Goal: Task Accomplishment & Management: Use online tool/utility

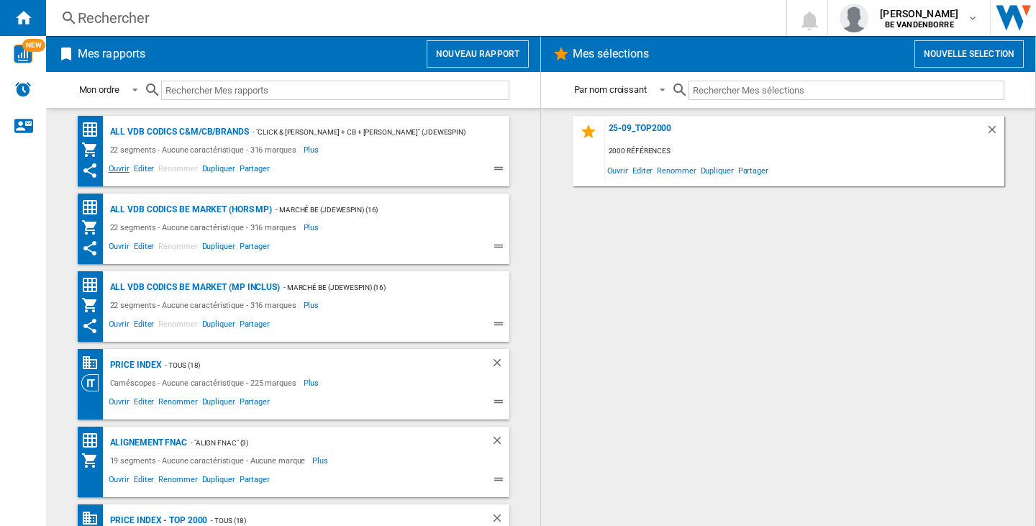
click at [114, 166] on span "Ouvrir" at bounding box center [119, 170] width 25 height 17
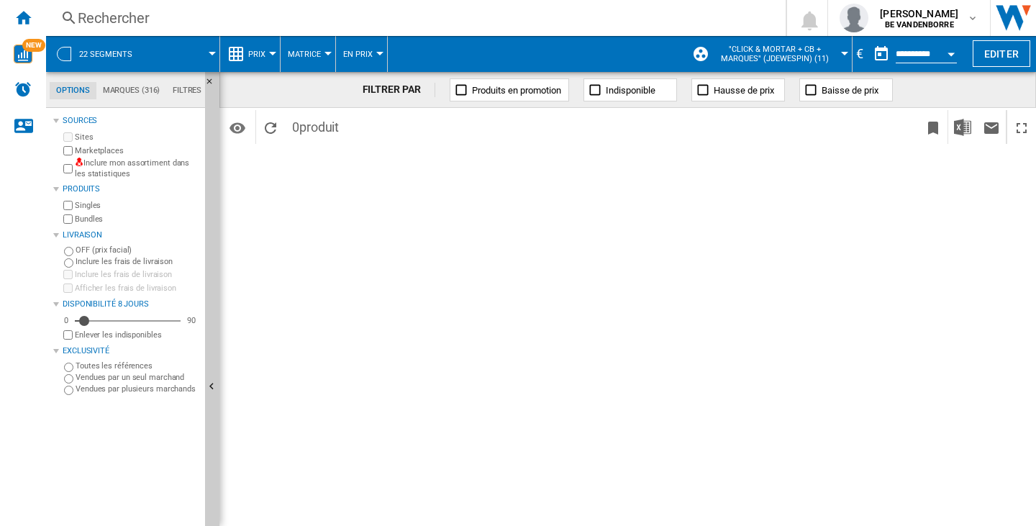
click at [73, 166] on div "Inclure mon assortiment dans les statistiques" at bounding box center [129, 169] width 139 height 22
click at [23, 14] on ng-md-icon "Accueil" at bounding box center [22, 17] width 17 height 17
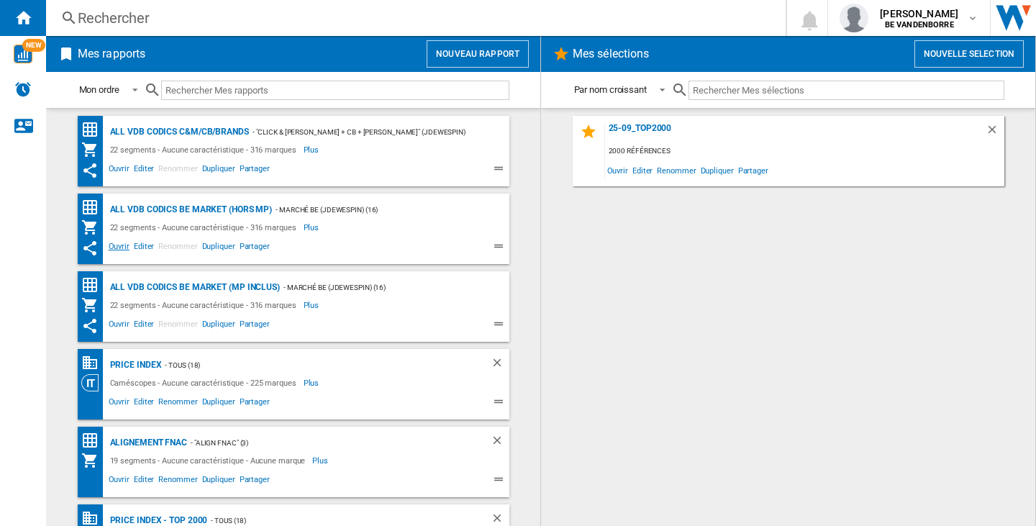
click at [113, 244] on span "Ouvrir" at bounding box center [119, 248] width 25 height 17
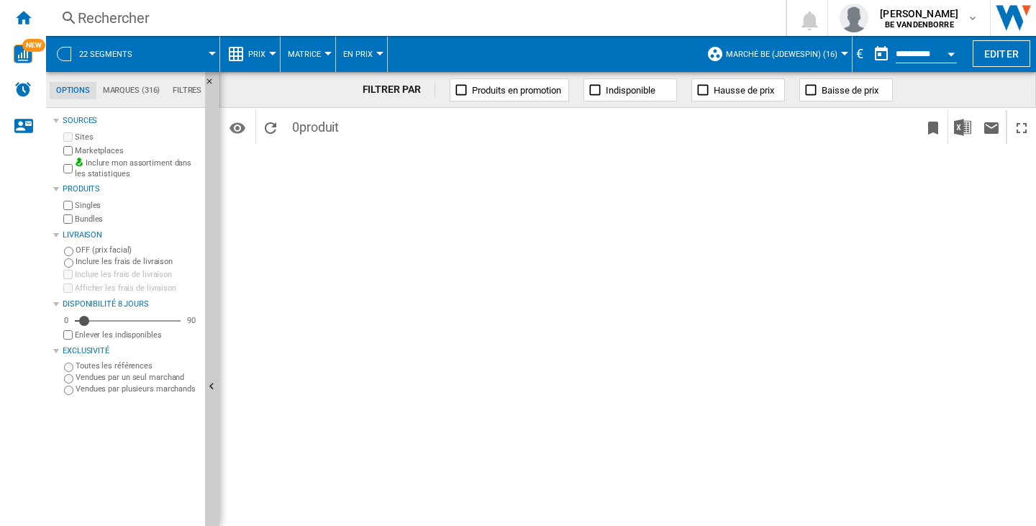
click at [994, 55] on button "Editer" at bounding box center [1002, 53] width 58 height 27
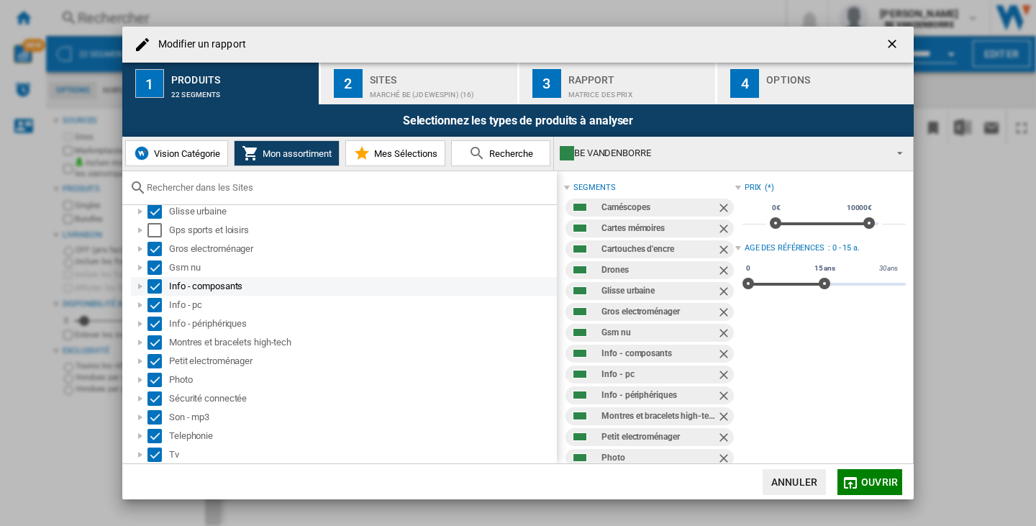
scroll to position [14, 0]
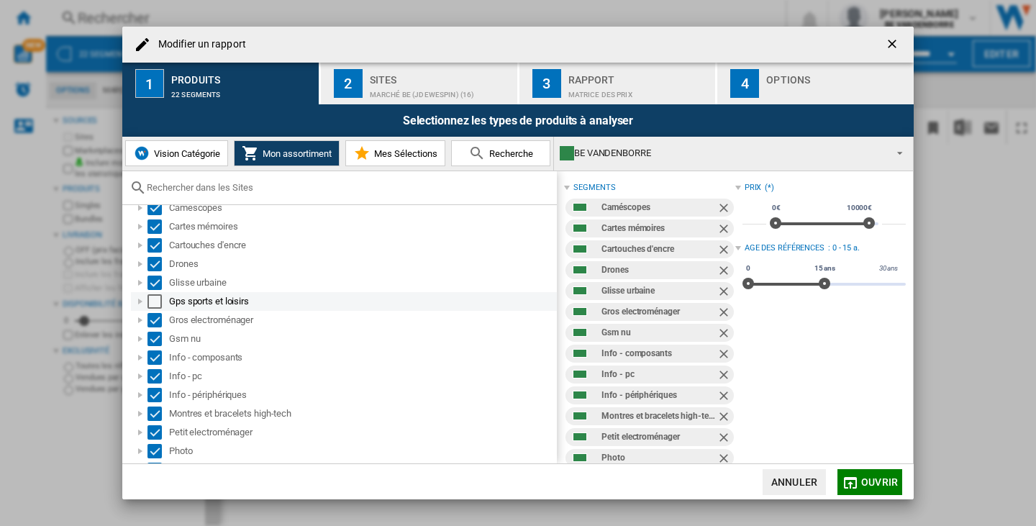
click at [140, 297] on div at bounding box center [140, 301] width 14 height 14
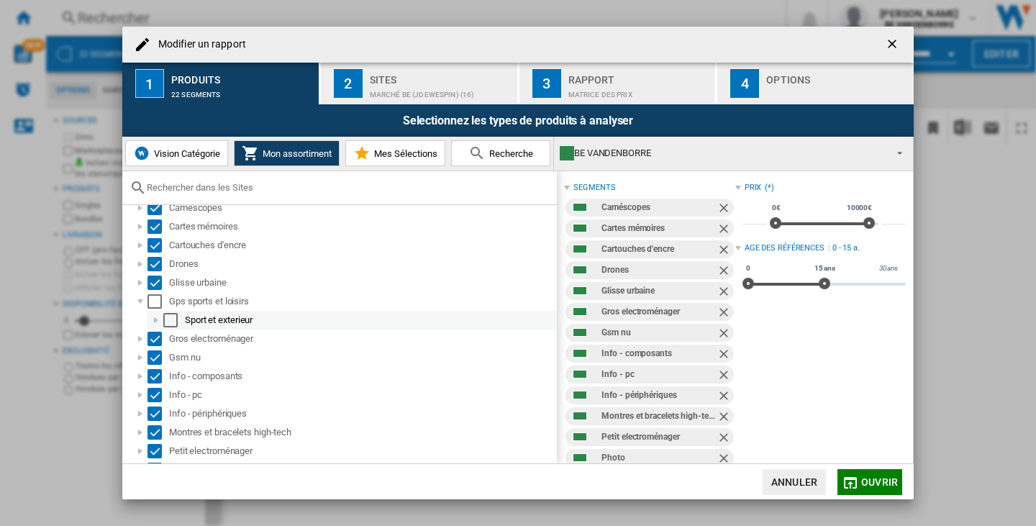
click at [155, 318] on div at bounding box center [156, 320] width 14 height 14
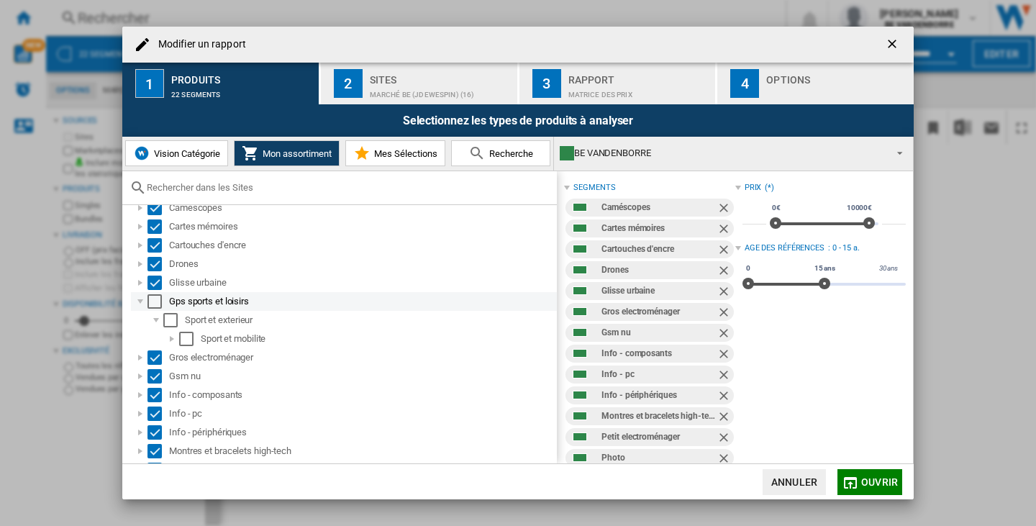
click at [139, 297] on div at bounding box center [140, 301] width 14 height 14
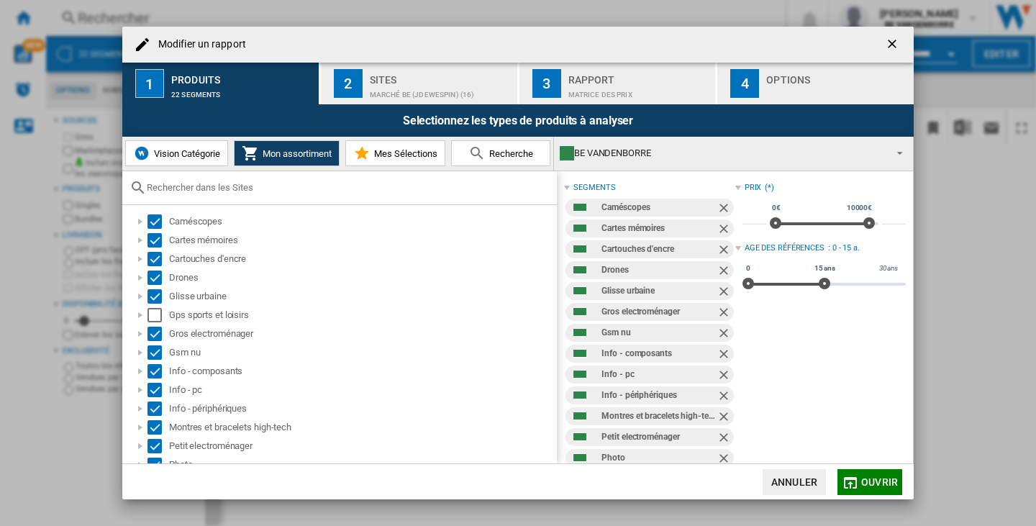
click at [889, 44] on ng-md-icon "getI18NText('BUTTONS.CLOSE_DIALOG')" at bounding box center [893, 45] width 17 height 17
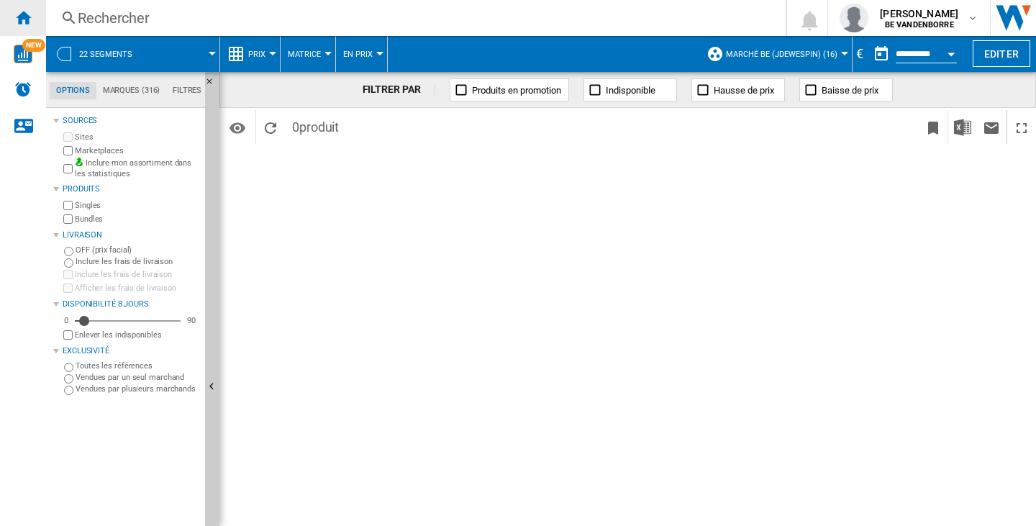
click at [12, 12] on div "Accueil" at bounding box center [23, 18] width 46 height 36
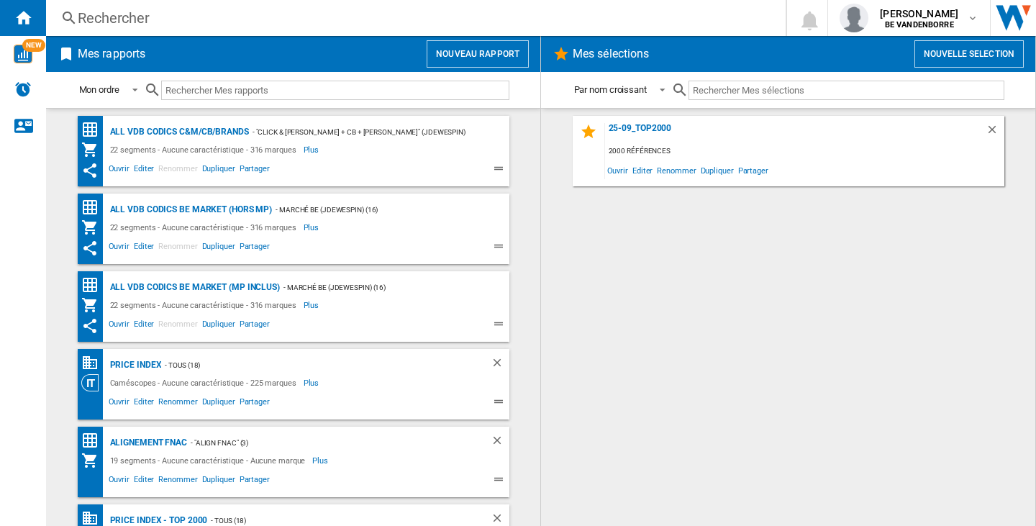
click at [479, 63] on button "Nouveau rapport" at bounding box center [478, 53] width 102 height 27
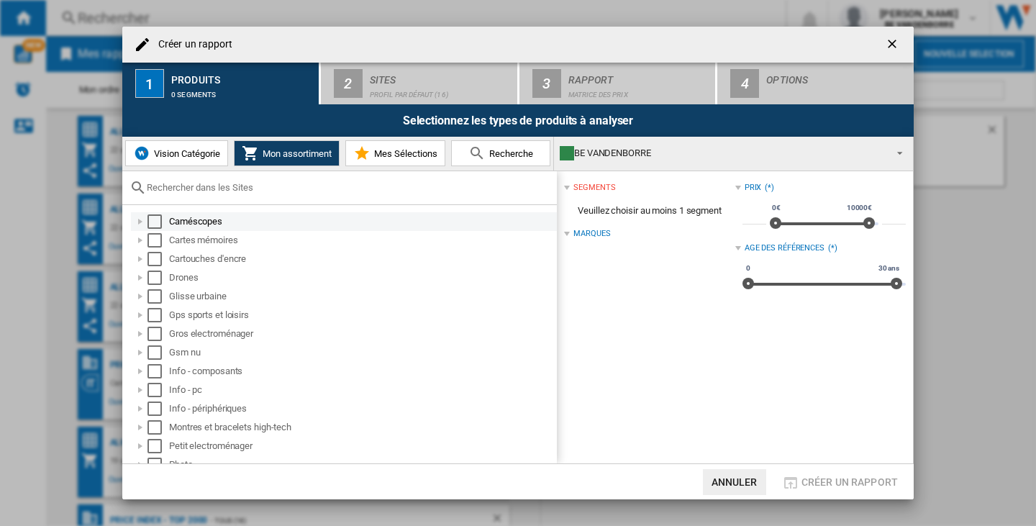
click at [154, 222] on div "Select" at bounding box center [155, 221] width 14 height 14
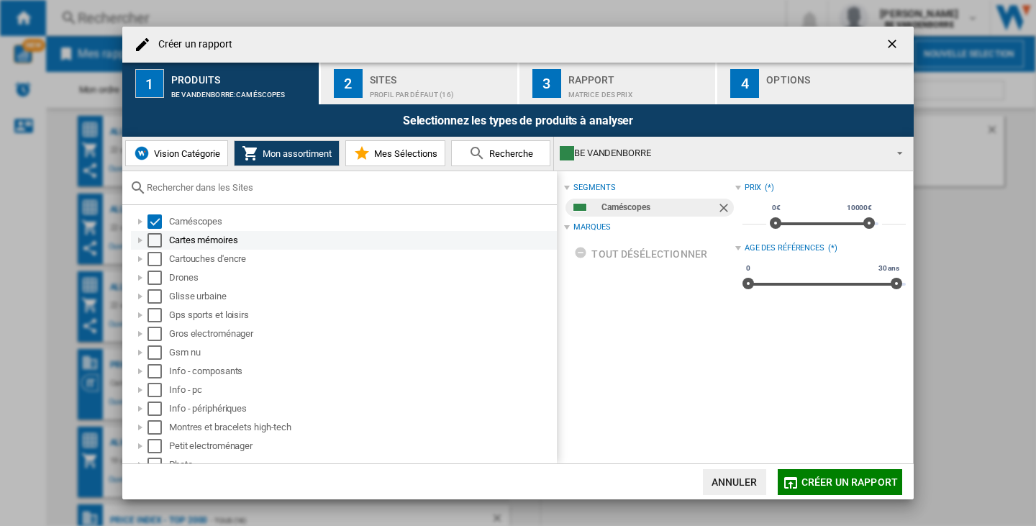
click at [158, 241] on div "Select" at bounding box center [155, 240] width 14 height 14
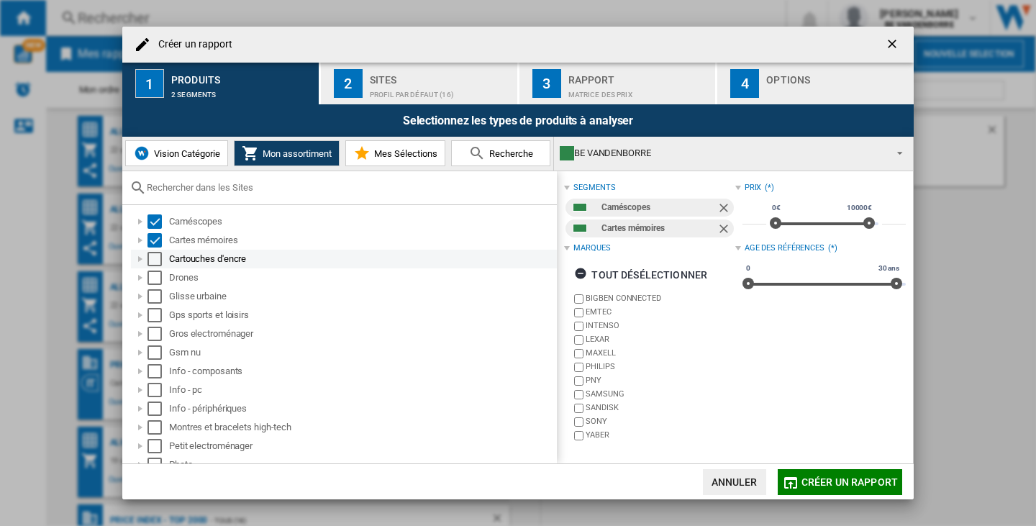
click at [156, 254] on div "Select" at bounding box center [155, 259] width 14 height 14
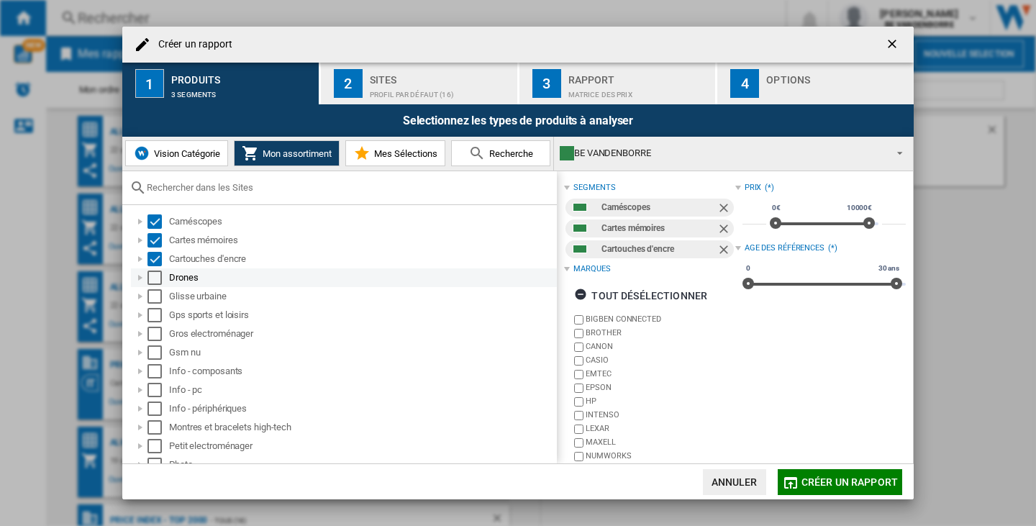
click at [152, 281] on div "Select" at bounding box center [155, 278] width 14 height 14
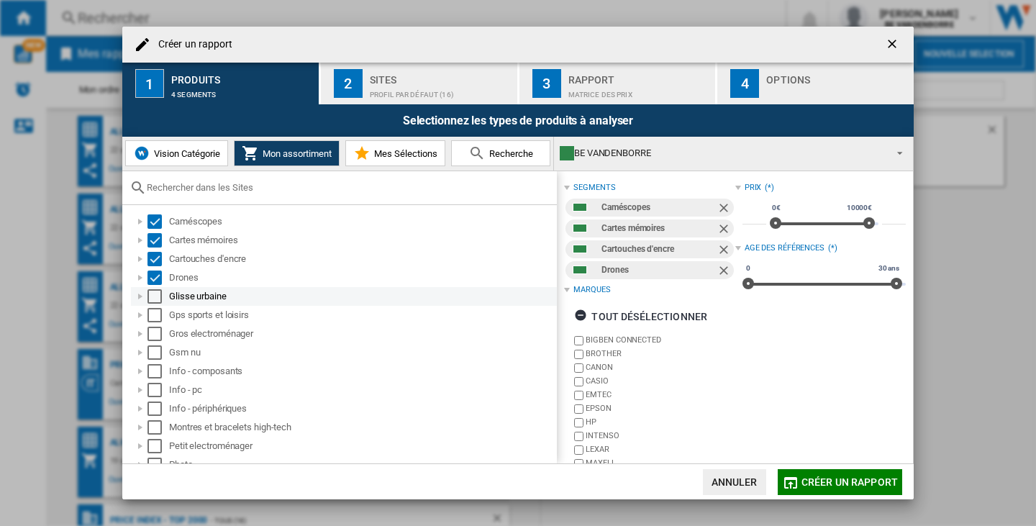
click at [152, 291] on div "Select" at bounding box center [155, 296] width 14 height 14
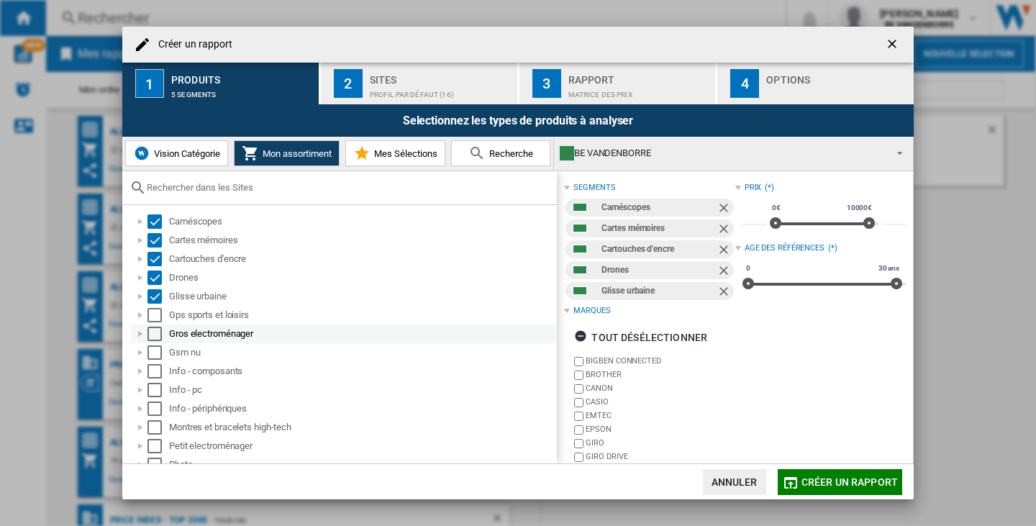
click at [152, 325] on div "Gros electroménager" at bounding box center [344, 334] width 426 height 19
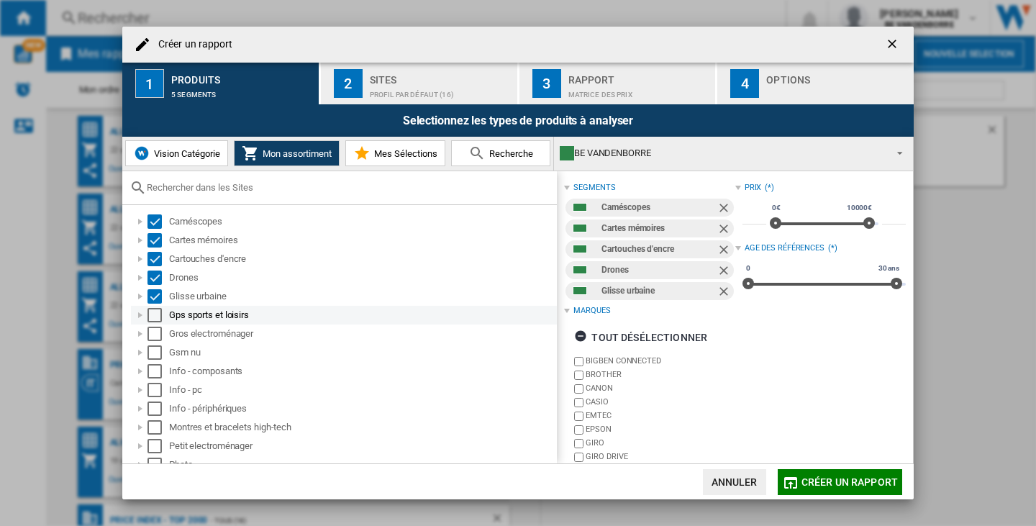
click at [152, 317] on div "Select" at bounding box center [155, 315] width 14 height 14
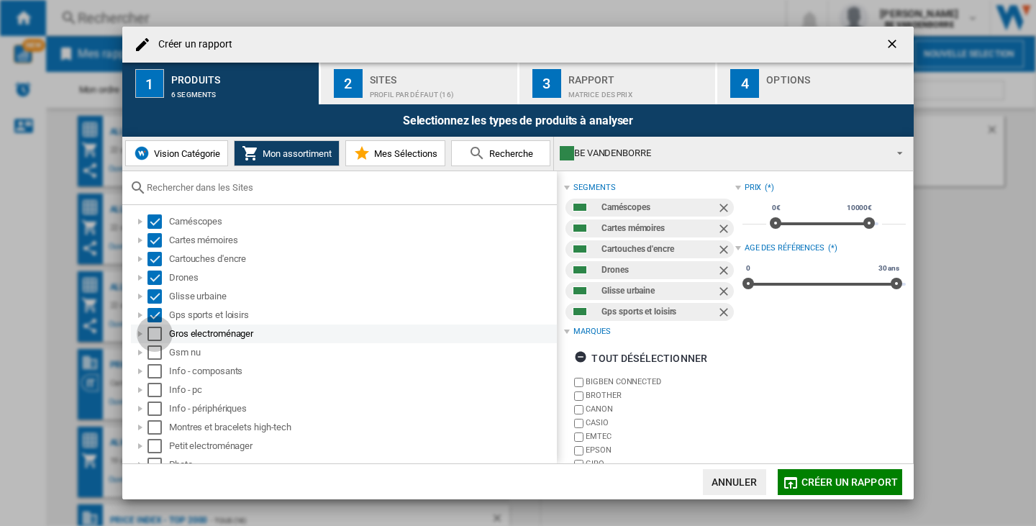
click at [152, 338] on div "Select" at bounding box center [155, 334] width 14 height 14
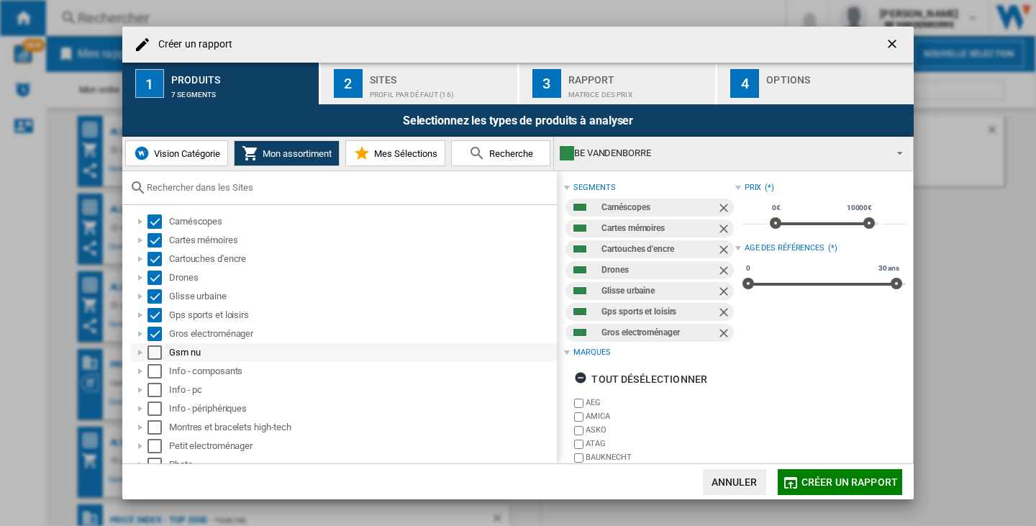
click at [152, 350] on div "Select" at bounding box center [155, 352] width 14 height 14
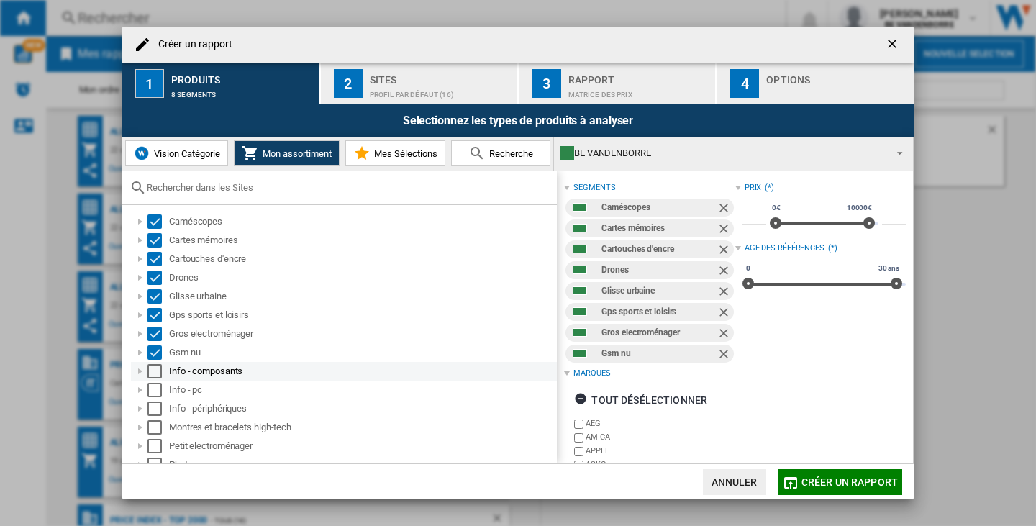
click at [153, 368] on div "Select" at bounding box center [155, 371] width 14 height 14
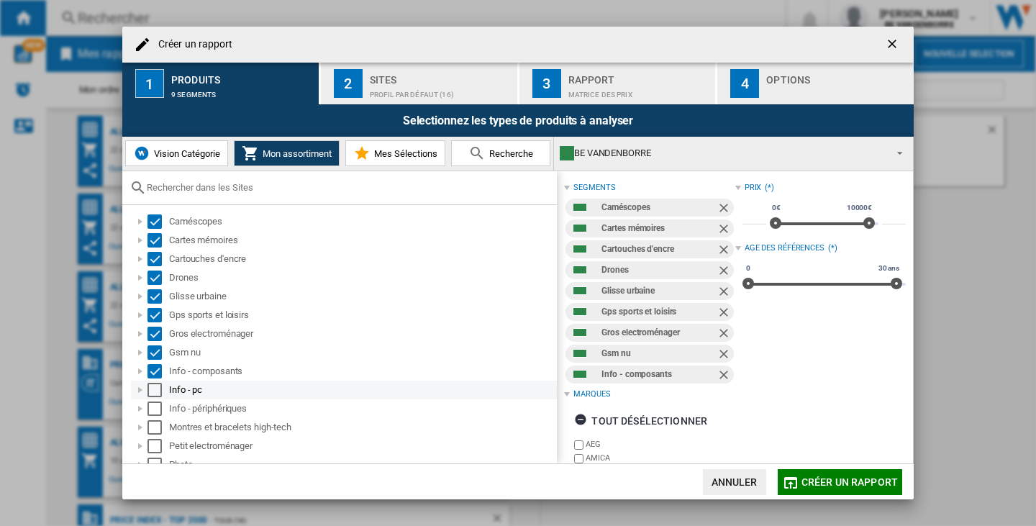
click at [153, 391] on div "Select" at bounding box center [155, 390] width 14 height 14
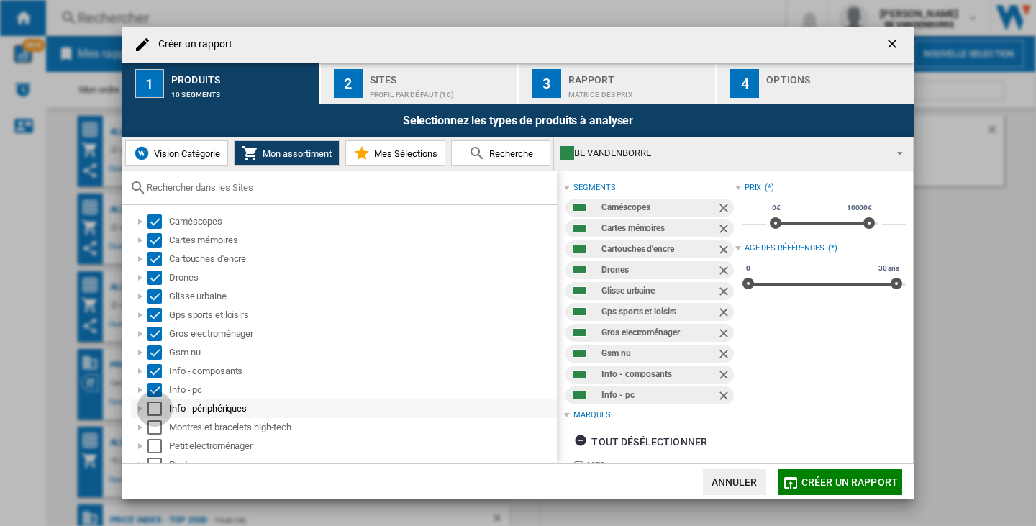
click at [153, 407] on div "Select" at bounding box center [155, 409] width 14 height 14
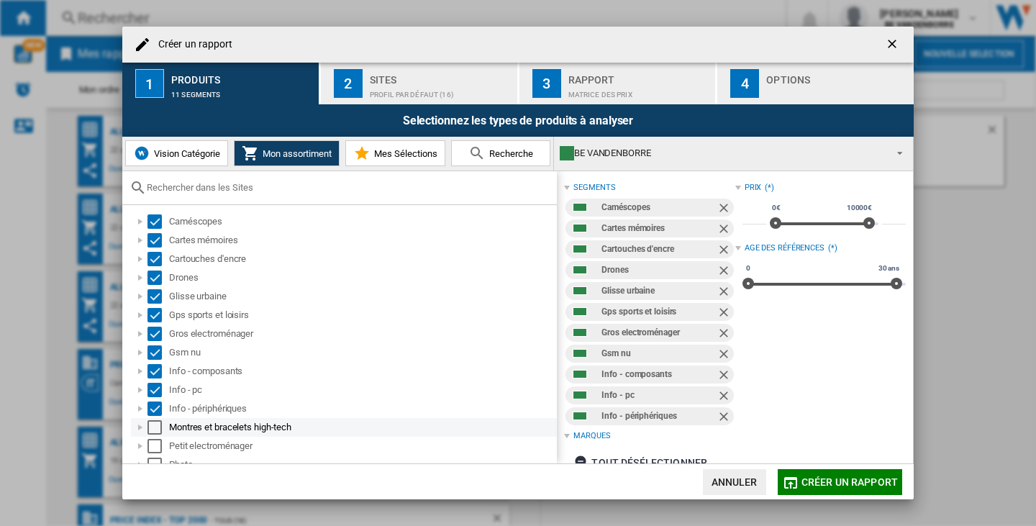
click at [153, 428] on div "Select" at bounding box center [155, 427] width 14 height 14
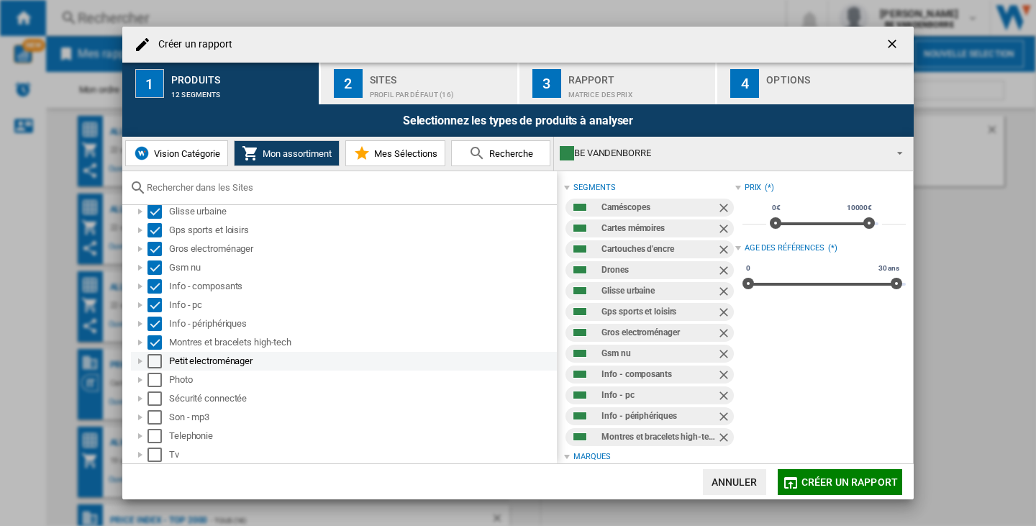
click at [152, 363] on div "Select" at bounding box center [155, 361] width 14 height 14
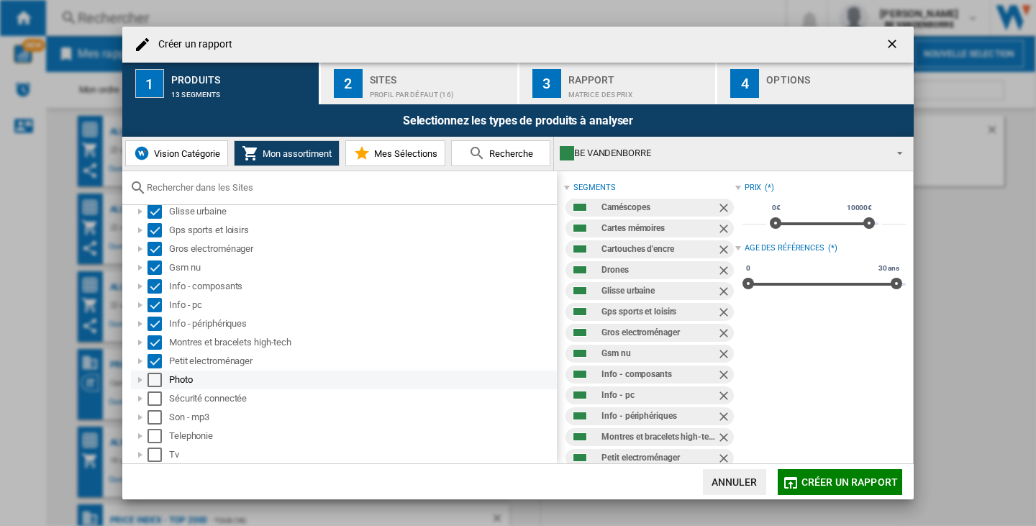
click at [155, 377] on div "Select" at bounding box center [155, 380] width 14 height 14
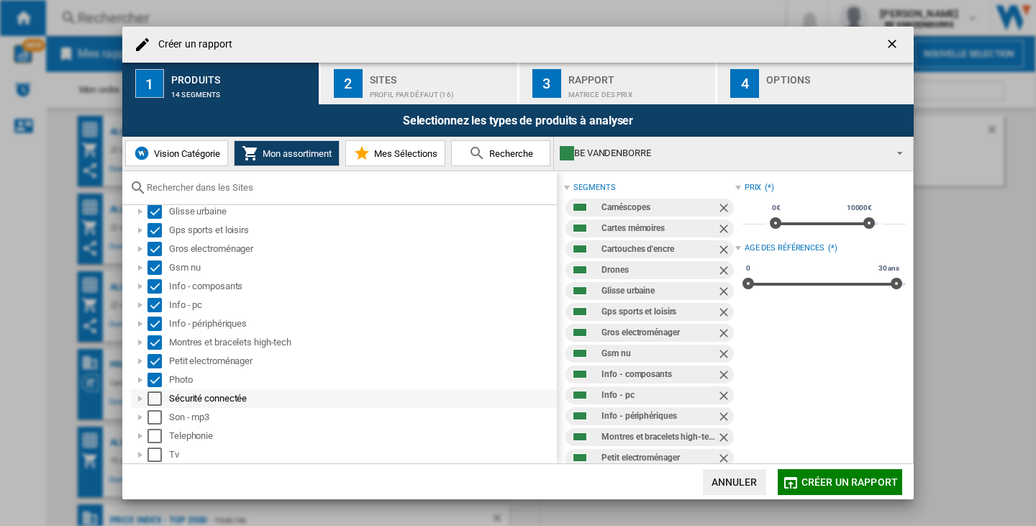
click at [153, 399] on div "Select" at bounding box center [155, 399] width 14 height 14
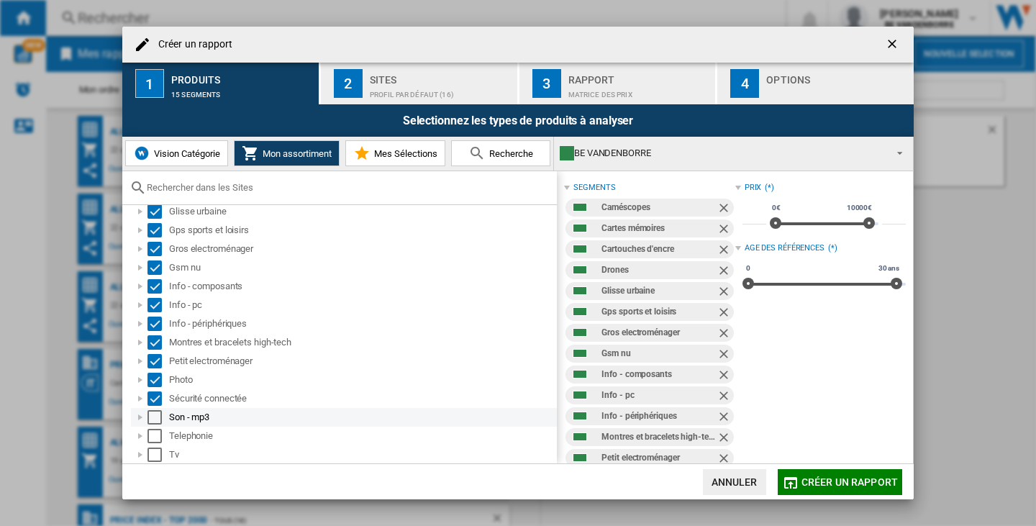
click at [153, 415] on div "Select" at bounding box center [155, 417] width 14 height 14
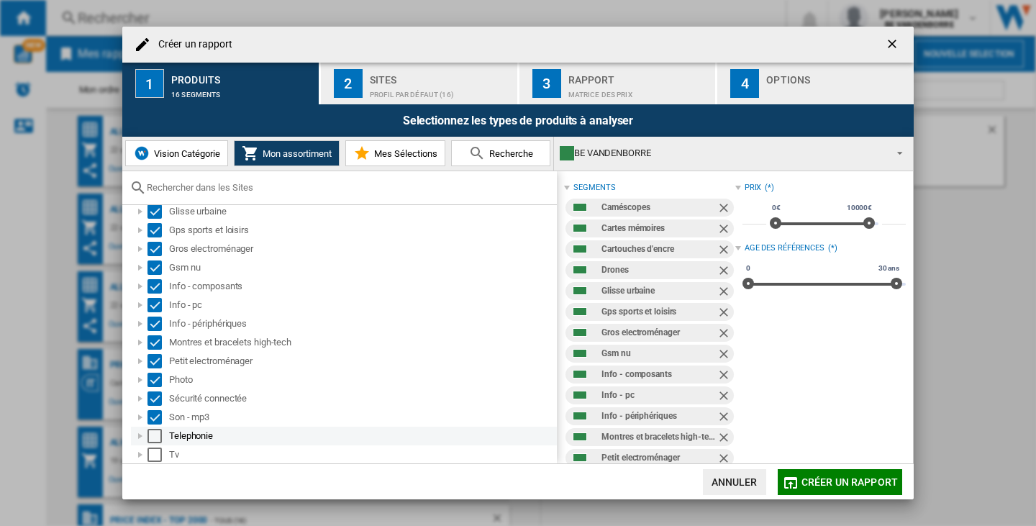
click at [154, 430] on div "Select" at bounding box center [155, 436] width 14 height 14
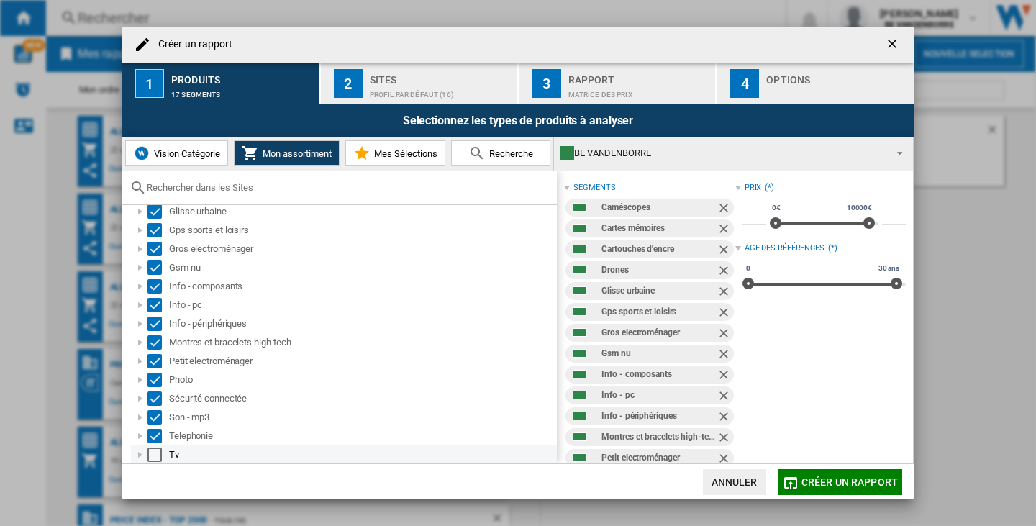
click at [154, 456] on div "Select" at bounding box center [155, 455] width 14 height 14
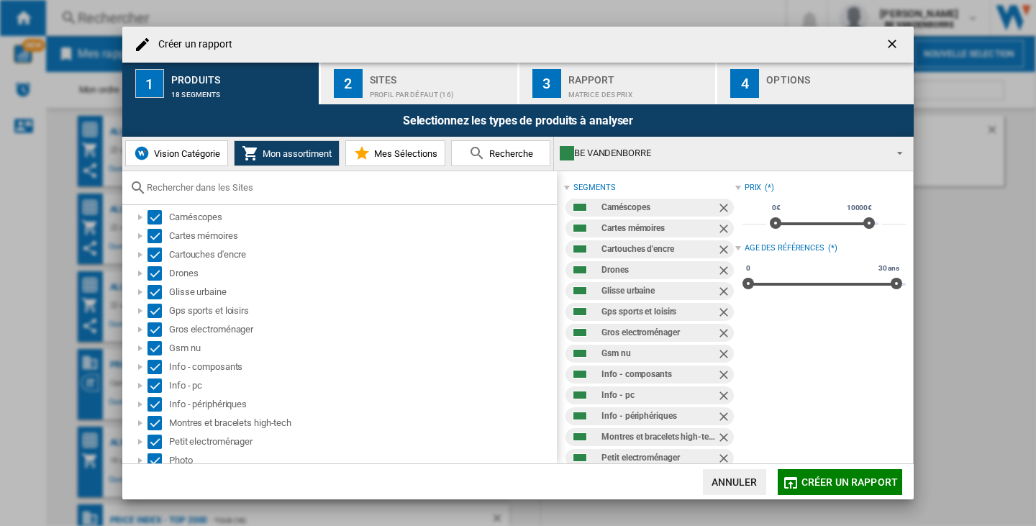
scroll to position [0, 0]
click at [361, 91] on div "2" at bounding box center [348, 83] width 29 height 29
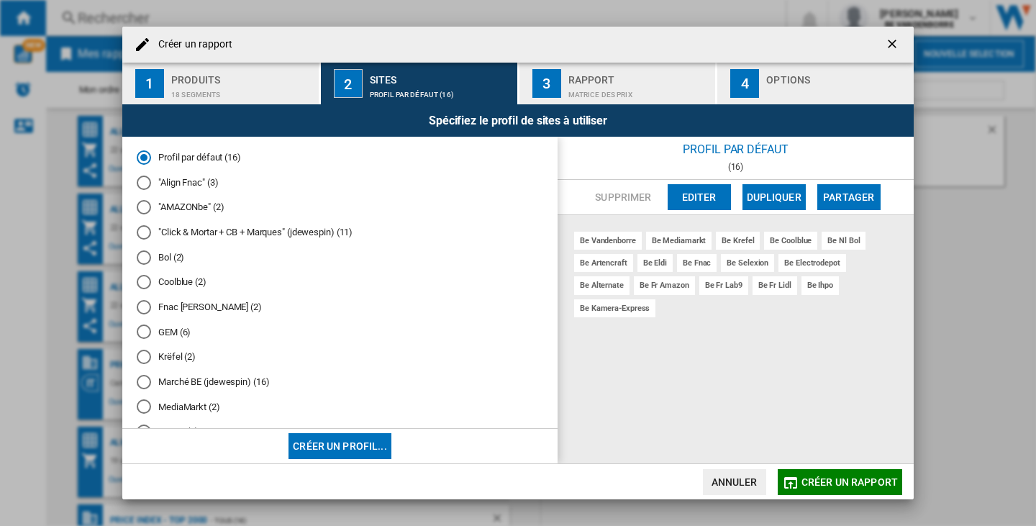
click at [587, 89] on div "Matrice des prix" at bounding box center [640, 90] width 142 height 15
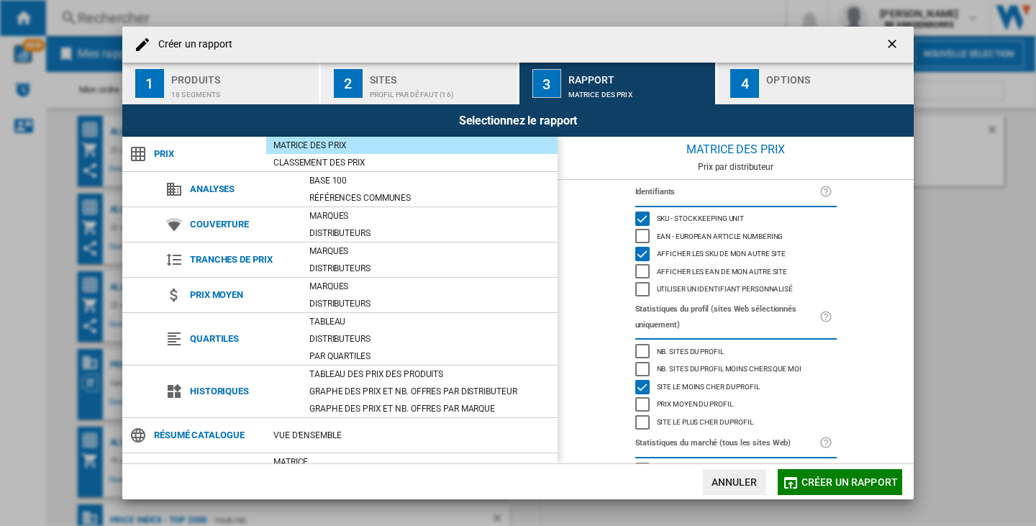
click at [787, 83] on div "button" at bounding box center [838, 90] width 142 height 15
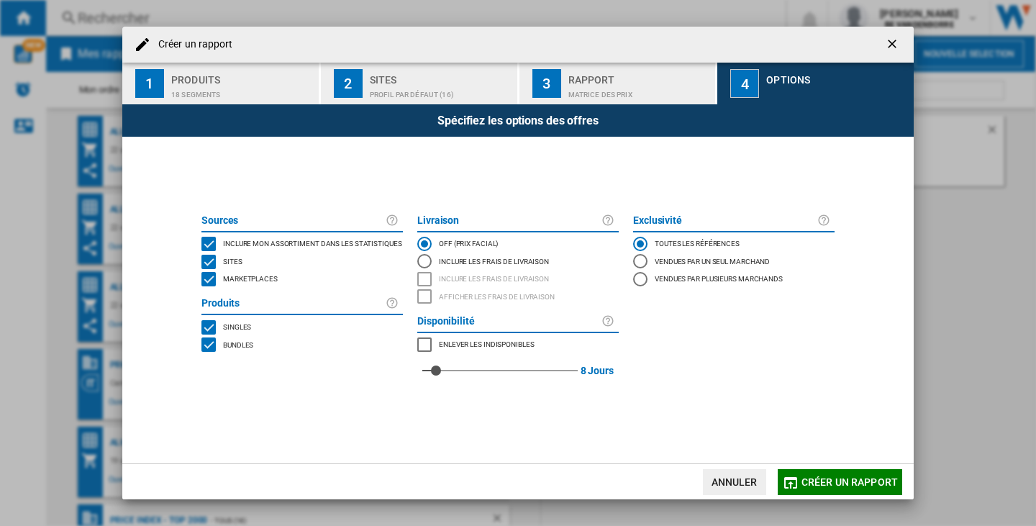
click at [424, 76] on div "Sites" at bounding box center [441, 75] width 142 height 15
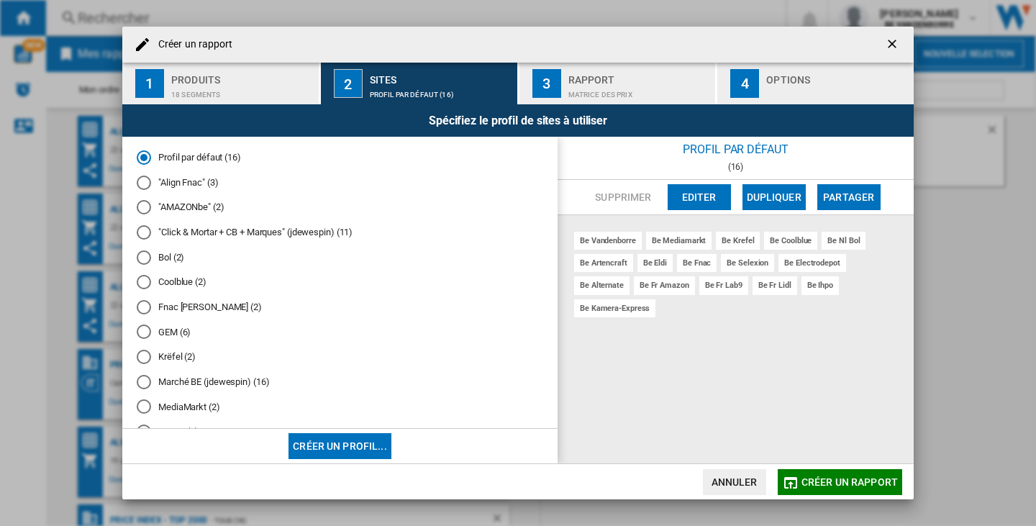
click at [311, 238] on md-radio-button ""Click & Mortar + CB + Marques" (jdewespin) (11)" at bounding box center [340, 233] width 407 height 14
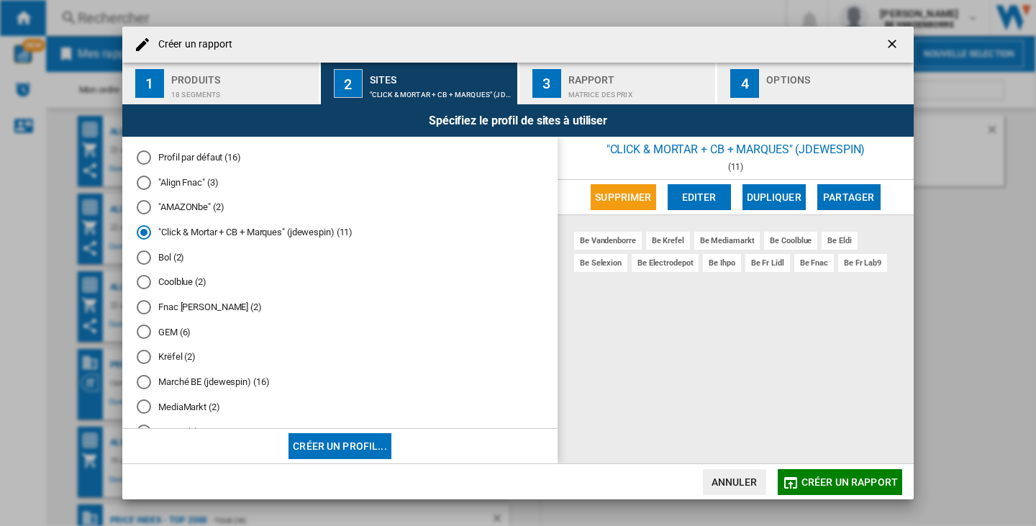
click at [641, 94] on div "Matrice des prix" at bounding box center [640, 90] width 142 height 15
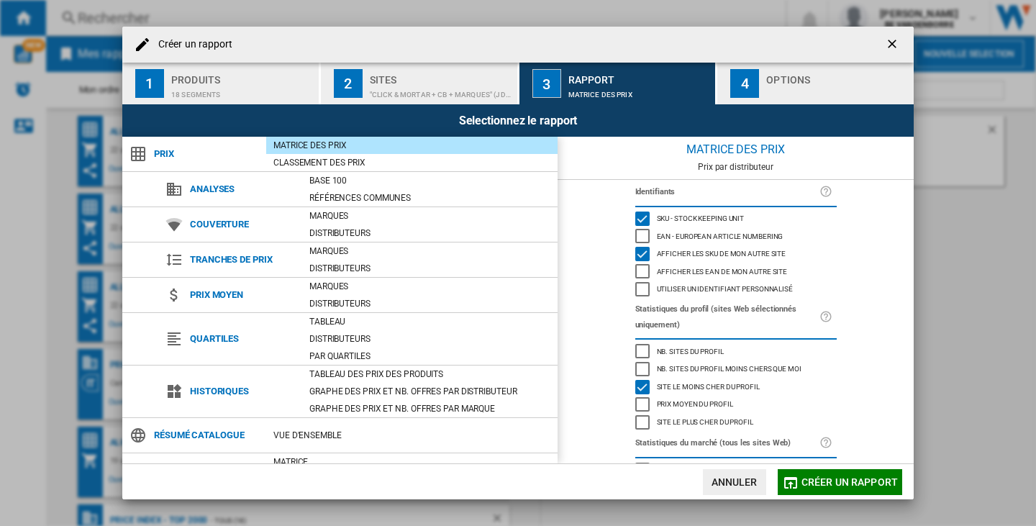
click at [862, 483] on span "Créer un rapport" at bounding box center [850, 482] width 96 height 12
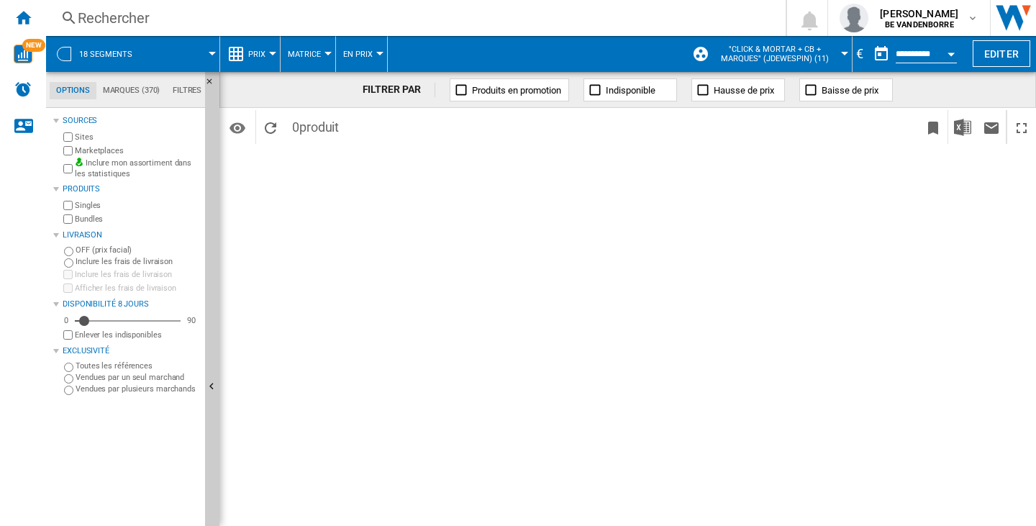
click at [802, 55] on span ""Click & Mortar + CB + Marques" (jdewespin) (11)" at bounding box center [775, 54] width 126 height 19
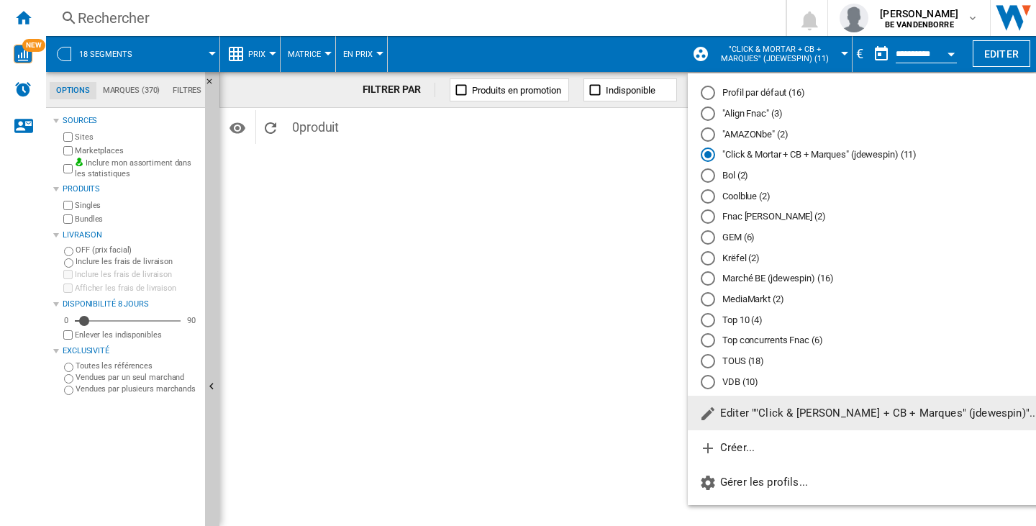
click at [792, 140] on md-radio-button ""AMAZONbe" (2)" at bounding box center [869, 134] width 336 height 14
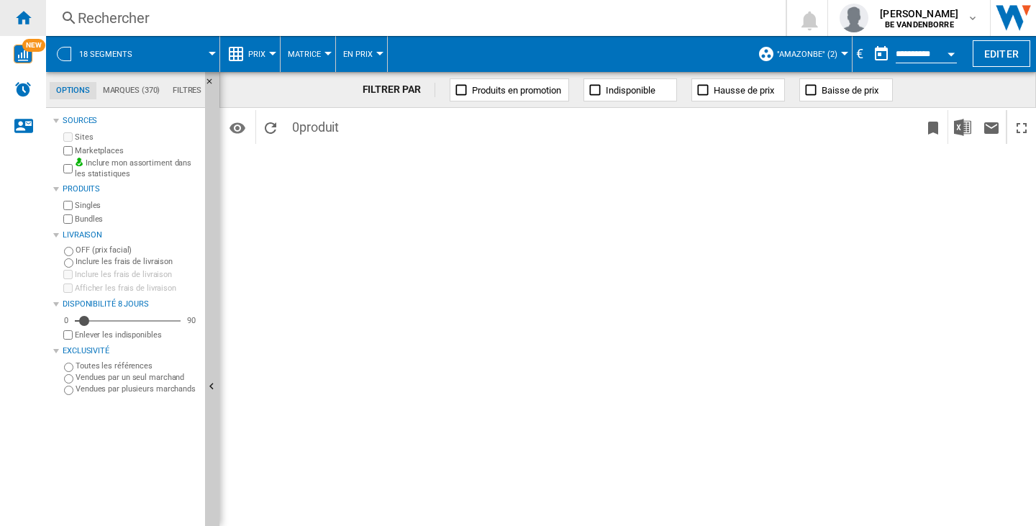
click at [41, 20] on div "Accueil" at bounding box center [23, 18] width 46 height 36
click at [39, 19] on div "Accueil" at bounding box center [23, 18] width 46 height 36
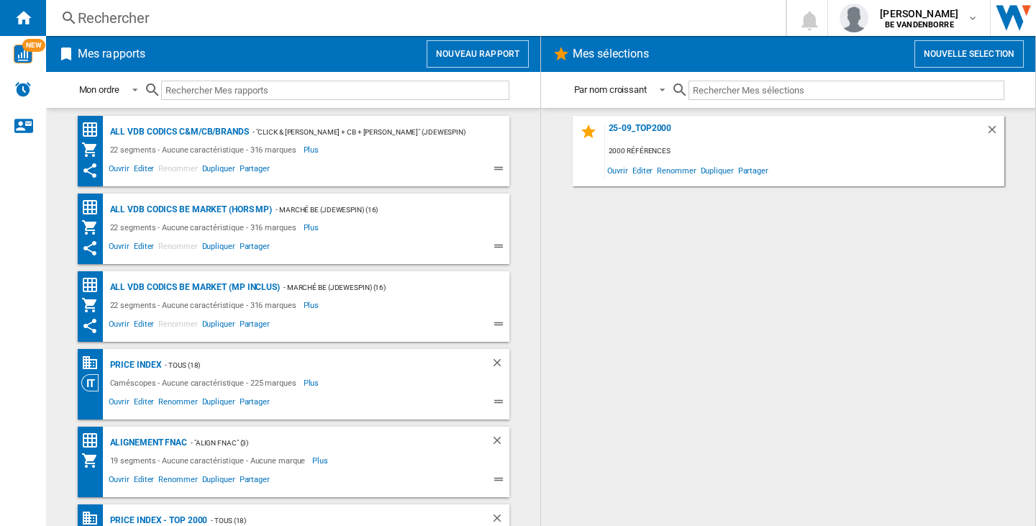
click at [494, 39] on div "Mes rapports Nouveau rapport" at bounding box center [293, 54] width 494 height 36
click at [502, 52] on button "Nouveau rapport" at bounding box center [478, 53] width 102 height 27
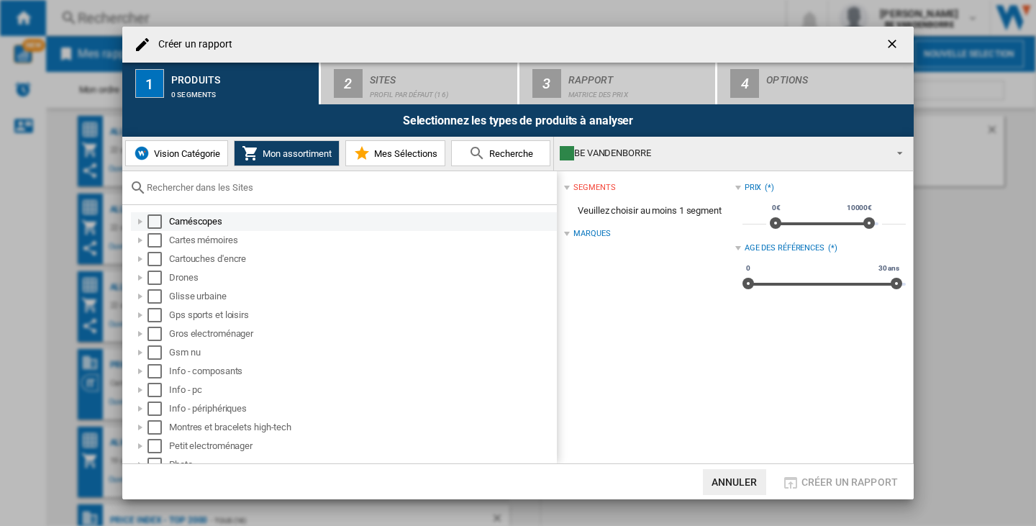
click at [154, 229] on div "Caméscopes" at bounding box center [344, 221] width 426 height 19
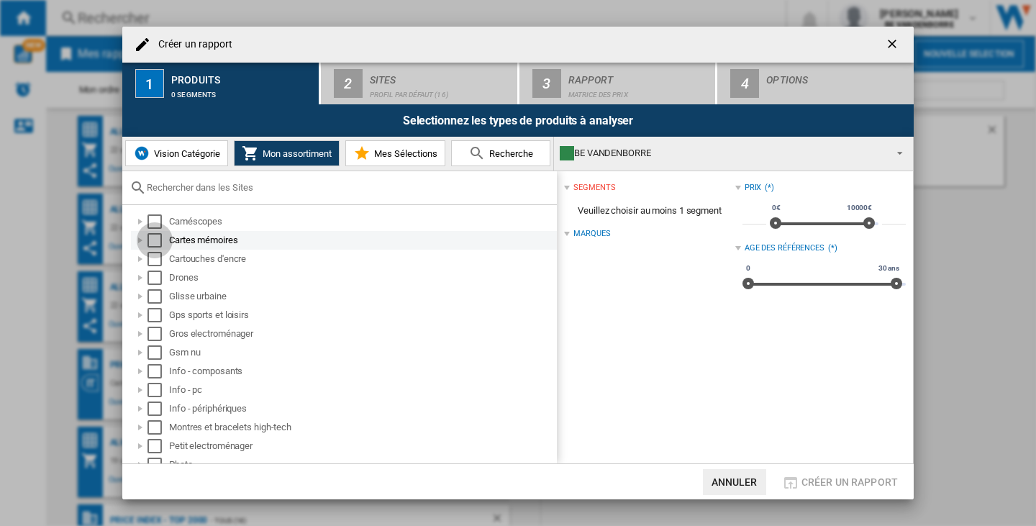
click at [157, 239] on div "Select" at bounding box center [155, 240] width 14 height 14
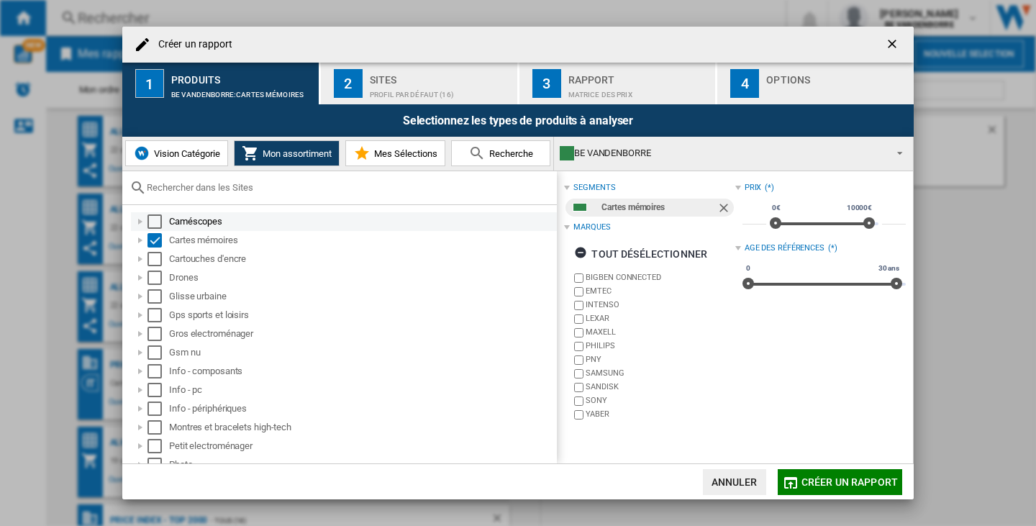
click at [158, 220] on div "Select" at bounding box center [155, 221] width 14 height 14
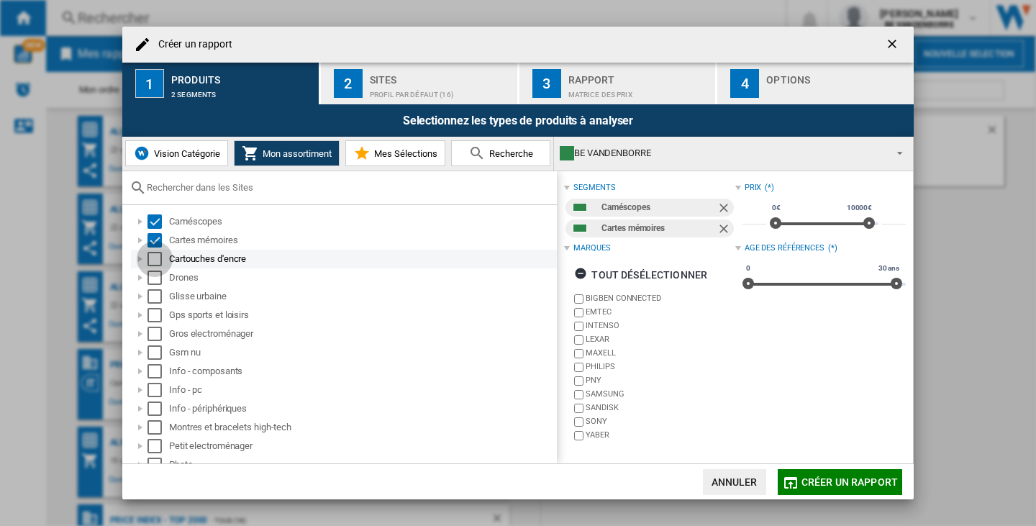
click at [156, 258] on div "Select" at bounding box center [155, 259] width 14 height 14
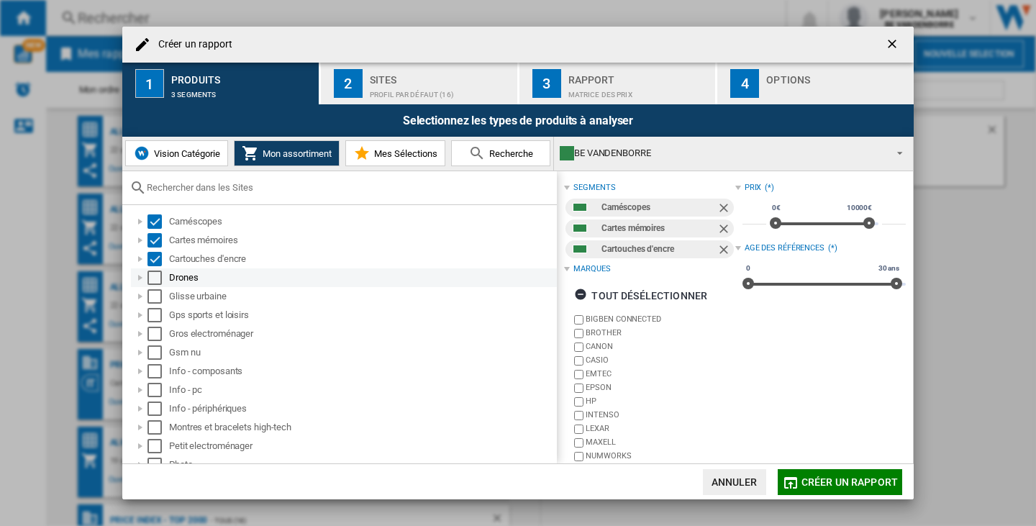
click at [153, 272] on div "Select" at bounding box center [155, 278] width 14 height 14
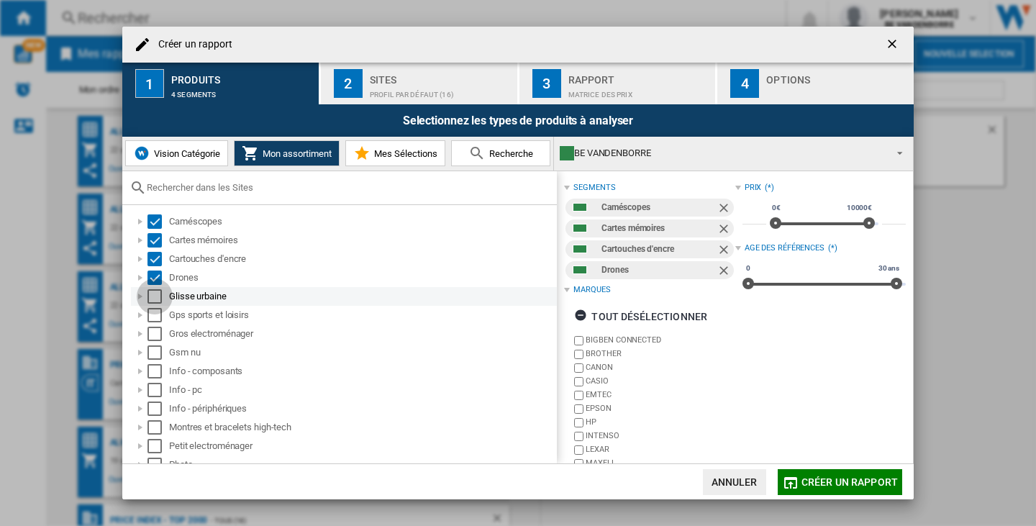
click at [153, 296] on div "Select" at bounding box center [155, 296] width 14 height 14
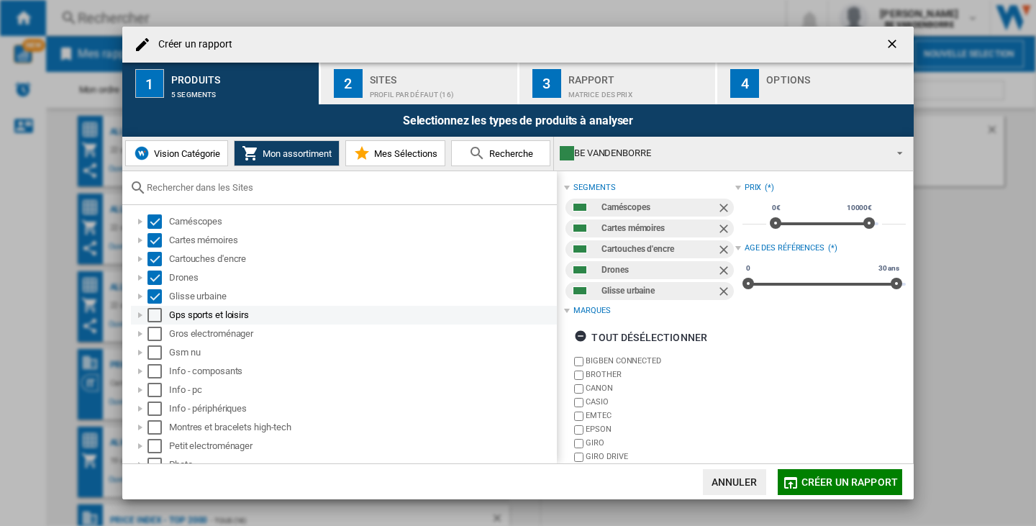
click at [153, 323] on div "Gps sports et loisirs" at bounding box center [344, 315] width 426 height 19
click at [153, 318] on div "Select" at bounding box center [155, 315] width 14 height 14
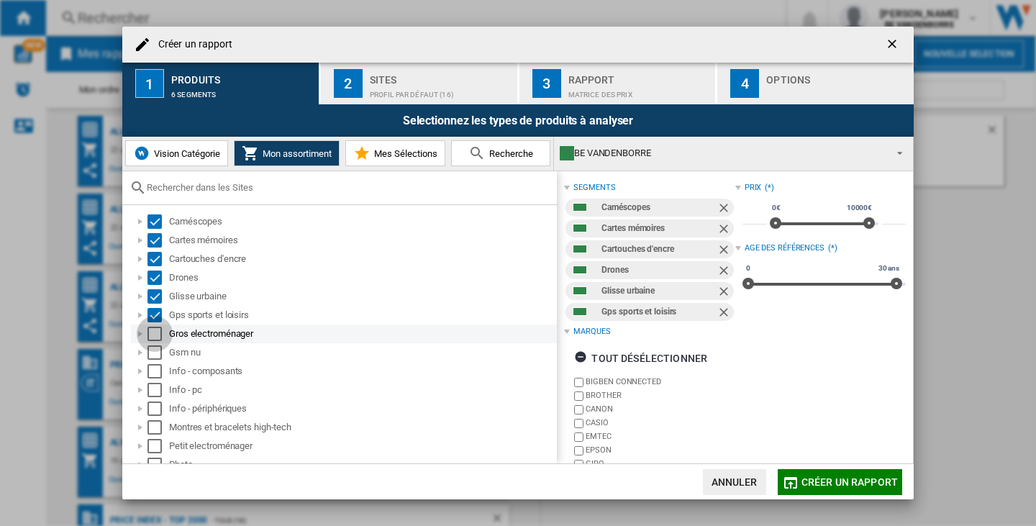
click at [153, 331] on div "Select" at bounding box center [155, 334] width 14 height 14
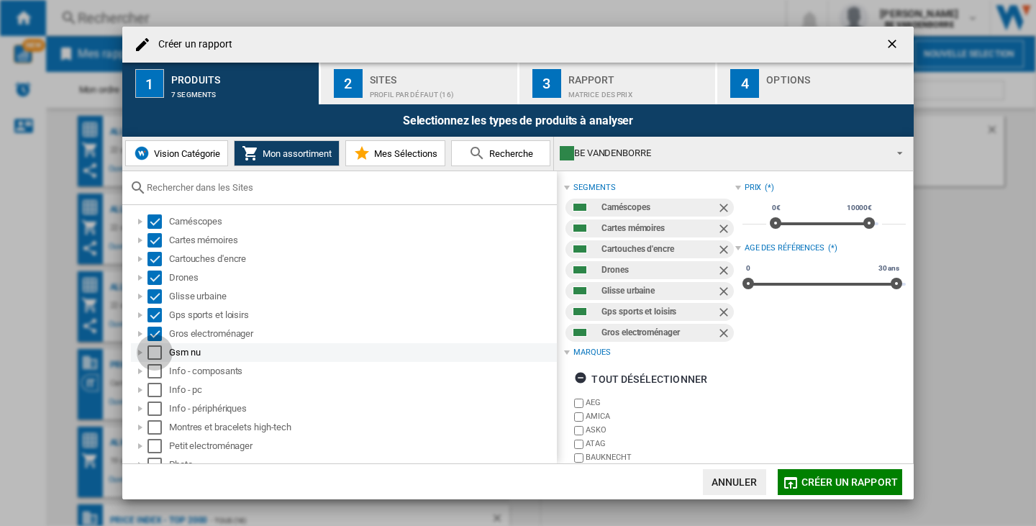
click at [153, 357] on div "Select" at bounding box center [155, 352] width 14 height 14
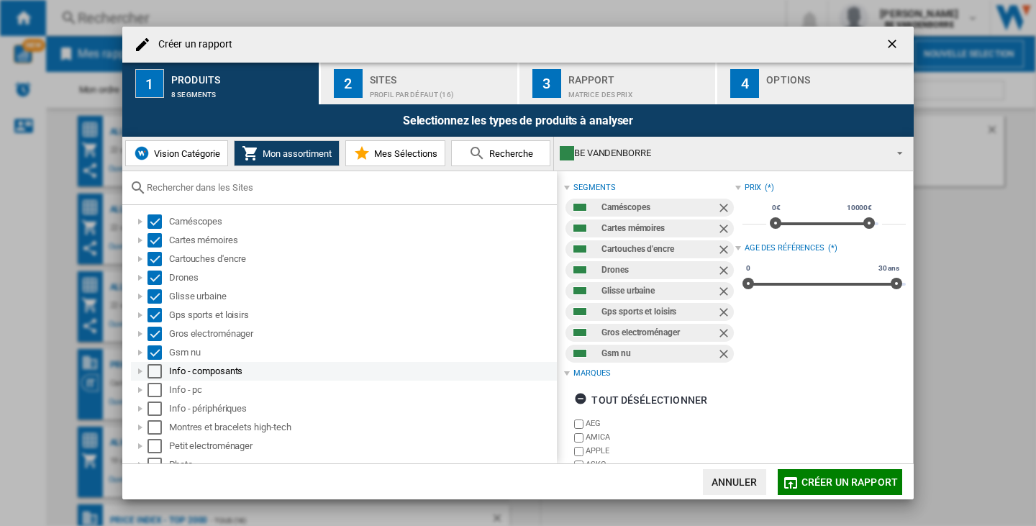
click at [153, 376] on div "Select" at bounding box center [155, 371] width 14 height 14
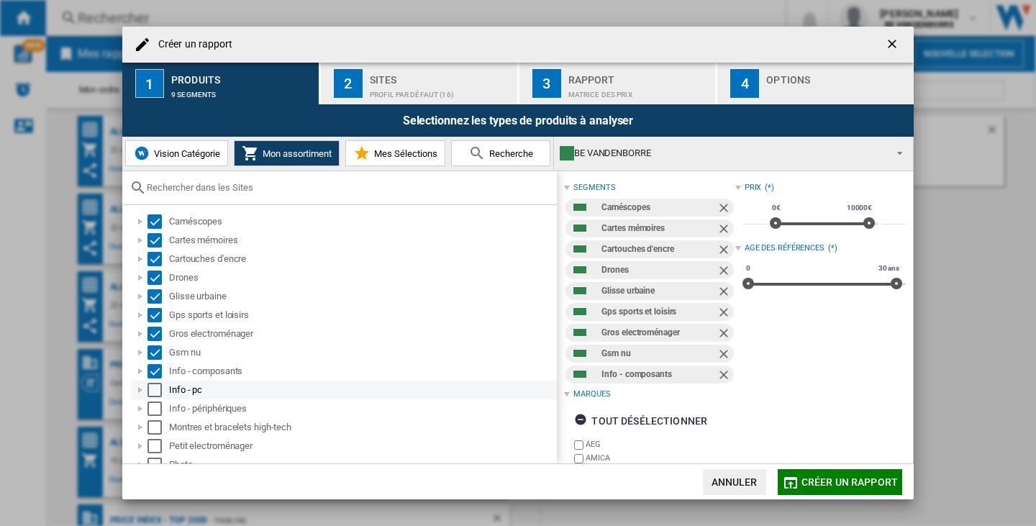
click at [154, 385] on div "Select" at bounding box center [155, 390] width 14 height 14
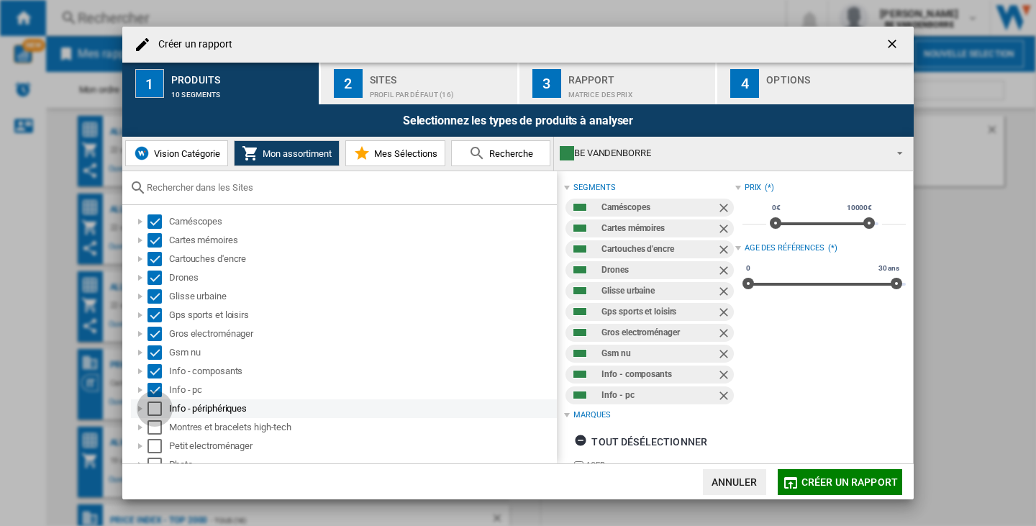
click at [156, 407] on div "Select" at bounding box center [155, 409] width 14 height 14
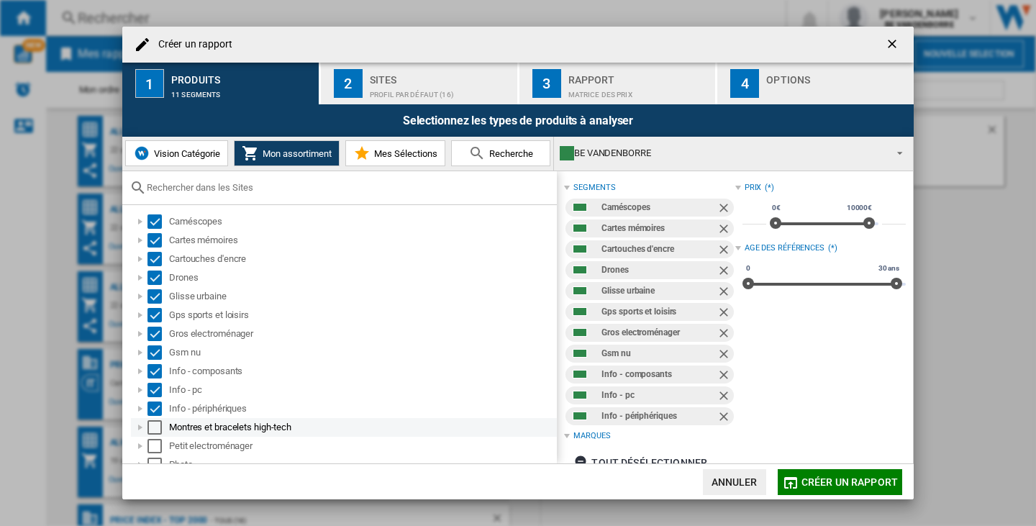
click at [155, 428] on div "Select" at bounding box center [155, 427] width 14 height 14
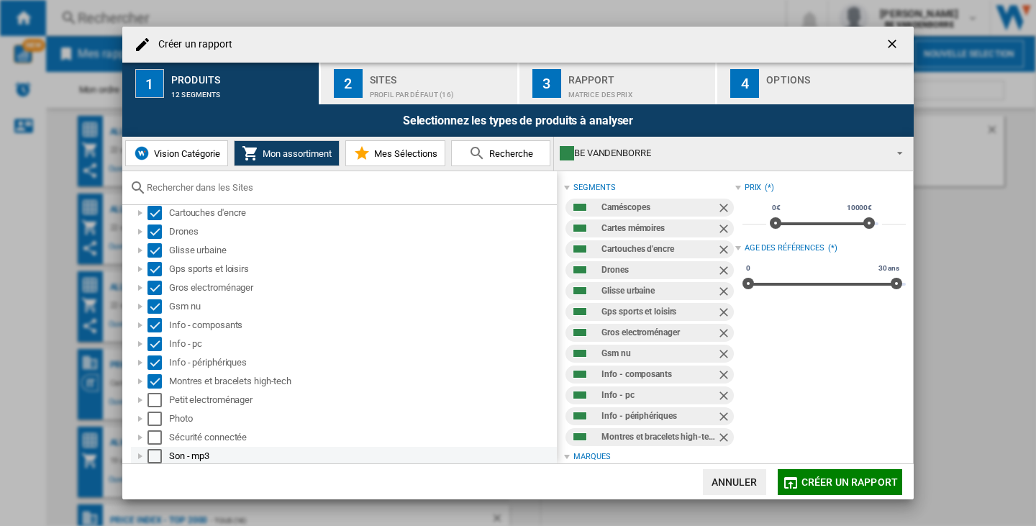
scroll to position [85, 0]
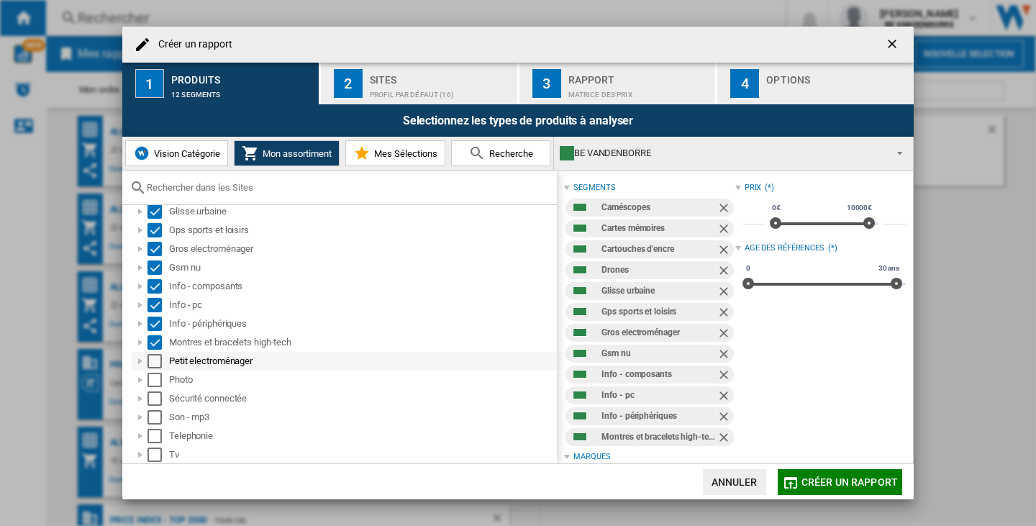
click at [155, 364] on div "Select" at bounding box center [155, 361] width 14 height 14
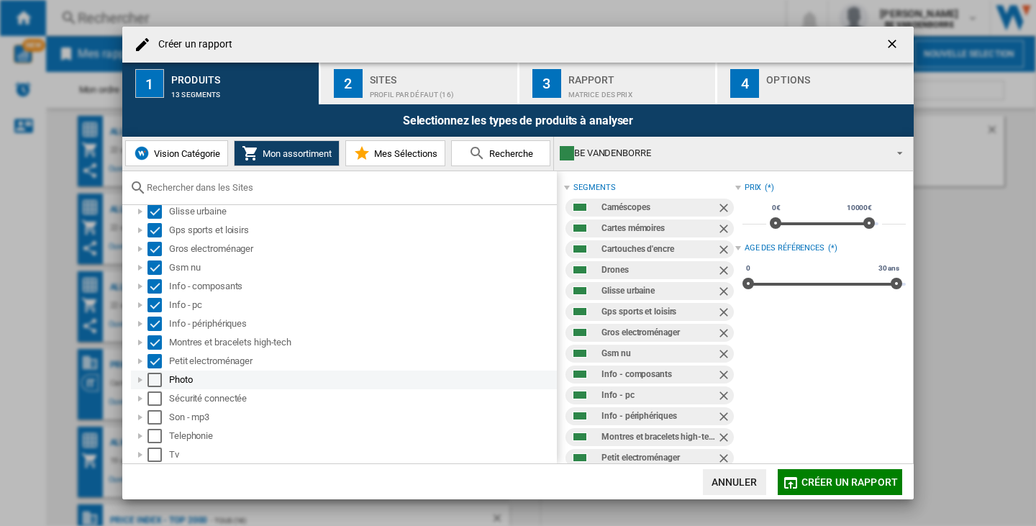
click at [157, 379] on div "Select" at bounding box center [155, 380] width 14 height 14
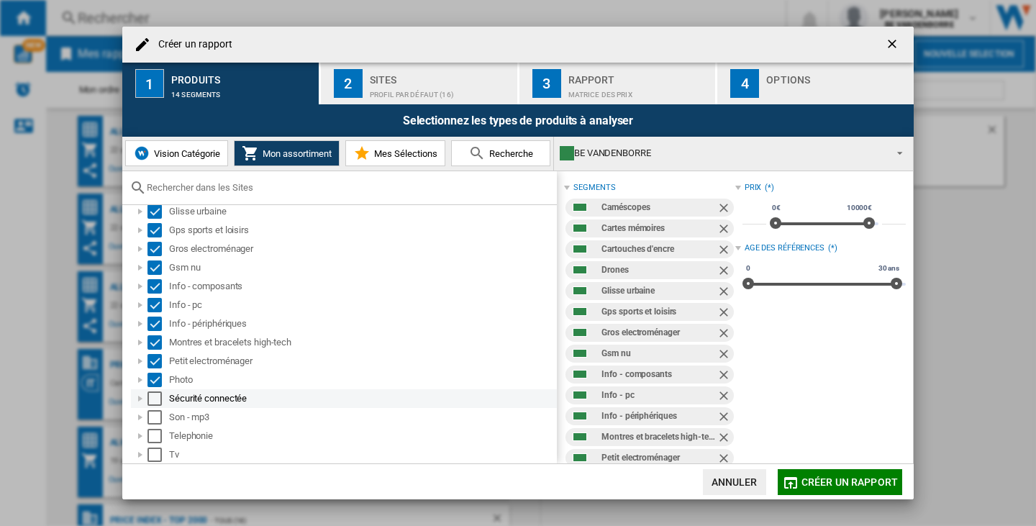
click at [154, 406] on div "Sécurité connectée" at bounding box center [344, 398] width 426 height 19
click at [154, 399] on div "Select" at bounding box center [155, 399] width 14 height 14
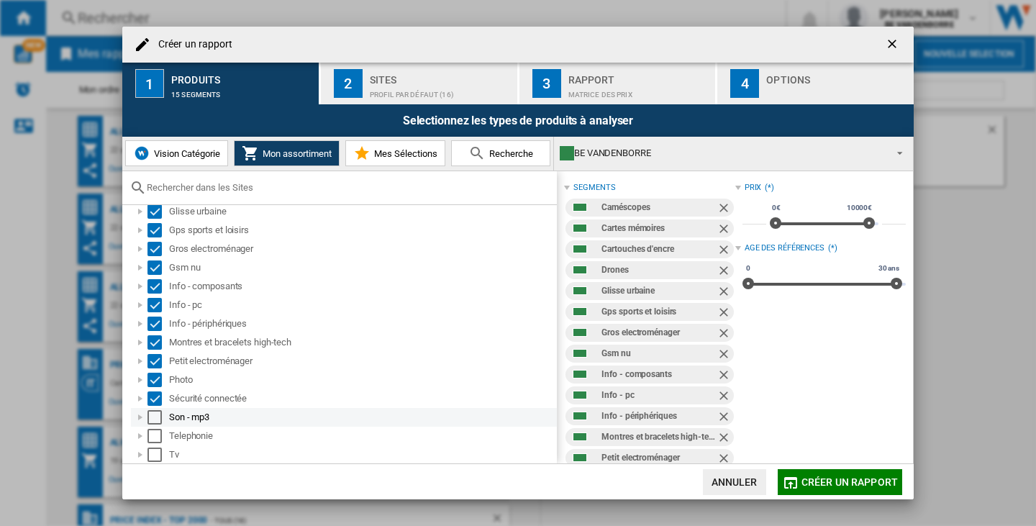
click at [153, 416] on div "Select" at bounding box center [155, 417] width 14 height 14
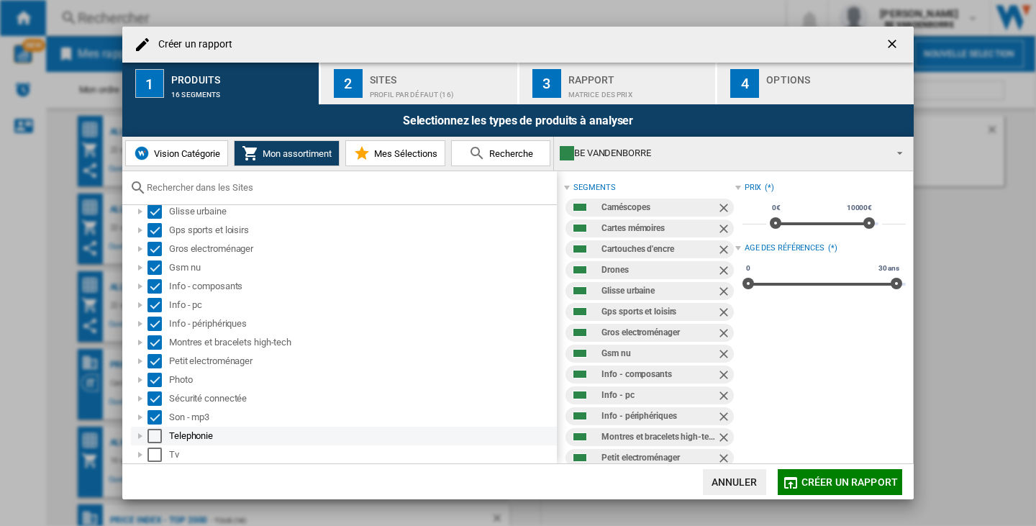
click at [153, 438] on div "Select" at bounding box center [155, 436] width 14 height 14
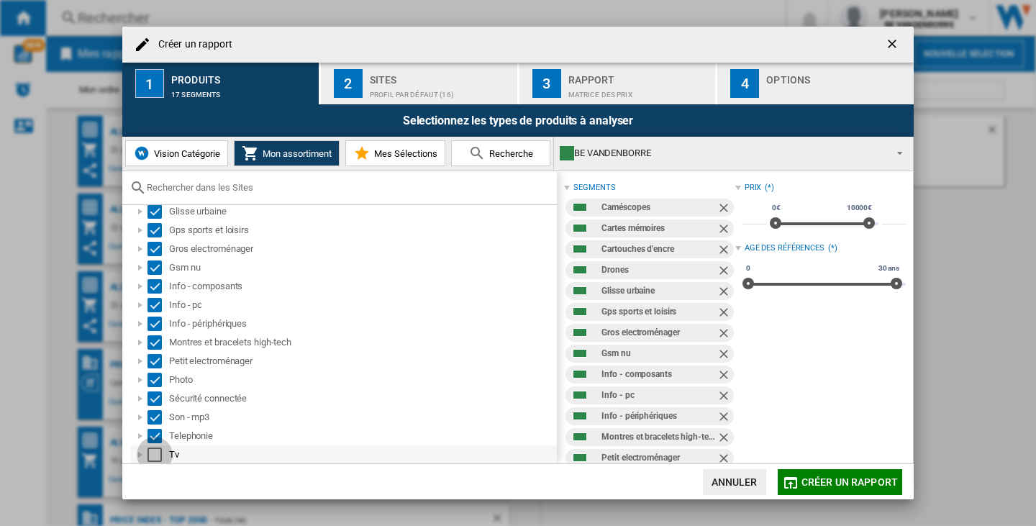
click at [154, 458] on div "Select" at bounding box center [155, 455] width 14 height 14
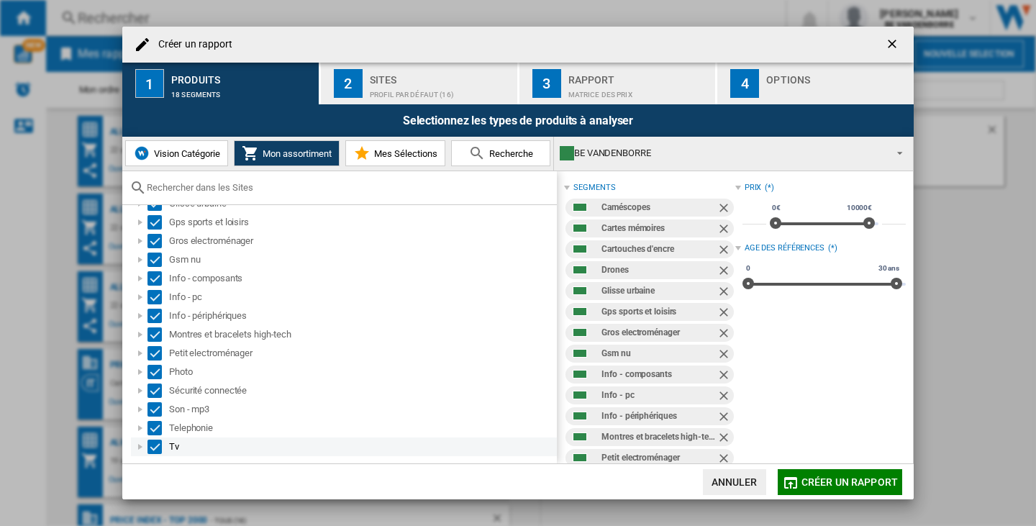
scroll to position [94, 0]
click at [875, 482] on span "Créer un rapport" at bounding box center [850, 482] width 96 height 12
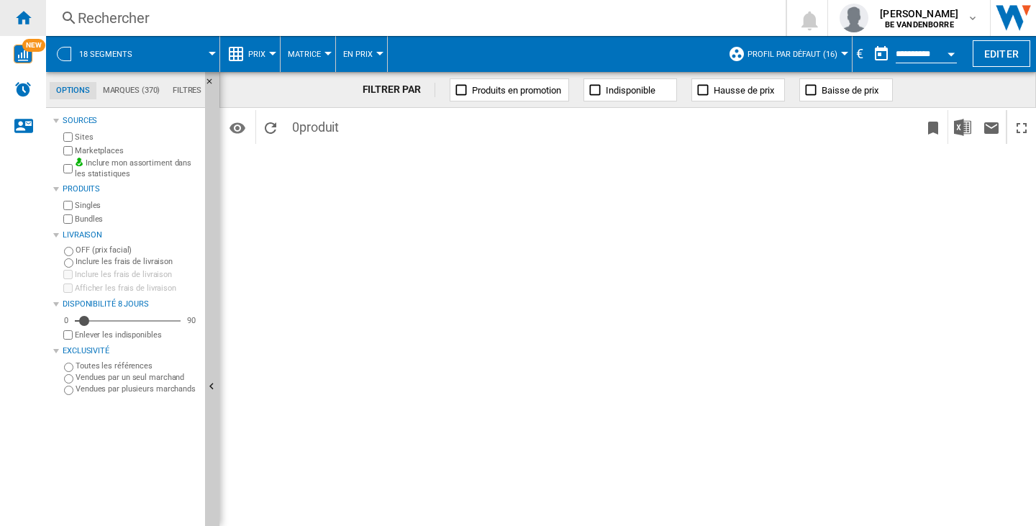
click at [35, 4] on div "Accueil" at bounding box center [23, 18] width 46 height 36
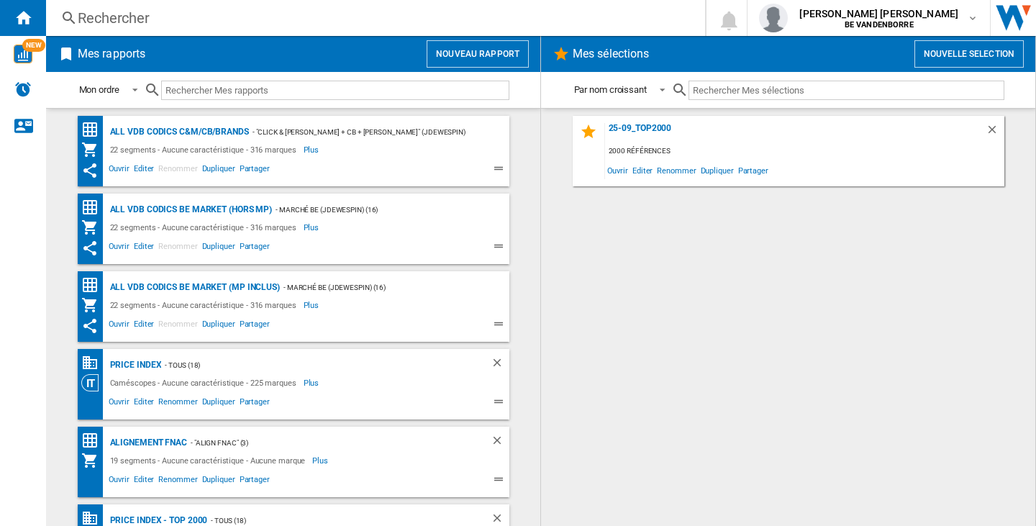
click at [481, 63] on button "Nouveau rapport" at bounding box center [478, 53] width 102 height 27
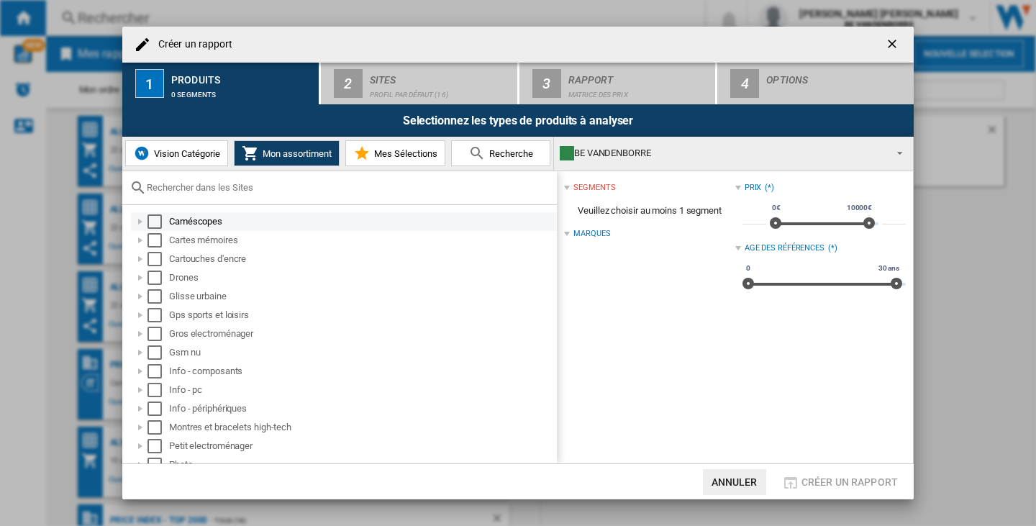
click at [154, 220] on div "Select" at bounding box center [155, 221] width 14 height 14
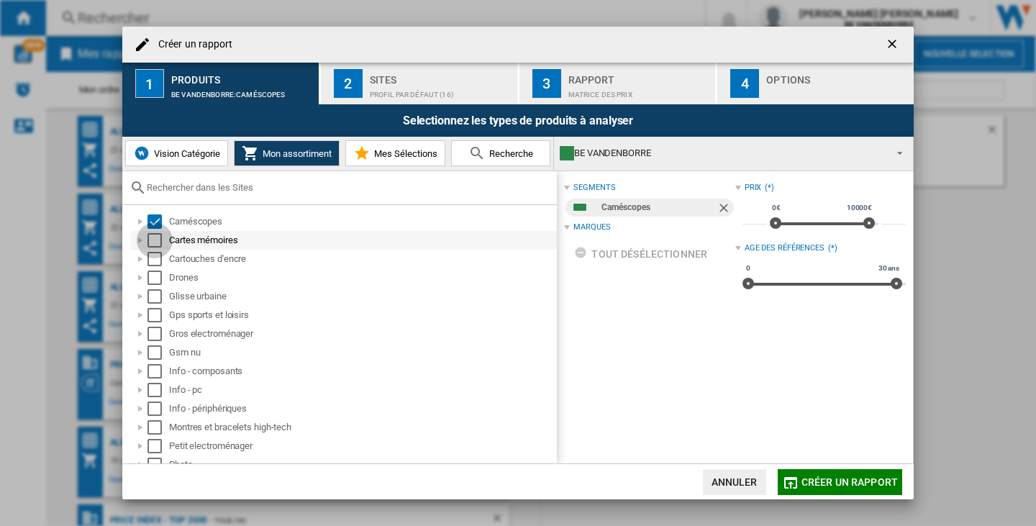
click at [155, 243] on div "Select" at bounding box center [155, 240] width 14 height 14
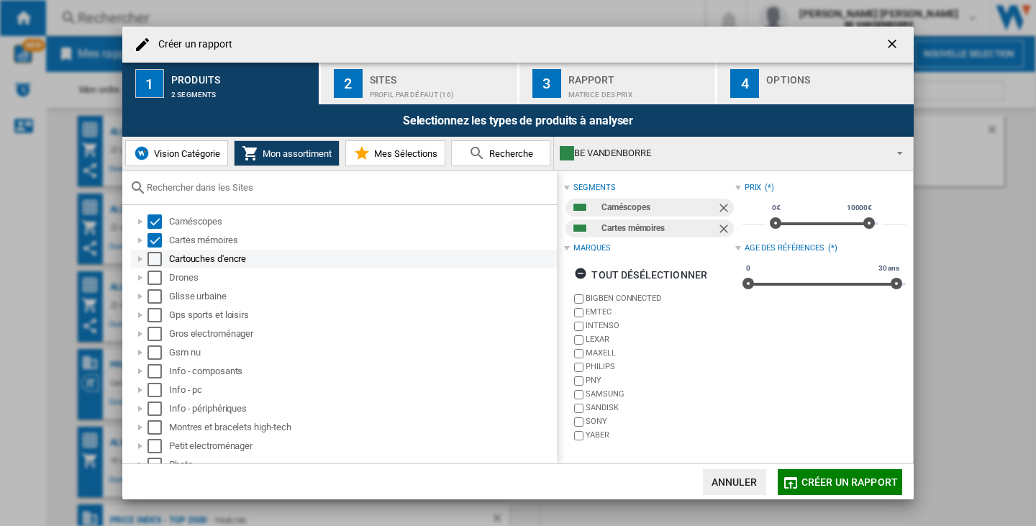
click at [155, 260] on div "Select" at bounding box center [155, 259] width 14 height 14
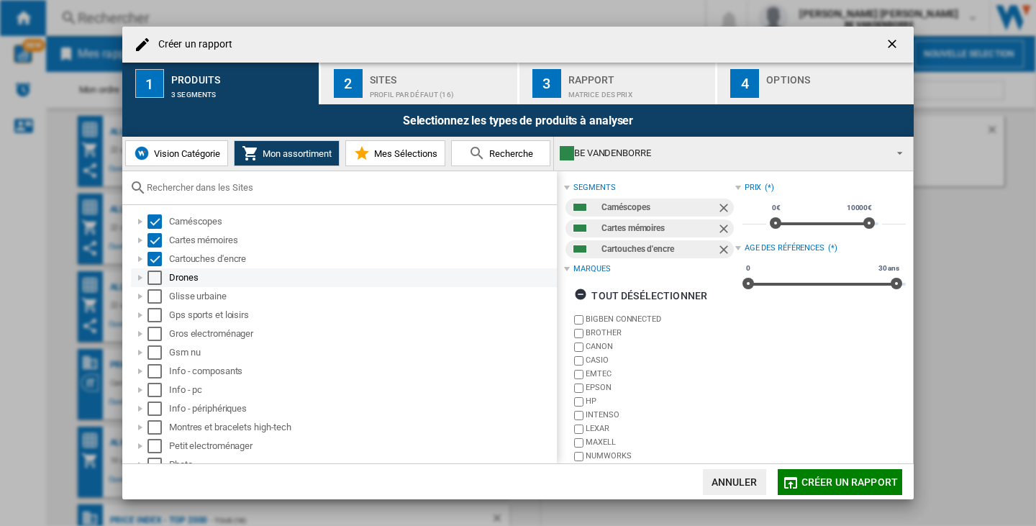
click at [153, 273] on div "Select" at bounding box center [155, 278] width 14 height 14
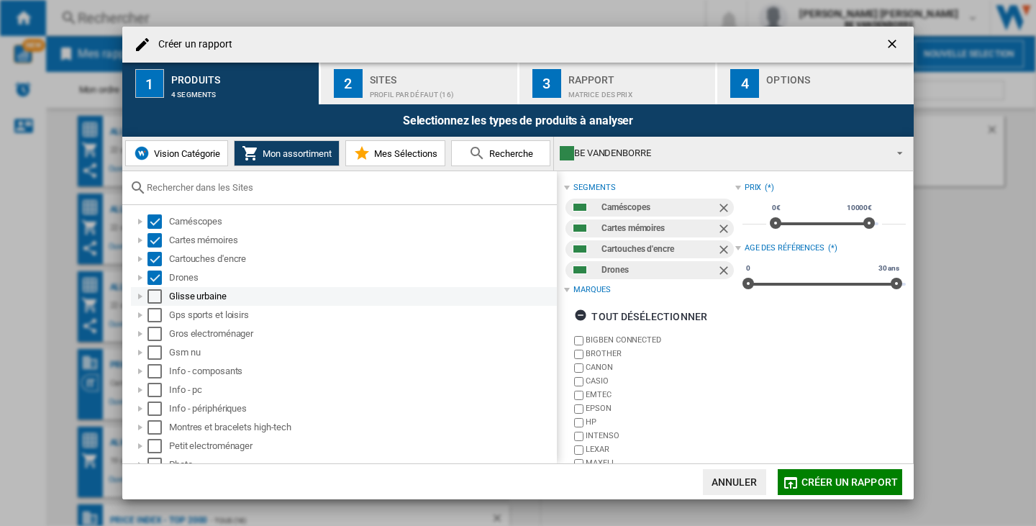
click at [155, 295] on div "Select" at bounding box center [155, 296] width 14 height 14
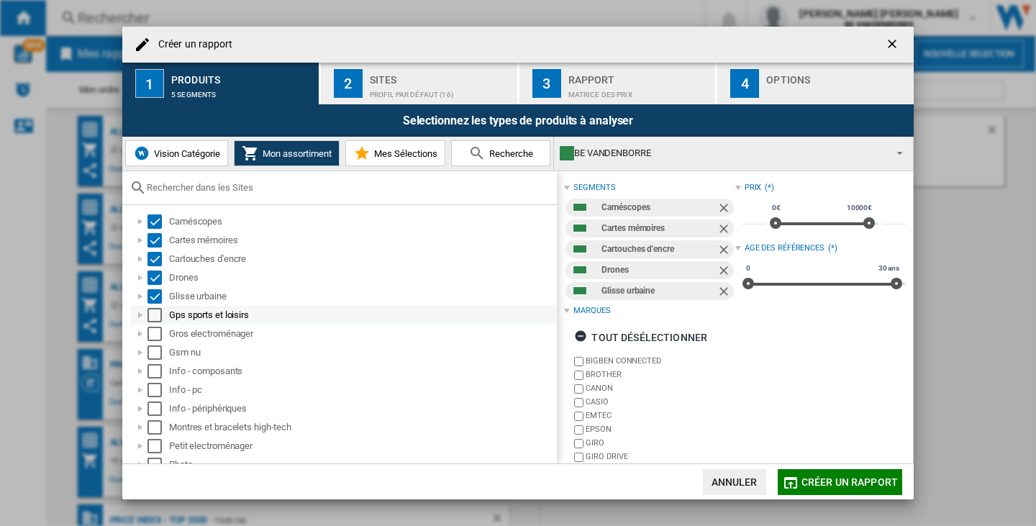
click at [155, 315] on div "Select" at bounding box center [155, 315] width 14 height 14
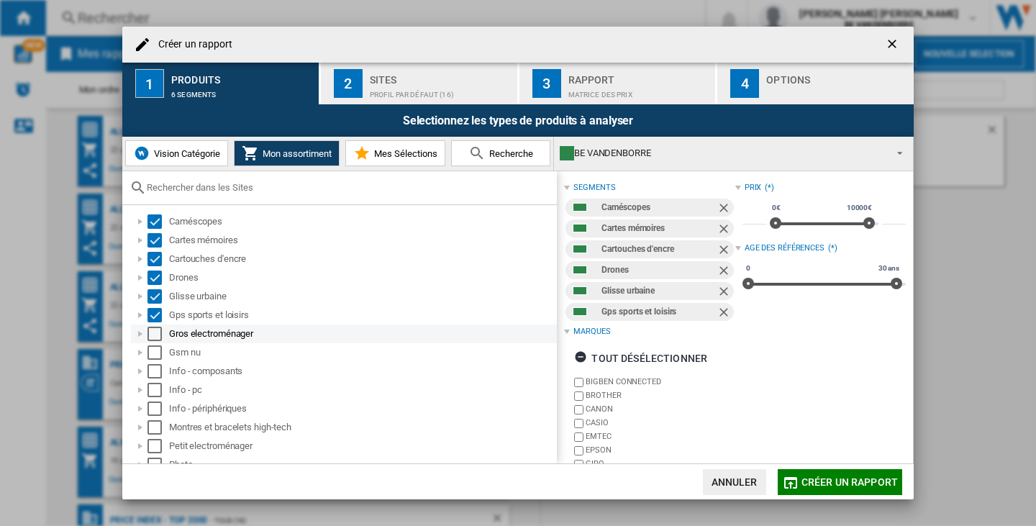
click at [155, 337] on div "Select" at bounding box center [155, 334] width 14 height 14
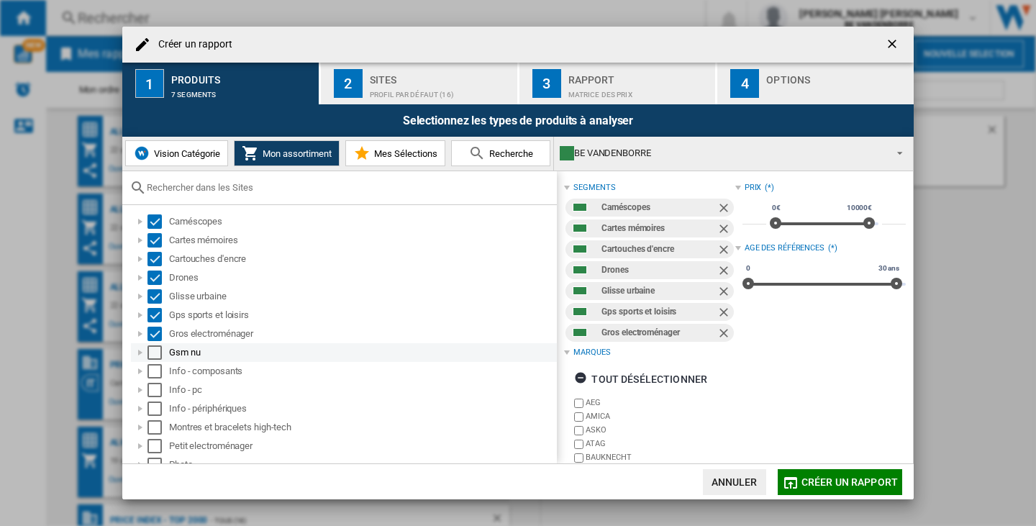
click at [154, 358] on div "Select" at bounding box center [155, 352] width 14 height 14
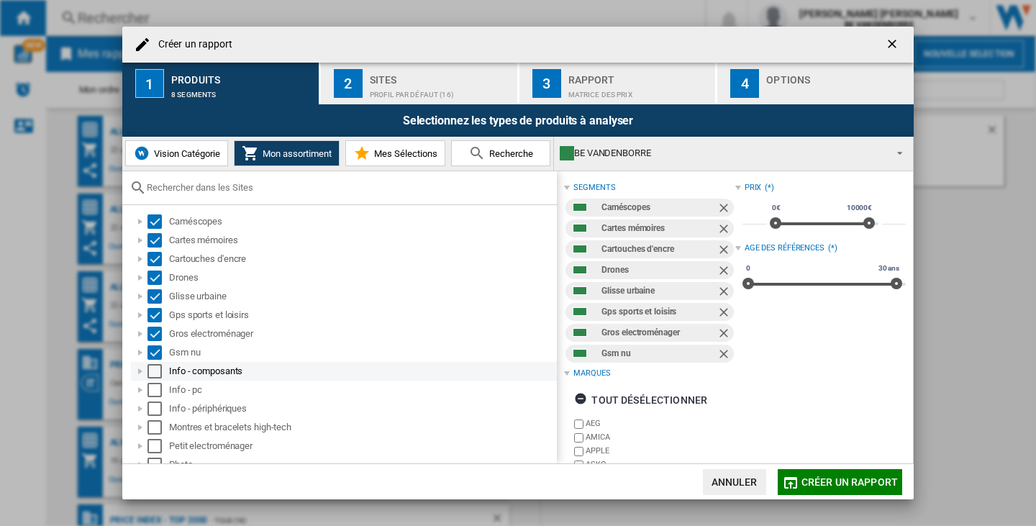
click at [155, 371] on div "Select" at bounding box center [155, 371] width 14 height 14
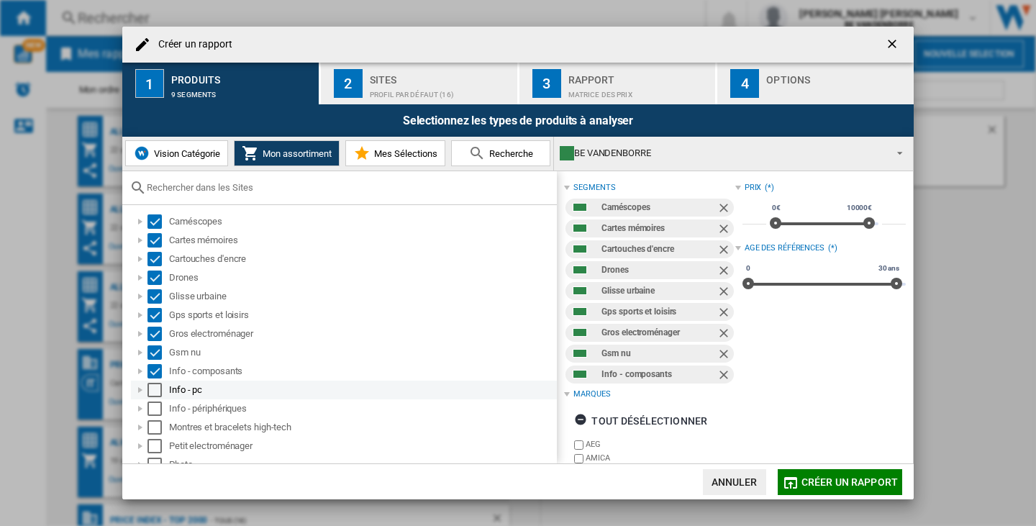
click at [153, 392] on div "Select" at bounding box center [155, 390] width 14 height 14
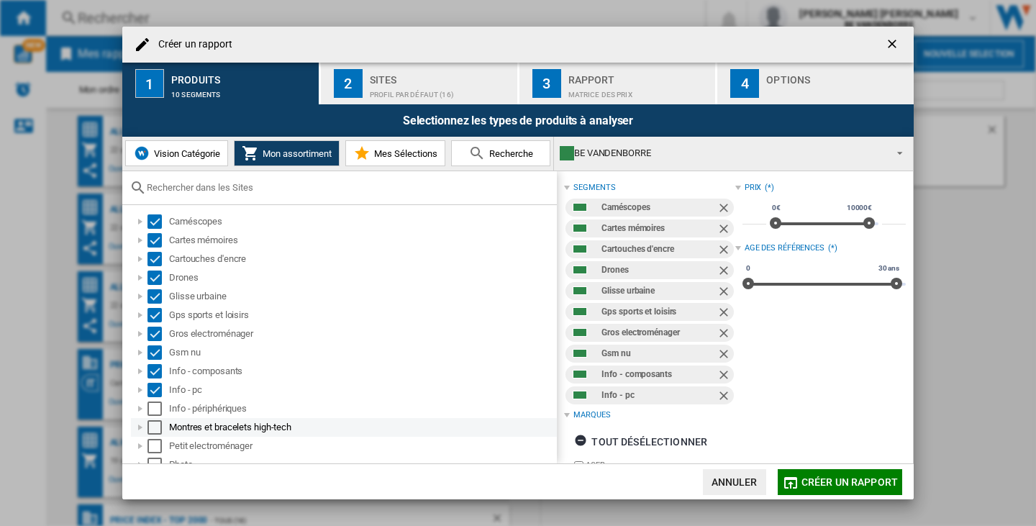
drag, startPoint x: 154, startPoint y: 407, endPoint x: 155, endPoint y: 425, distance: 18.7
click at [155, 409] on div "Select" at bounding box center [155, 409] width 14 height 14
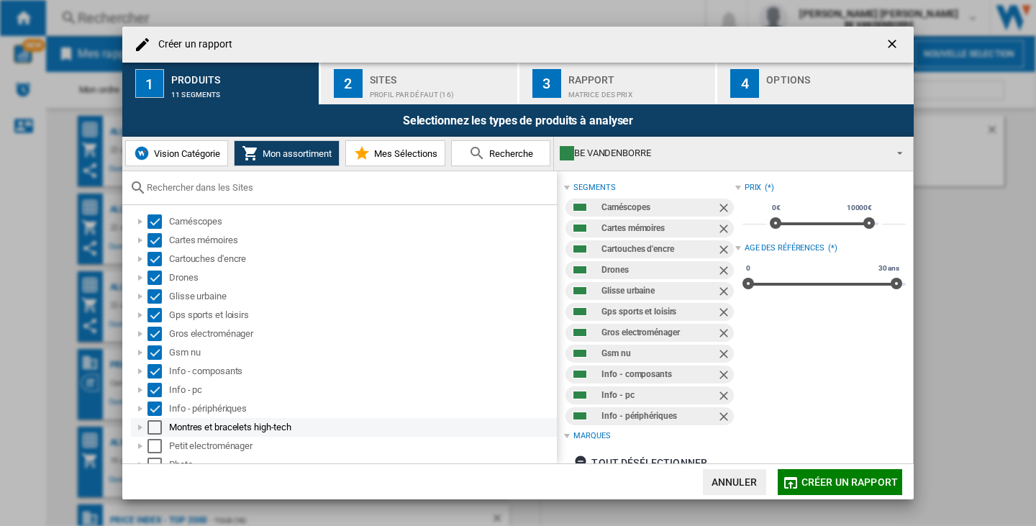
click at [155, 430] on div "Select" at bounding box center [155, 427] width 14 height 14
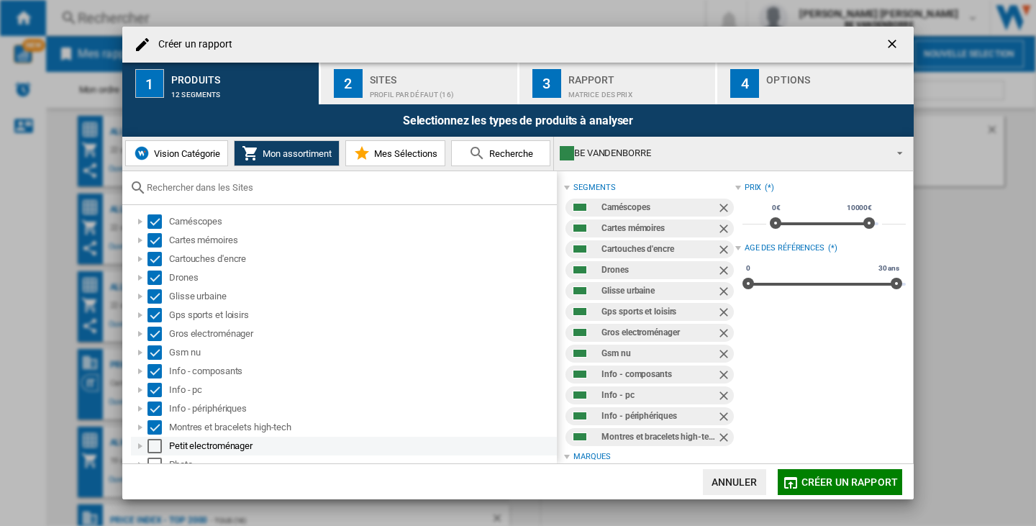
click at [157, 448] on div "Select" at bounding box center [155, 446] width 14 height 14
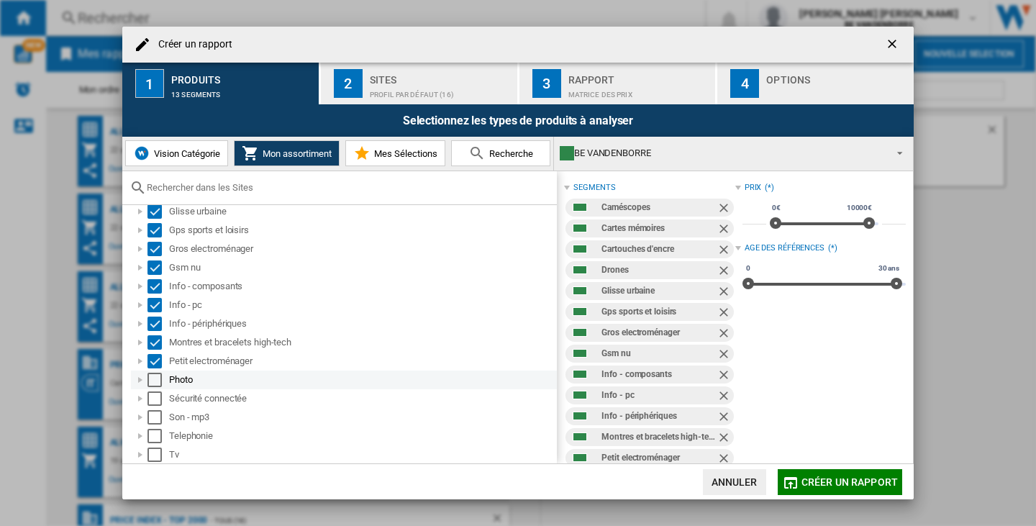
click at [160, 385] on div "Select" at bounding box center [155, 380] width 14 height 14
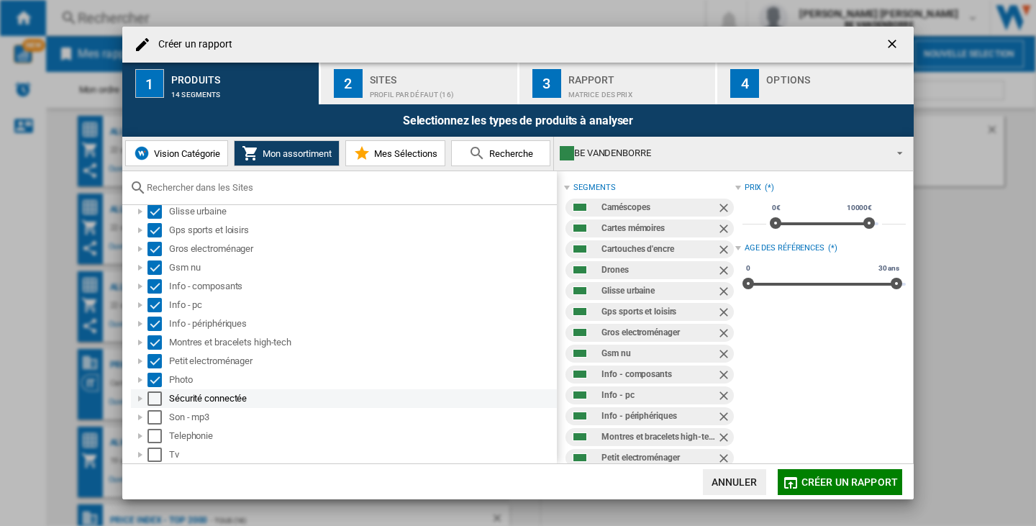
click at [155, 402] on div "Select" at bounding box center [155, 399] width 14 height 14
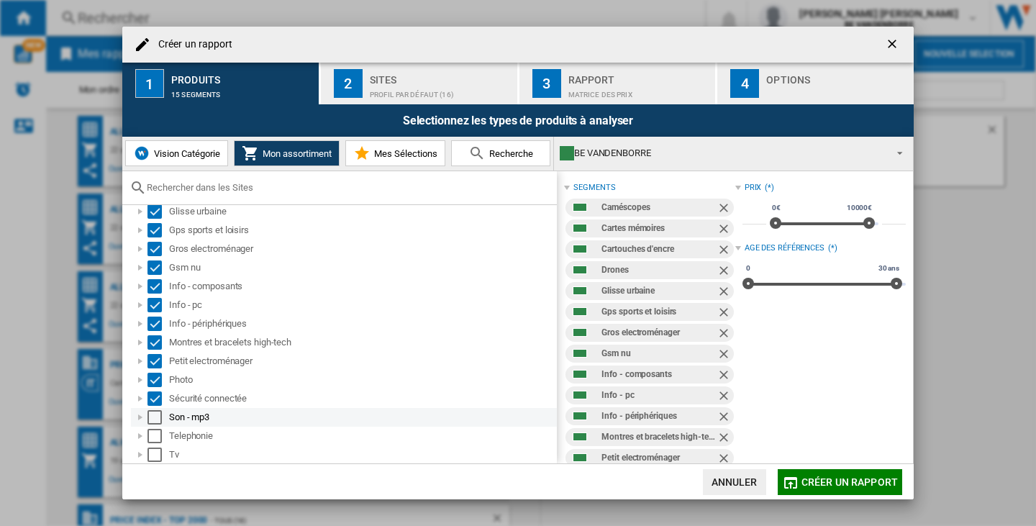
click at [155, 417] on div "Select" at bounding box center [155, 417] width 14 height 14
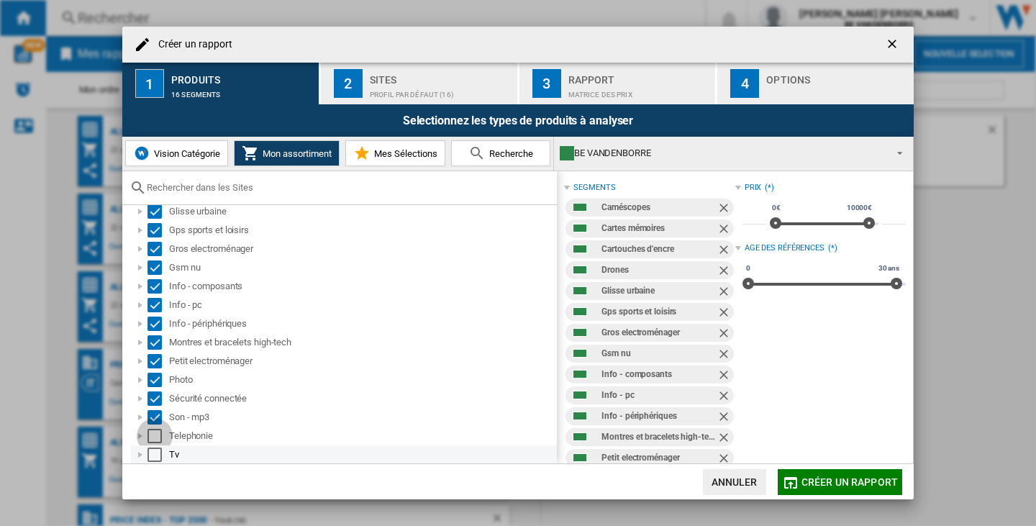
drag, startPoint x: 154, startPoint y: 439, endPoint x: 155, endPoint y: 456, distance: 17.3
click at [154, 442] on div "Select" at bounding box center [155, 436] width 14 height 14
click at [155, 457] on div "Select" at bounding box center [155, 455] width 14 height 14
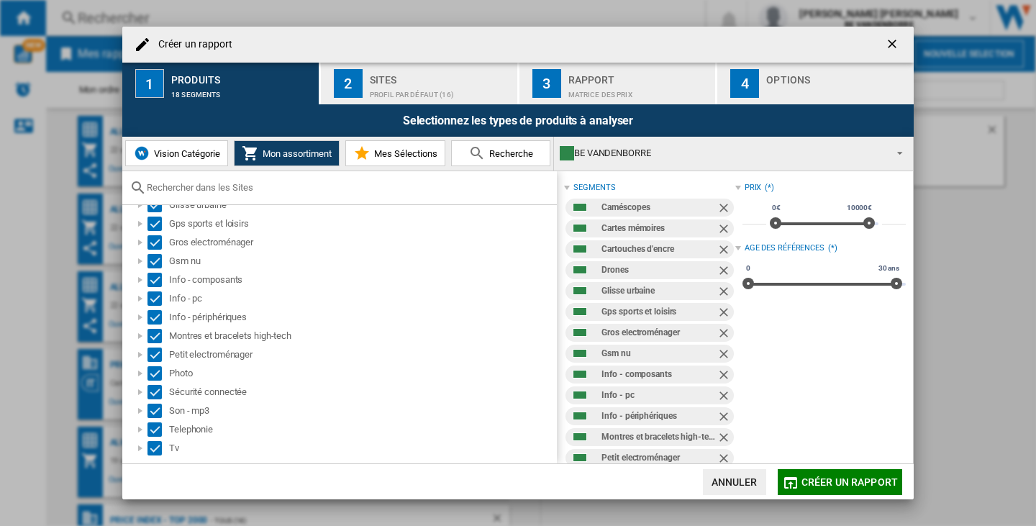
scroll to position [94, 0]
click at [872, 484] on span "Créer un rapport" at bounding box center [850, 482] width 96 height 12
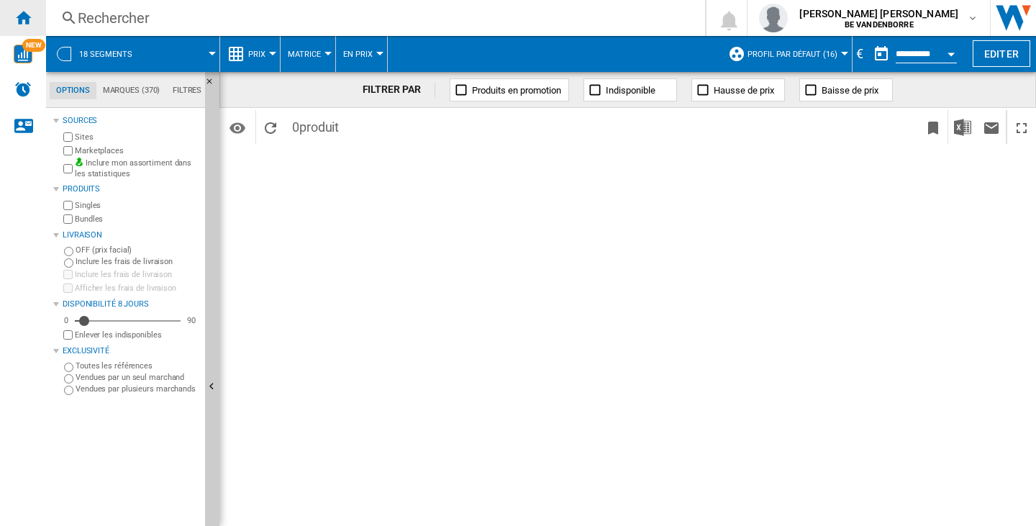
click at [33, 19] on div "Accueil" at bounding box center [23, 18] width 46 height 36
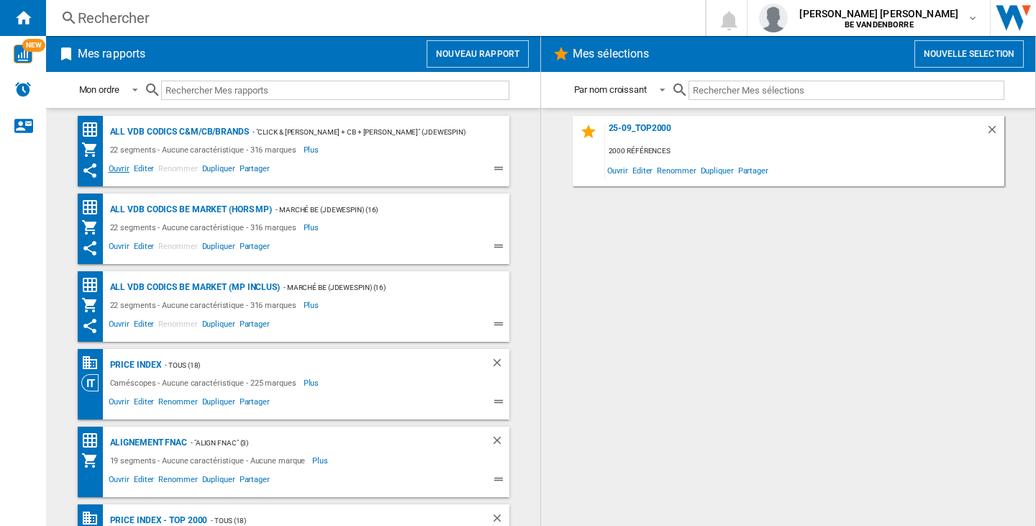
click at [115, 171] on span "Ouvrir" at bounding box center [119, 170] width 25 height 17
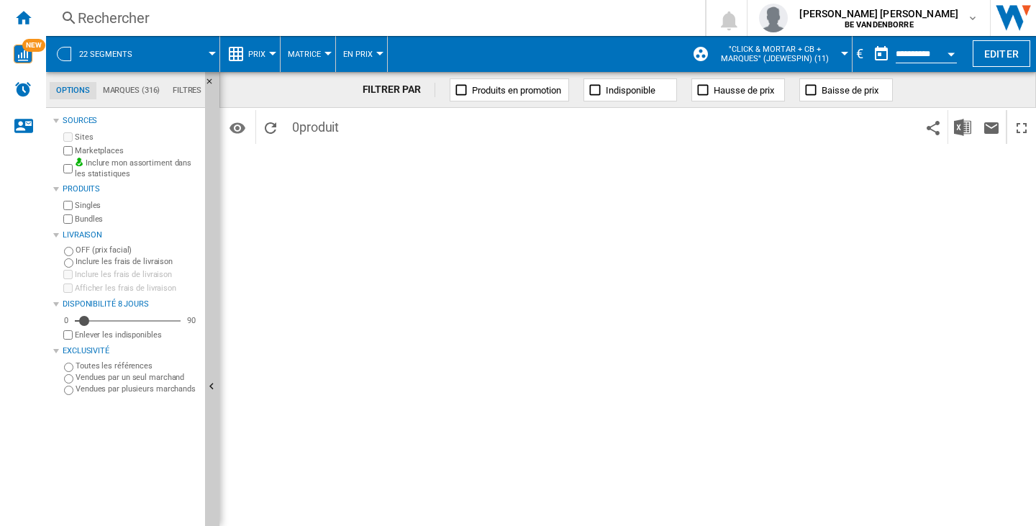
click at [73, 167] on div "Inclure mon assortiment dans les statistiques" at bounding box center [129, 169] width 139 height 22
click at [27, 12] on ng-md-icon "Accueil" at bounding box center [22, 17] width 17 height 17
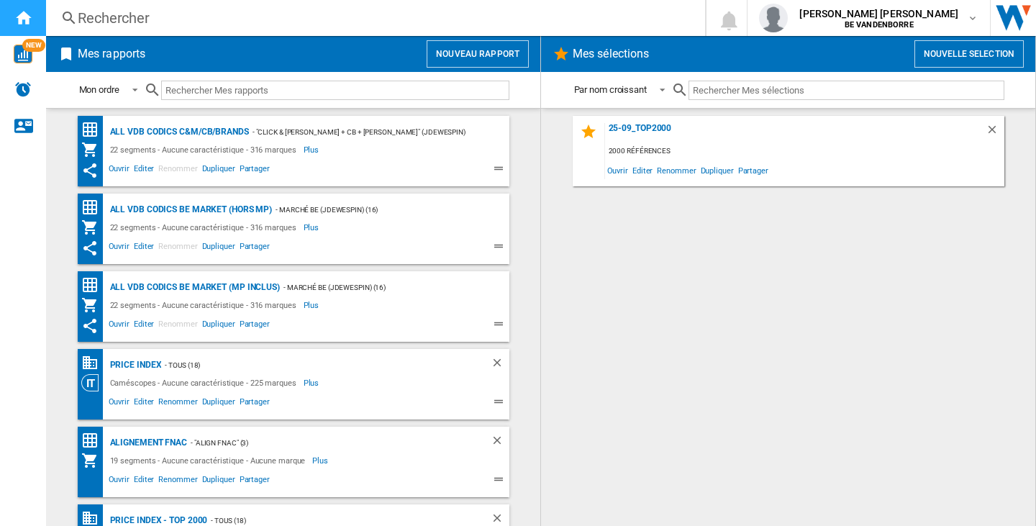
click at [30, 15] on ng-md-icon "Accueil" at bounding box center [22, 17] width 17 height 17
click at [107, 320] on span "Ouvrir" at bounding box center [119, 325] width 25 height 17
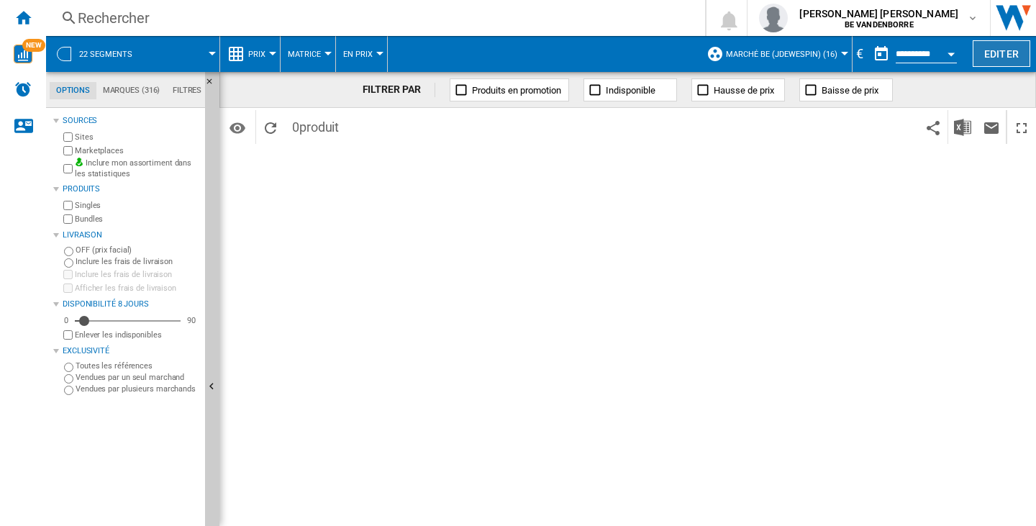
click at [978, 57] on button "Editer" at bounding box center [1002, 53] width 58 height 27
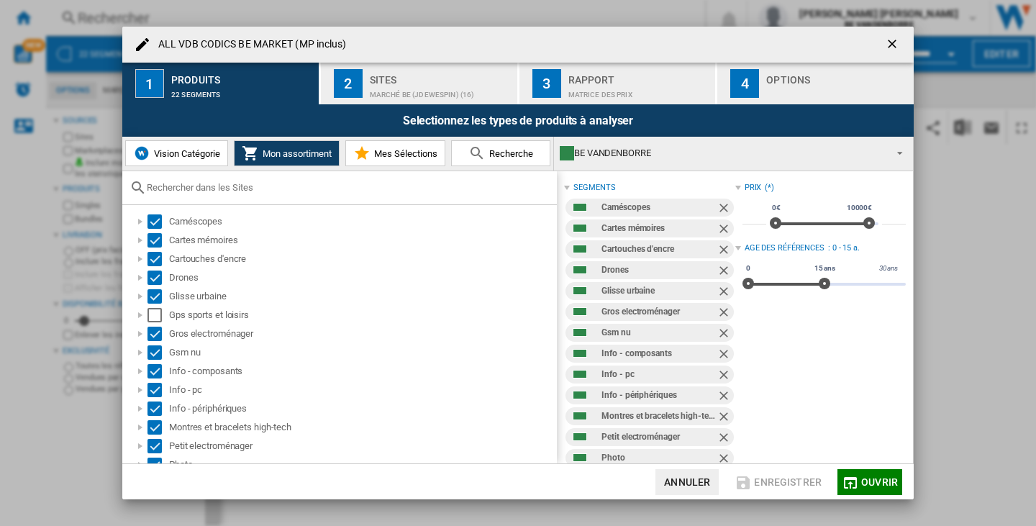
click at [212, 158] on span "Vision Catégorie" at bounding box center [185, 153] width 70 height 11
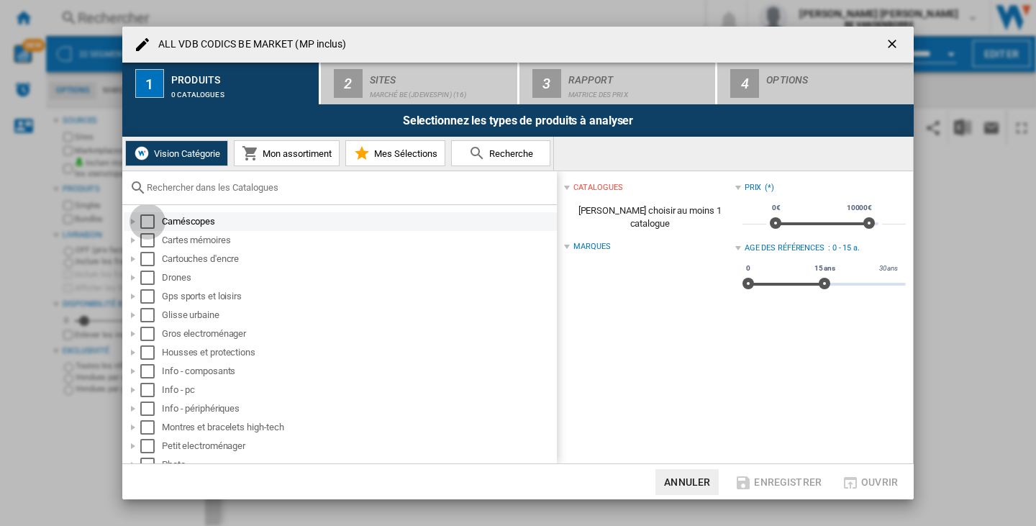
click at [143, 225] on div "Select" at bounding box center [147, 221] width 14 height 14
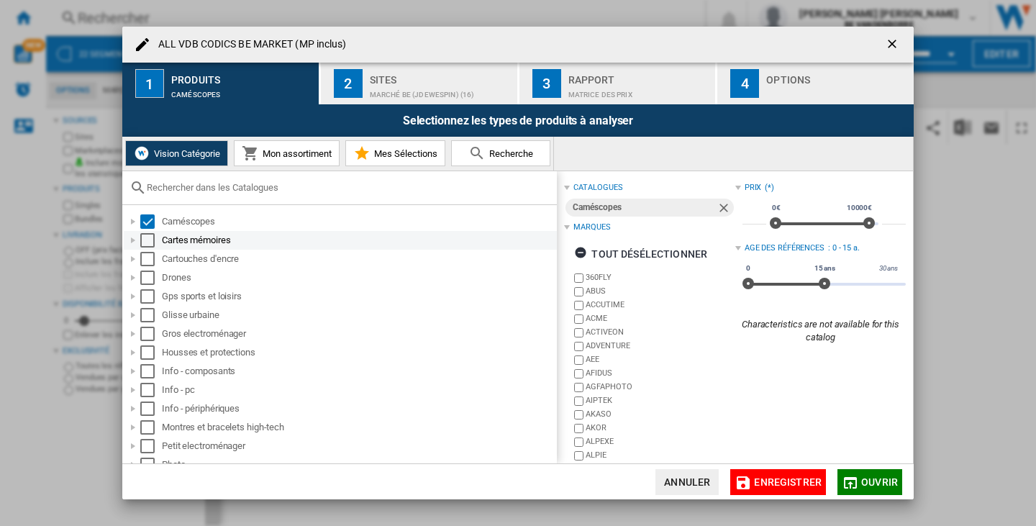
click at [144, 247] on div "Select" at bounding box center [147, 240] width 14 height 14
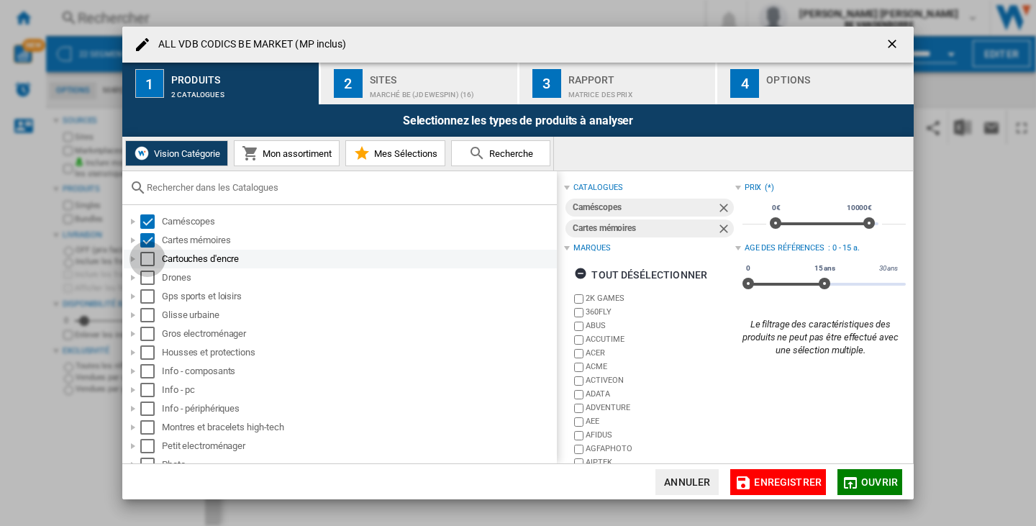
click at [148, 262] on div "Select" at bounding box center [147, 259] width 14 height 14
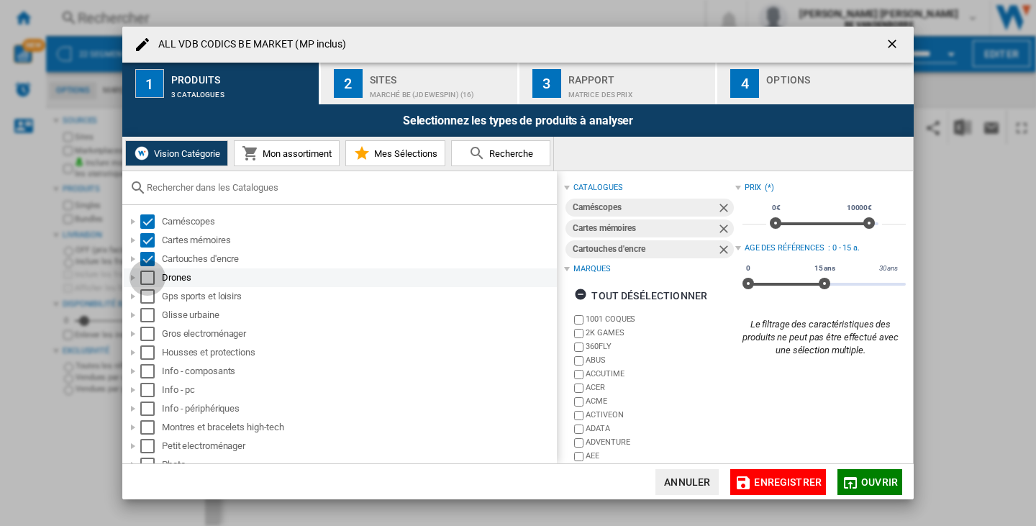
click at [149, 281] on div "Select" at bounding box center [147, 278] width 14 height 14
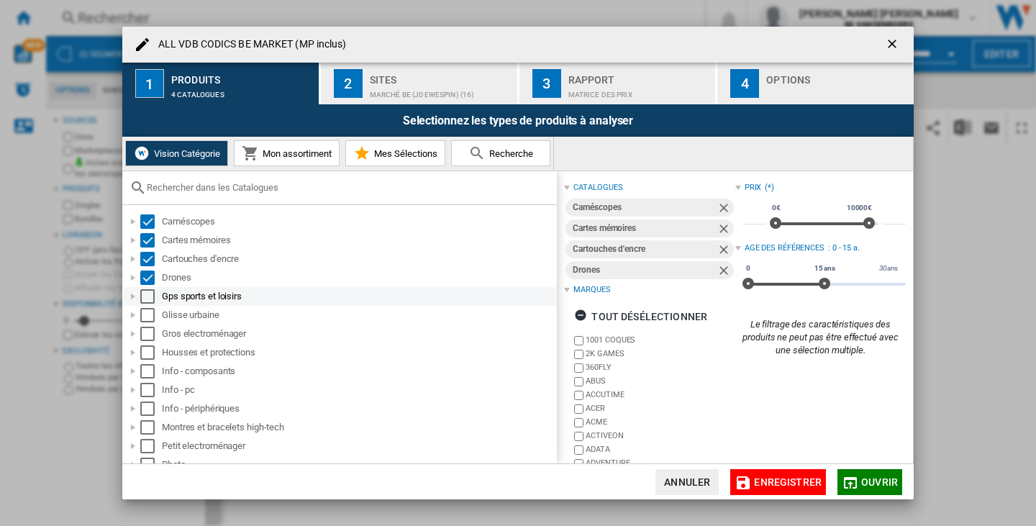
click at [149, 295] on div "Select" at bounding box center [147, 296] width 14 height 14
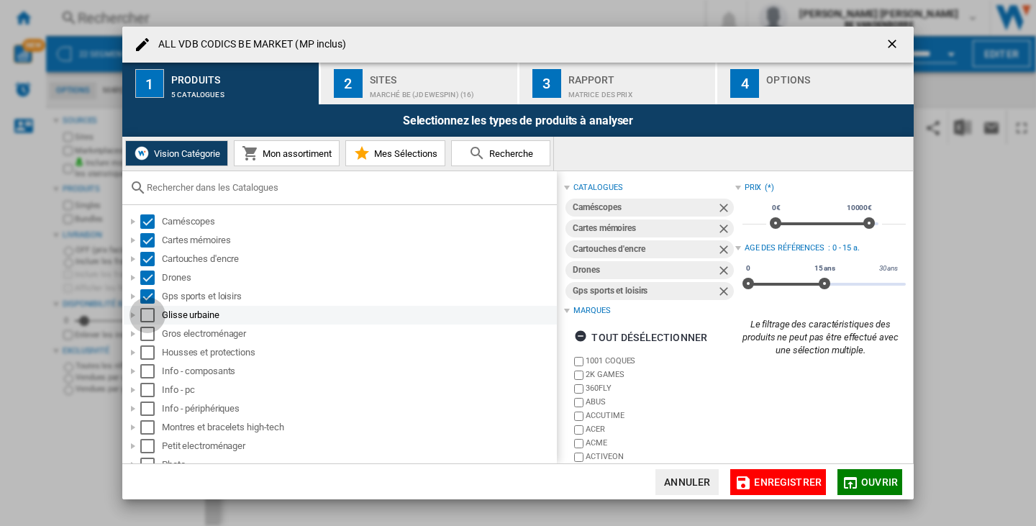
click at [151, 318] on div "Select" at bounding box center [147, 315] width 14 height 14
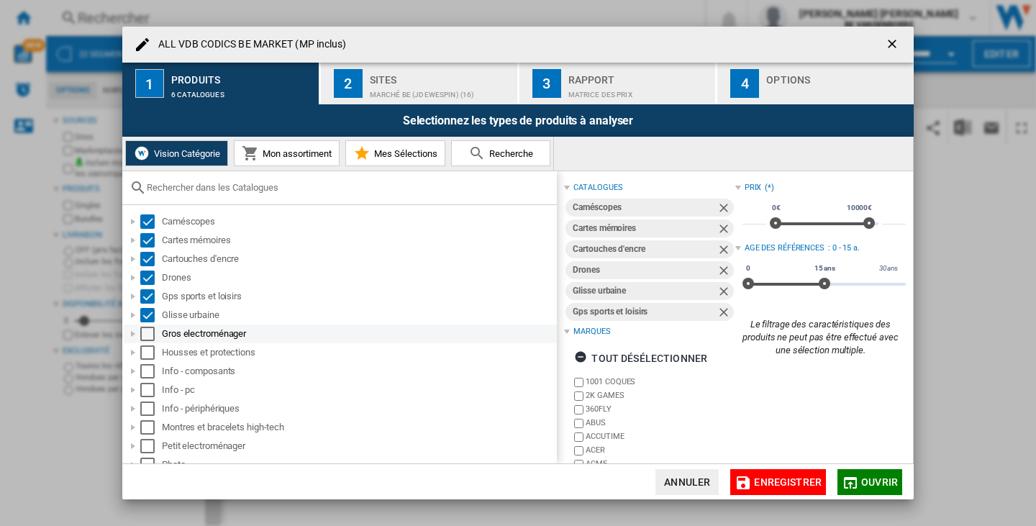
click at [151, 333] on div "Select" at bounding box center [147, 334] width 14 height 14
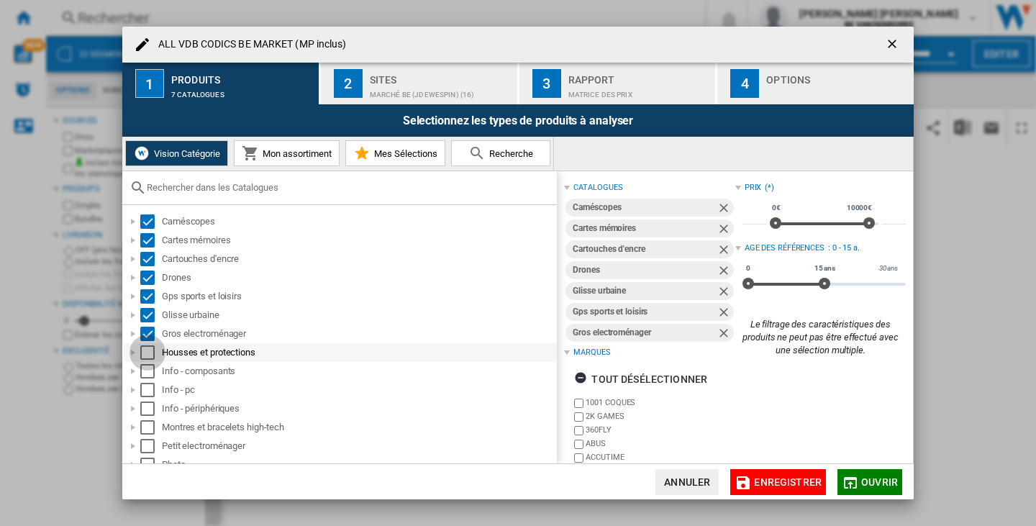
click at [151, 349] on div "Select" at bounding box center [147, 352] width 14 height 14
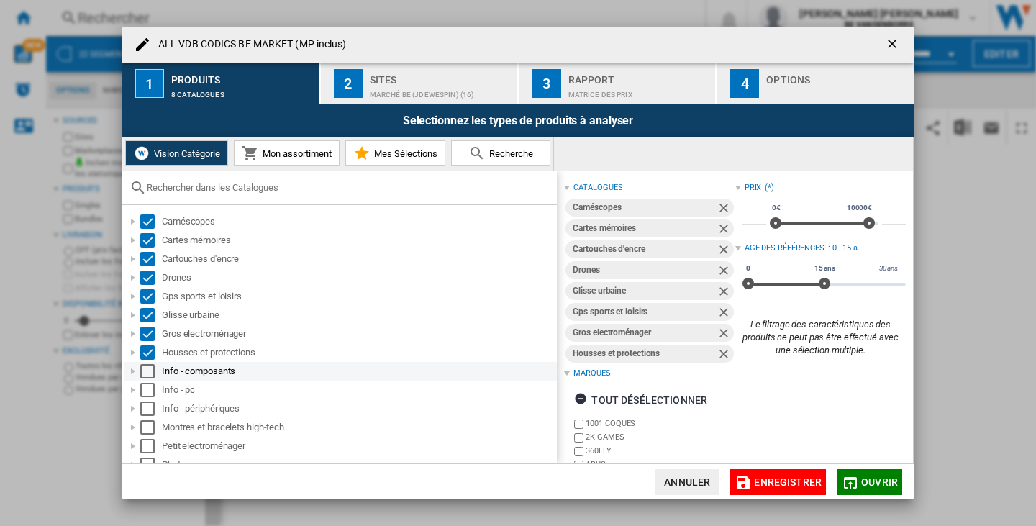
click at [148, 370] on div "Select" at bounding box center [147, 371] width 14 height 14
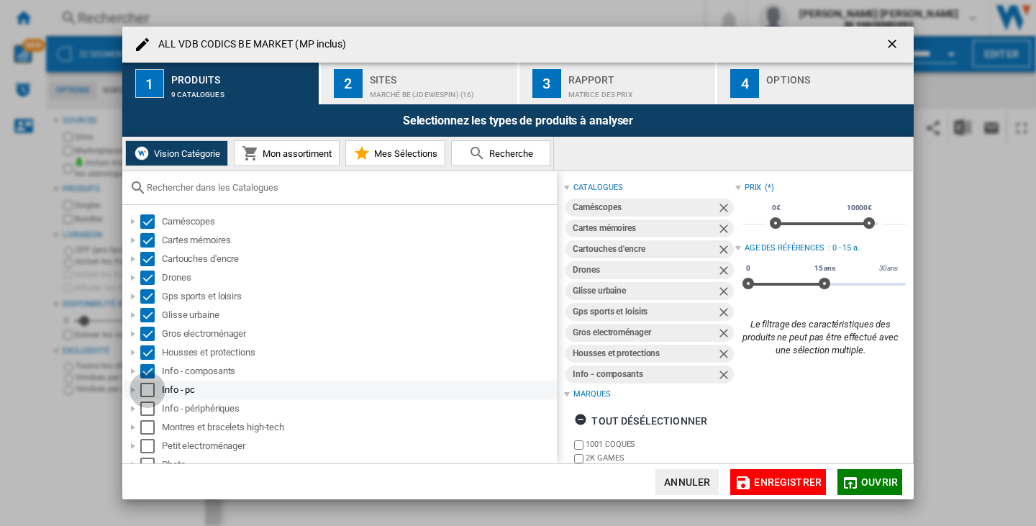
click at [148, 390] on div "Select" at bounding box center [147, 390] width 14 height 14
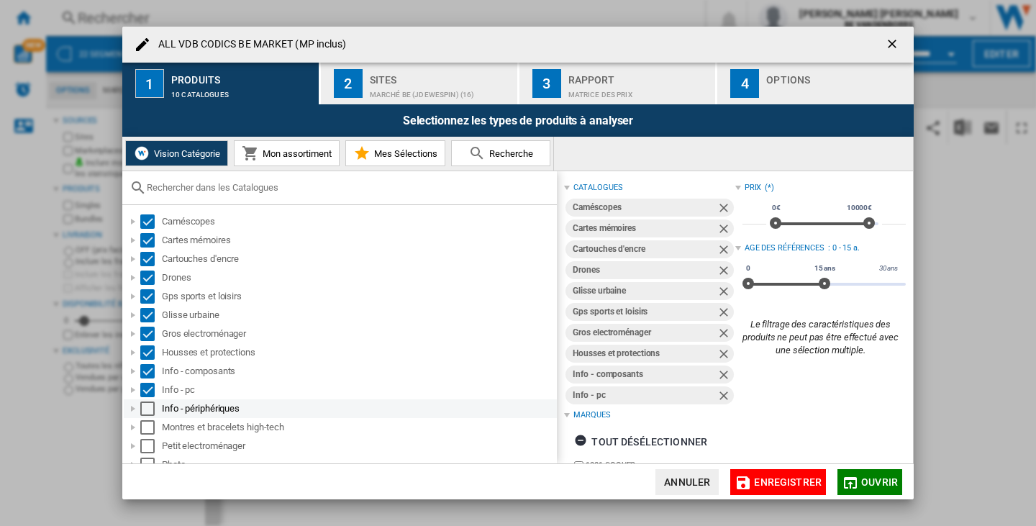
click at [148, 411] on div "Select" at bounding box center [147, 409] width 14 height 14
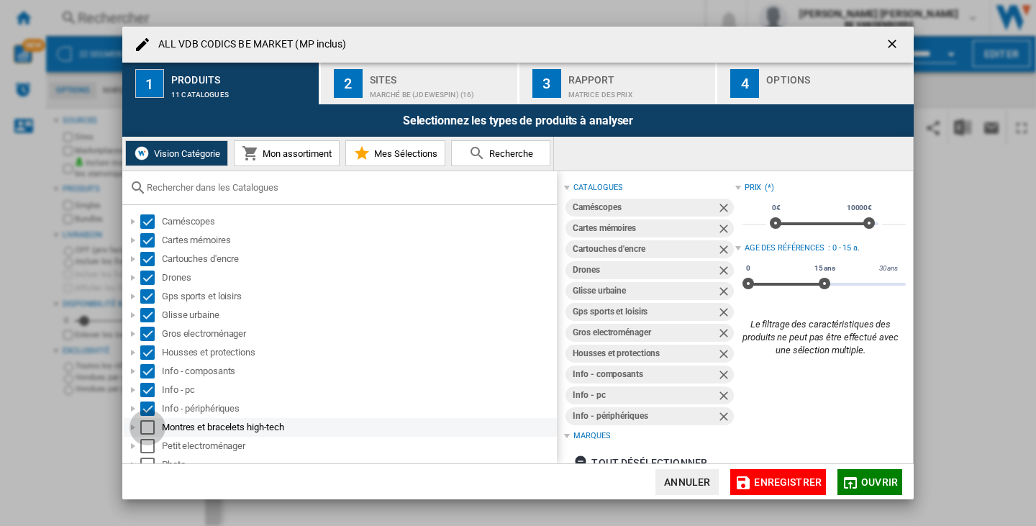
click at [149, 423] on div "Select" at bounding box center [147, 427] width 14 height 14
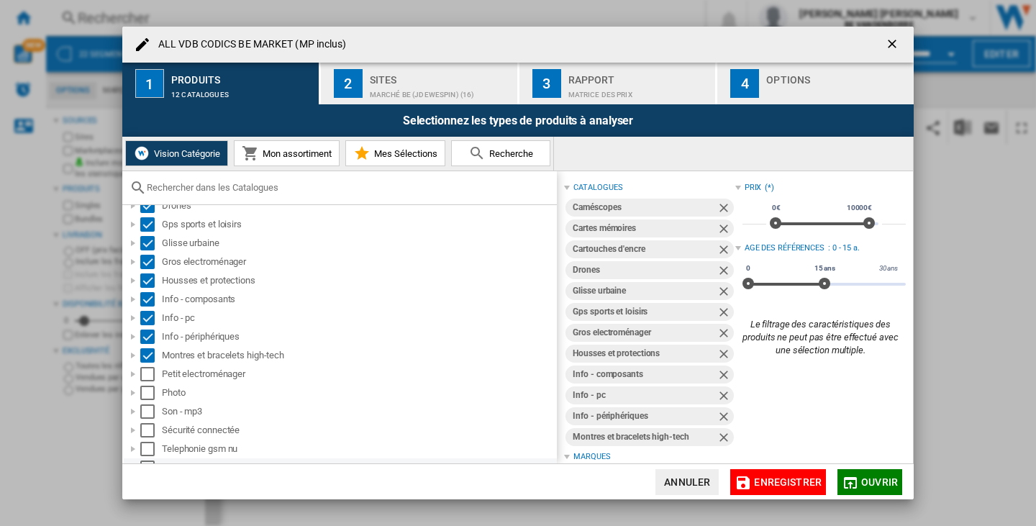
scroll to position [104, 0]
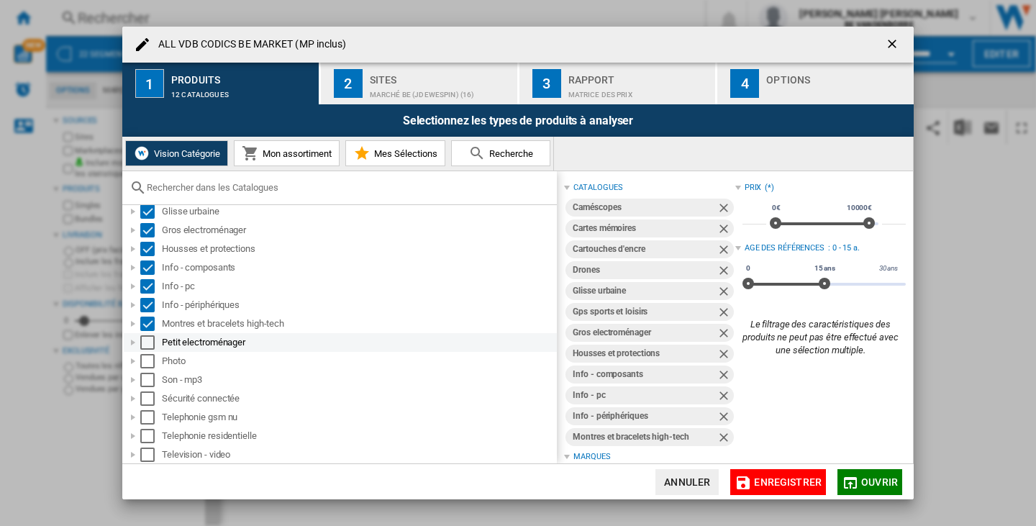
click at [146, 345] on div "Select" at bounding box center [147, 342] width 14 height 14
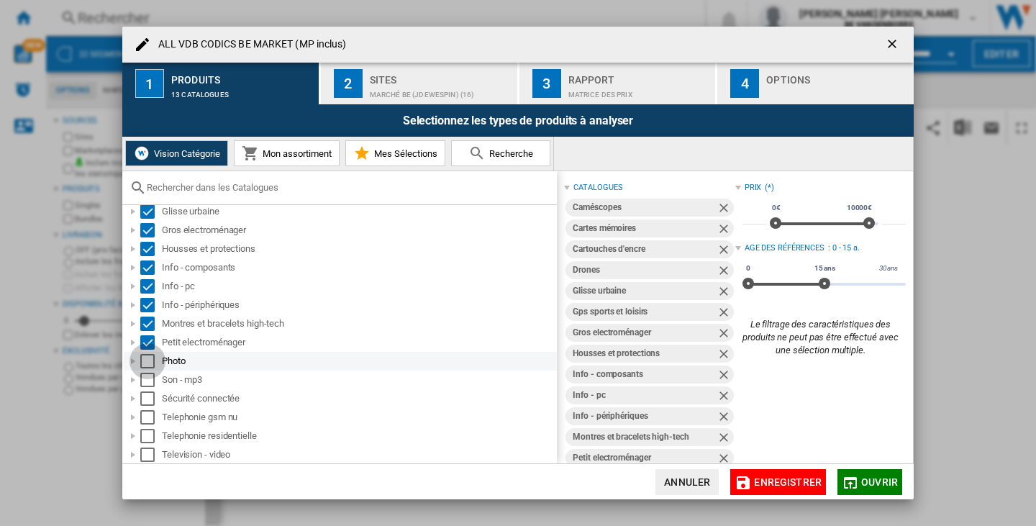
click at [146, 360] on div "Select" at bounding box center [147, 361] width 14 height 14
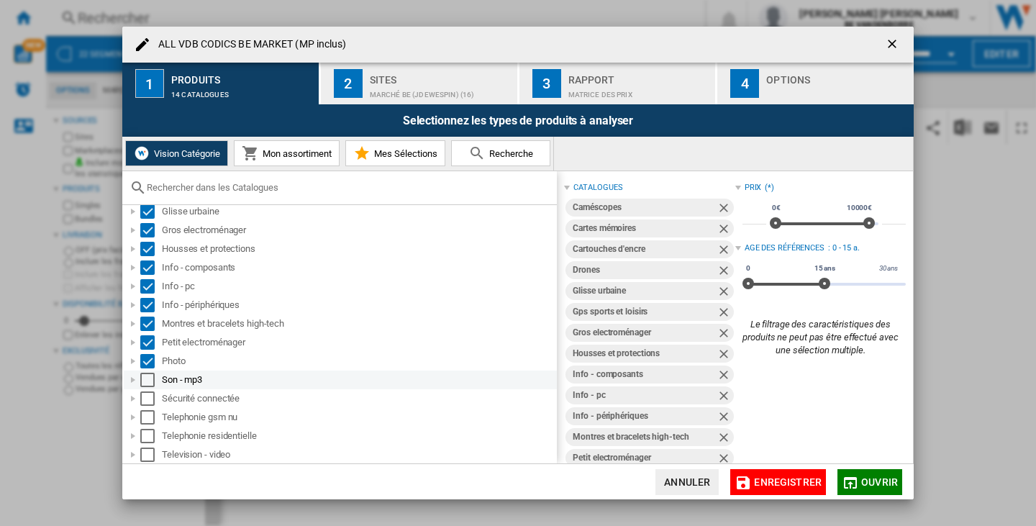
click at [145, 385] on div "Select" at bounding box center [147, 380] width 14 height 14
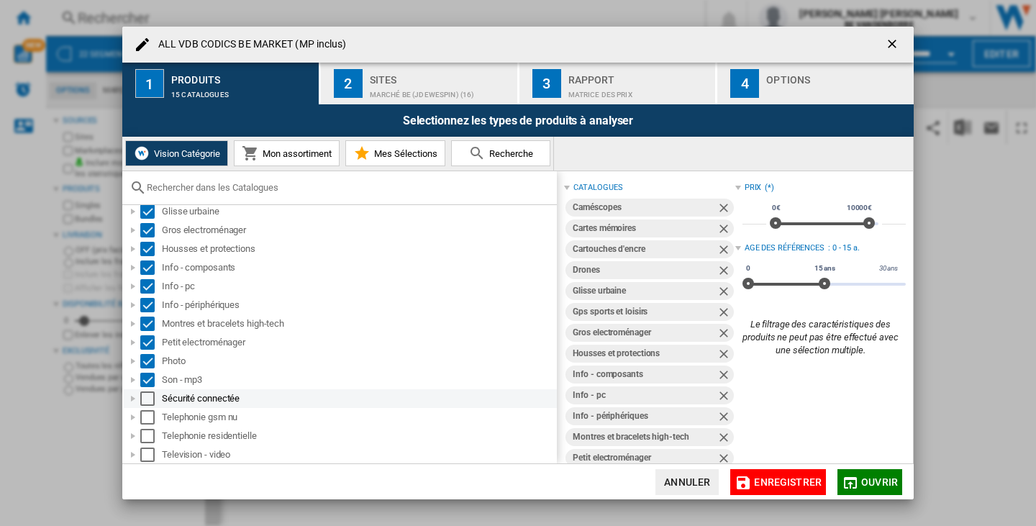
click at [150, 402] on div "Select" at bounding box center [147, 399] width 14 height 14
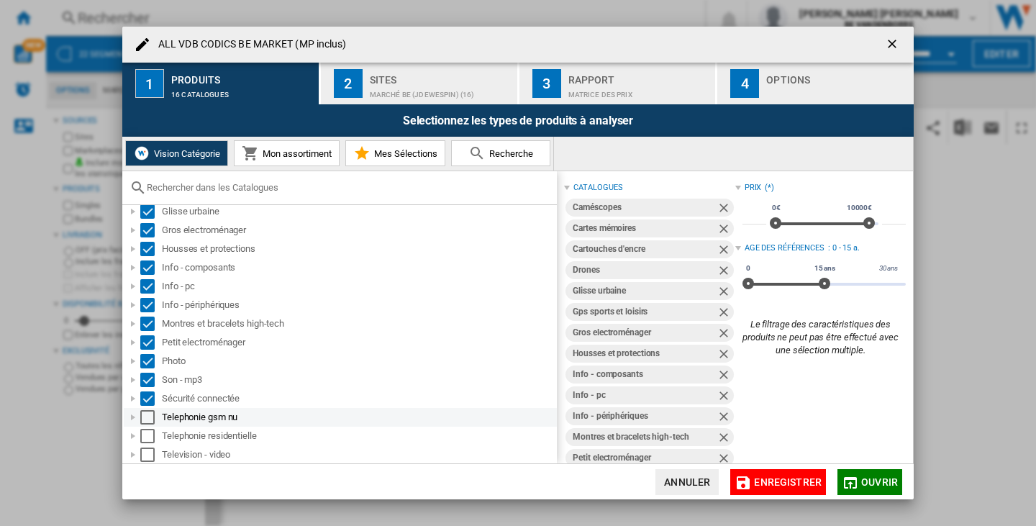
click at [150, 419] on div "Select" at bounding box center [147, 417] width 14 height 14
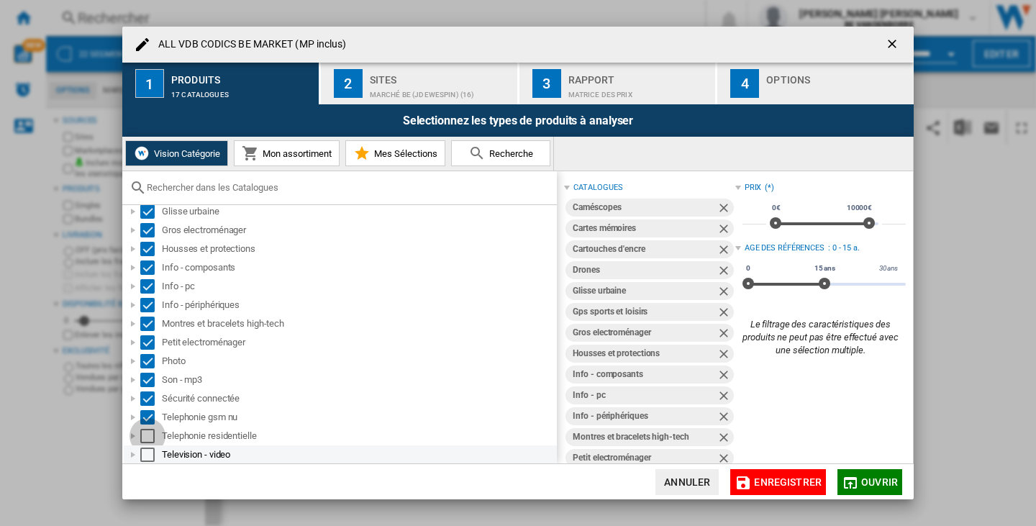
drag, startPoint x: 148, startPoint y: 428, endPoint x: 148, endPoint y: 453, distance: 24.5
click at [148, 429] on div "Select" at bounding box center [147, 436] width 14 height 14
click at [147, 454] on div "Select" at bounding box center [147, 455] width 14 height 14
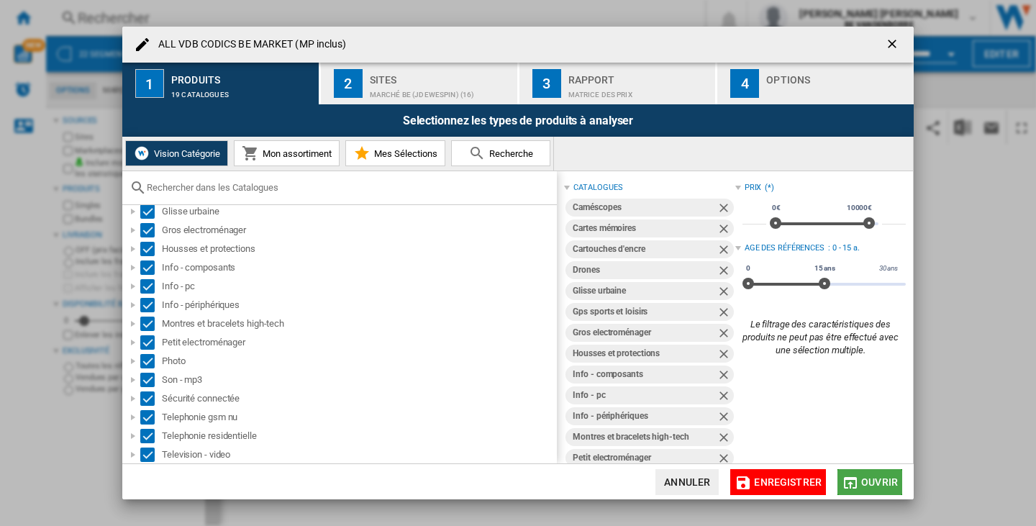
click at [854, 489] on md-icon "button" at bounding box center [850, 482] width 17 height 17
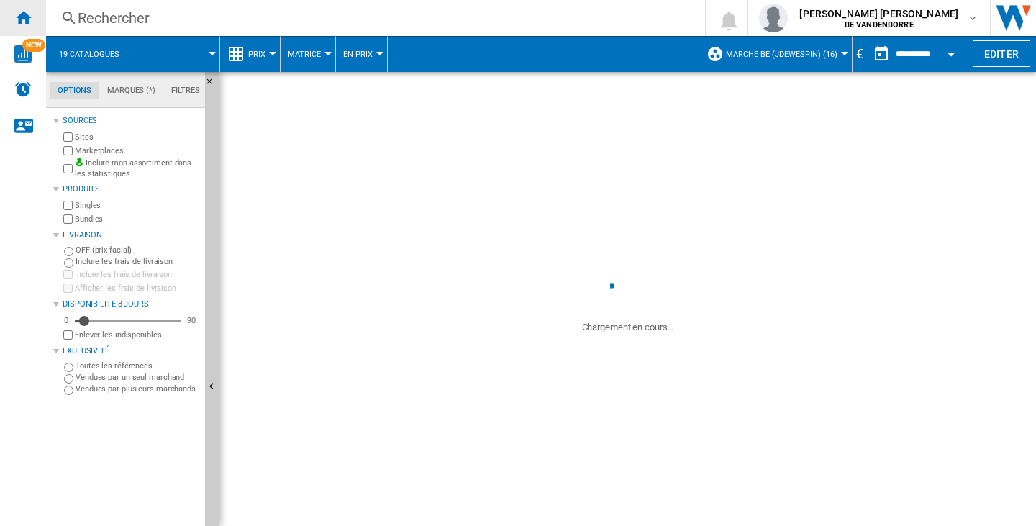
click at [10, 23] on div "Accueil" at bounding box center [23, 18] width 46 height 36
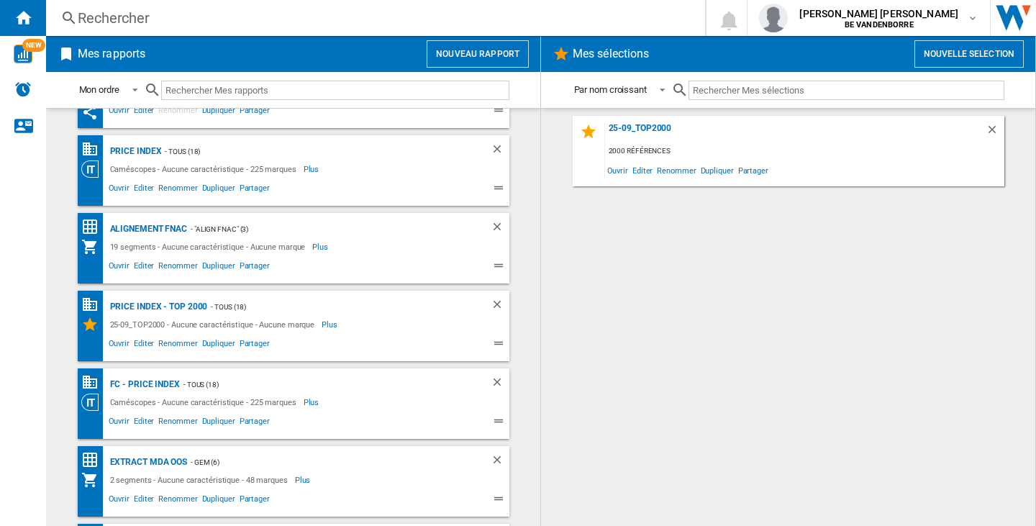
scroll to position [216, 0]
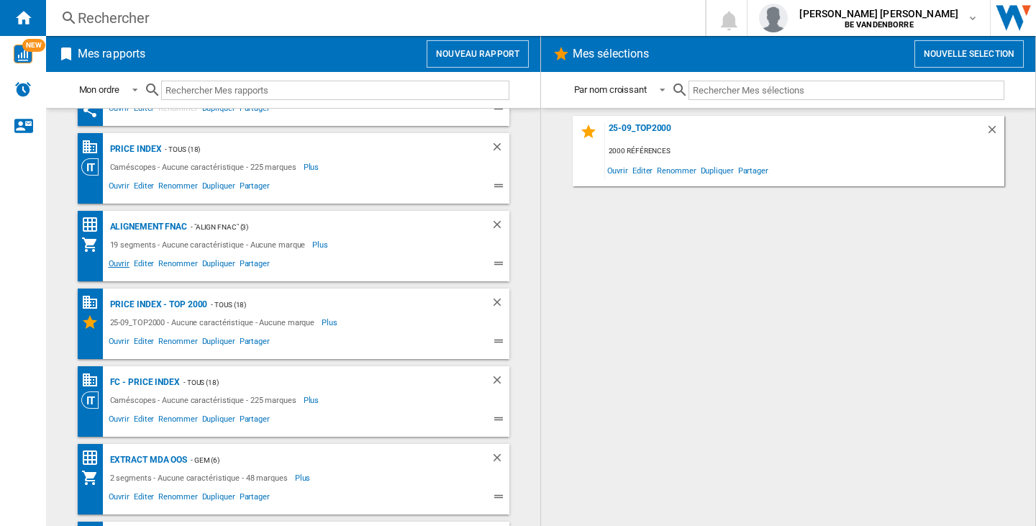
click at [109, 262] on span "Ouvrir" at bounding box center [119, 265] width 25 height 17
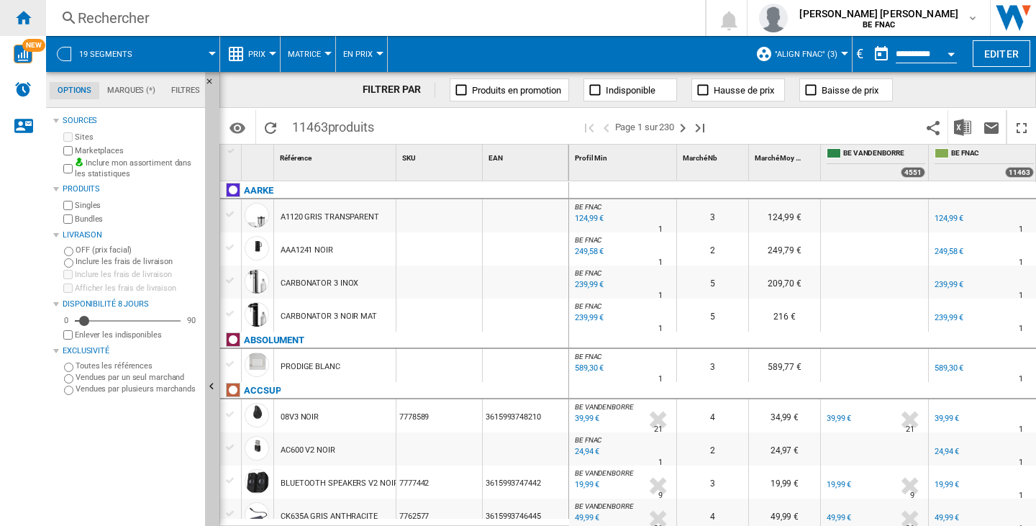
click at [41, 18] on div "Accueil" at bounding box center [23, 18] width 46 height 36
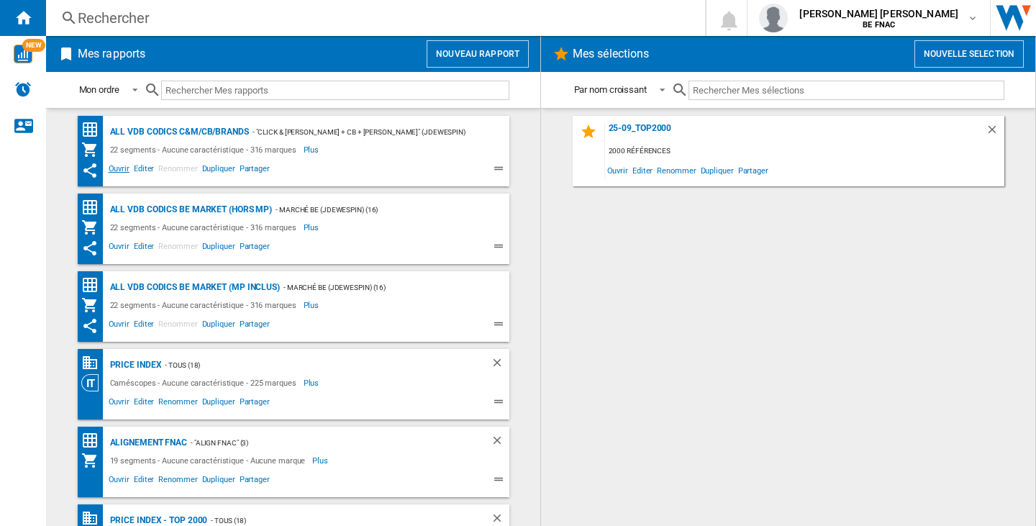
click at [110, 171] on span "Ouvrir" at bounding box center [119, 170] width 25 height 17
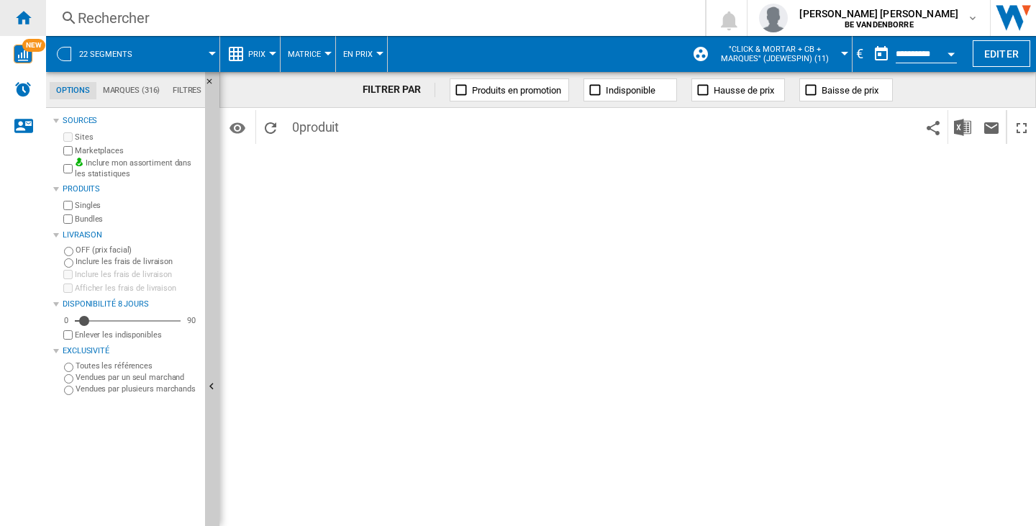
click at [1, 6] on div "Accueil" at bounding box center [23, 18] width 46 height 36
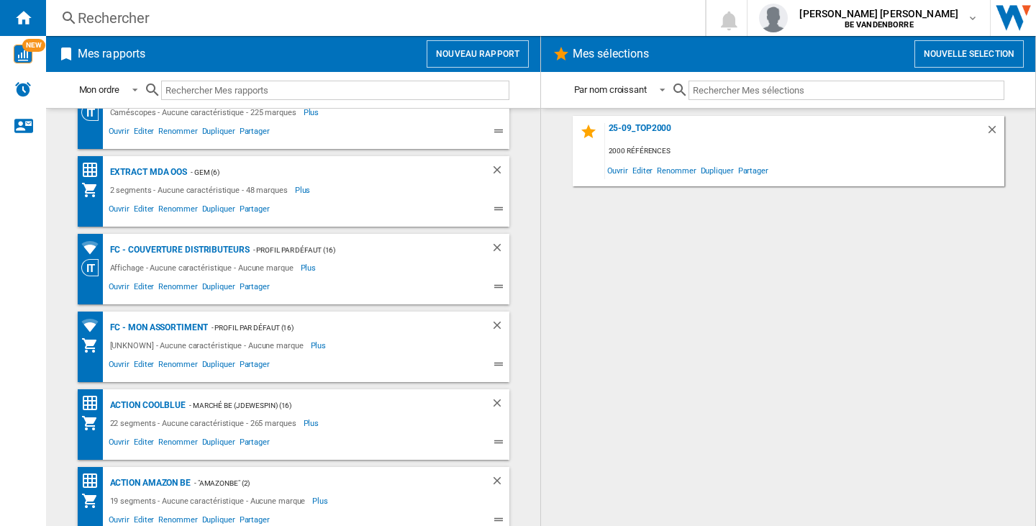
scroll to position [515, 0]
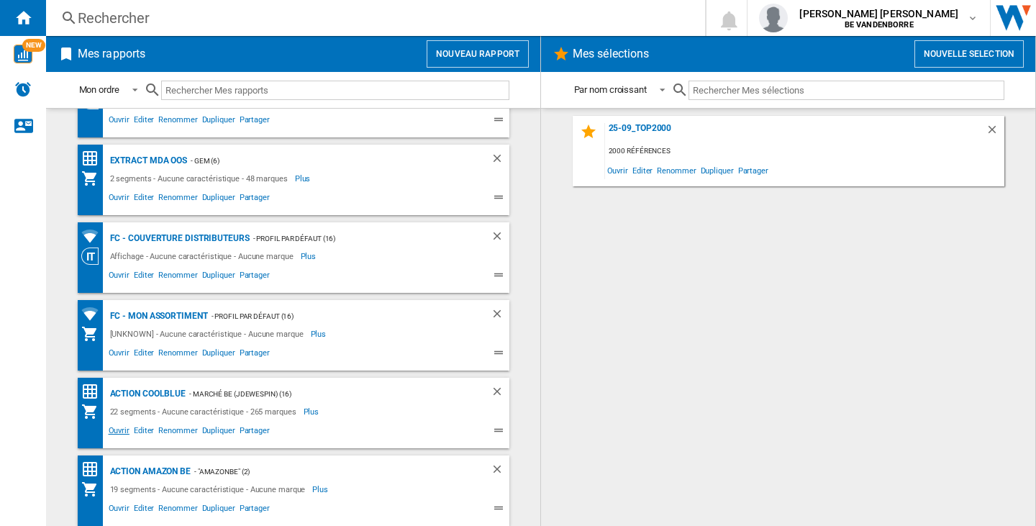
click at [120, 428] on span "Ouvrir" at bounding box center [119, 432] width 25 height 17
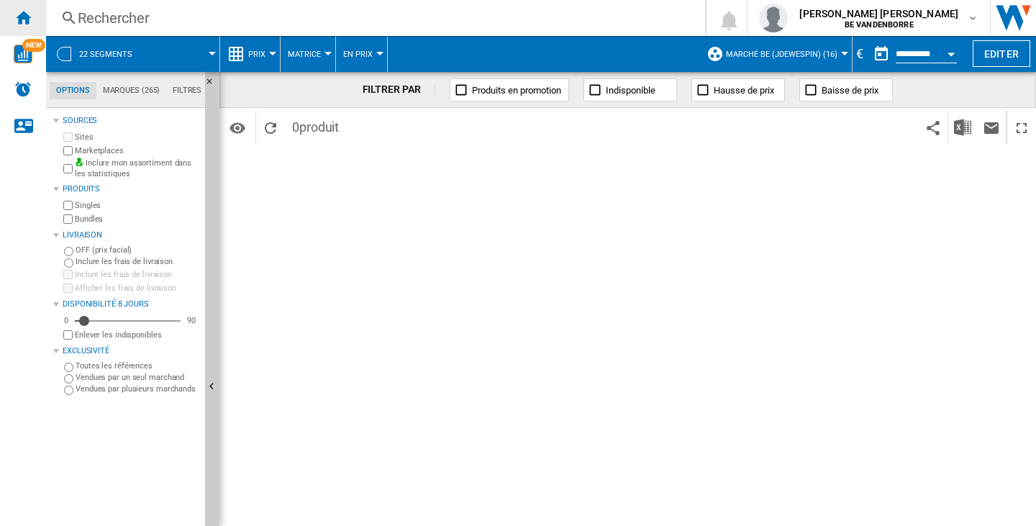
click at [24, 15] on ng-md-icon "Accueil" at bounding box center [22, 17] width 17 height 17
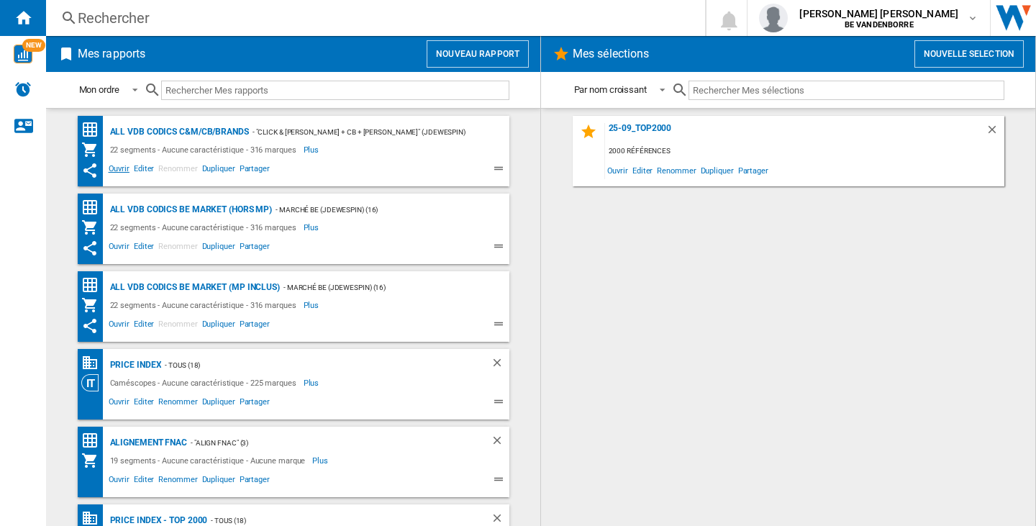
click at [112, 167] on span "Ouvrir" at bounding box center [119, 170] width 25 height 17
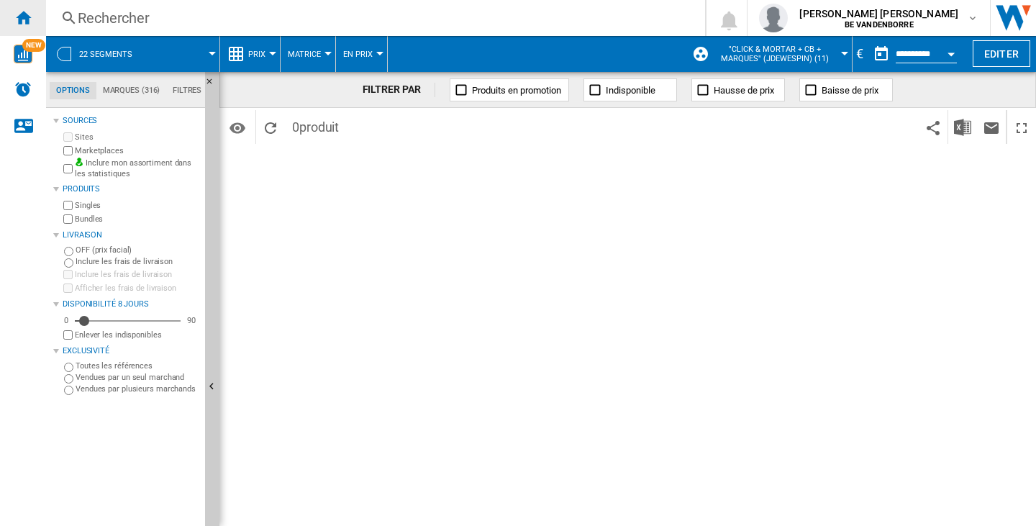
click at [19, 22] on ng-md-icon "Accueil" at bounding box center [22, 17] width 17 height 17
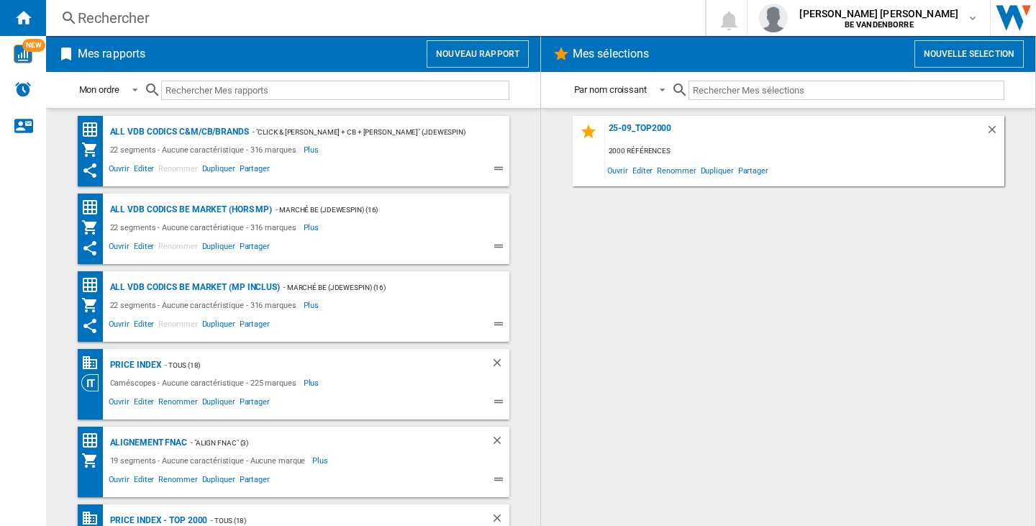
click at [498, 53] on button "Nouveau rapport" at bounding box center [478, 53] width 102 height 27
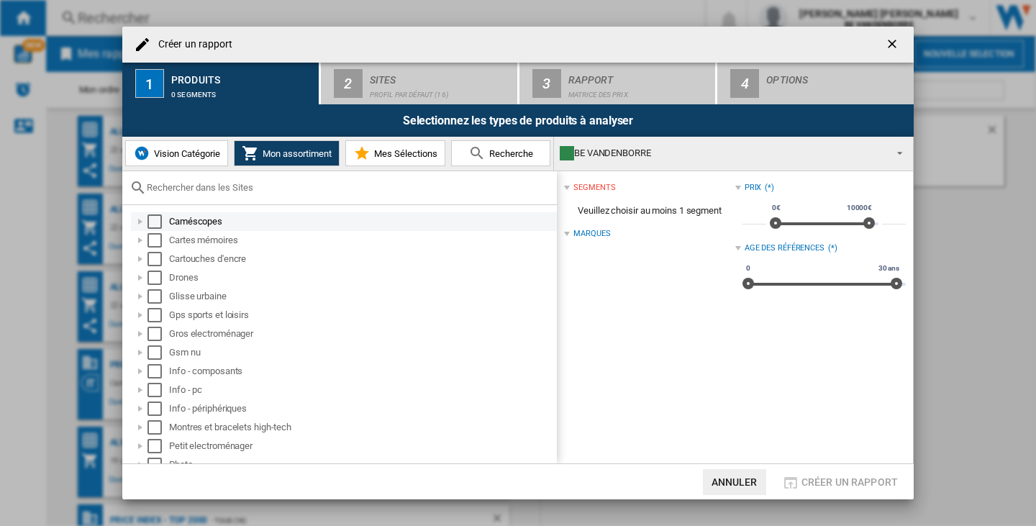
click at [158, 224] on div "Select" at bounding box center [155, 221] width 14 height 14
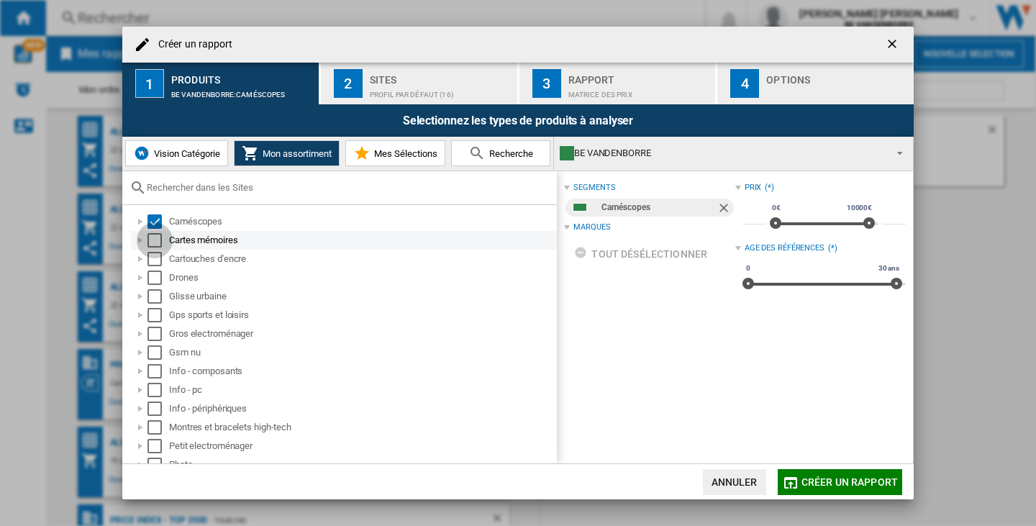
click at [159, 238] on div "Select" at bounding box center [155, 240] width 14 height 14
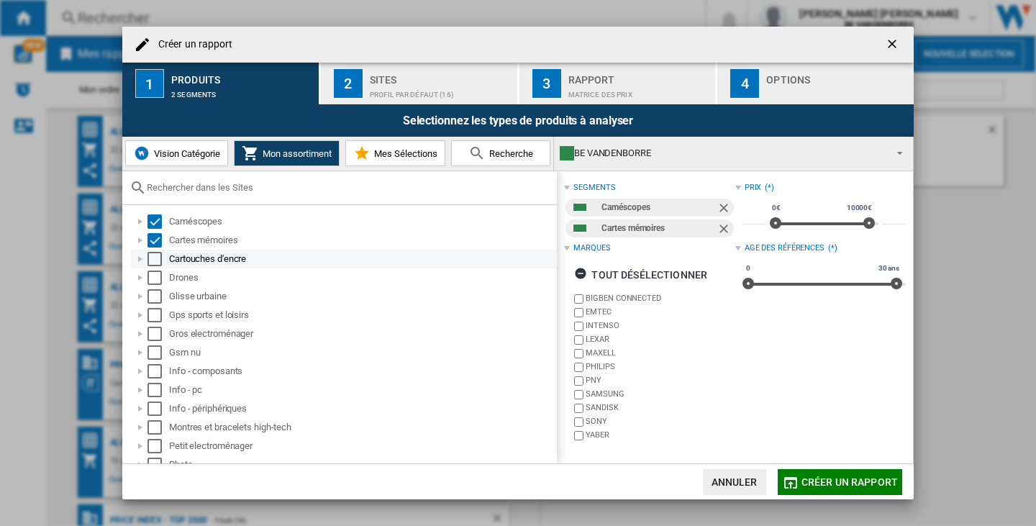
click at [150, 261] on div "Select" at bounding box center [155, 259] width 14 height 14
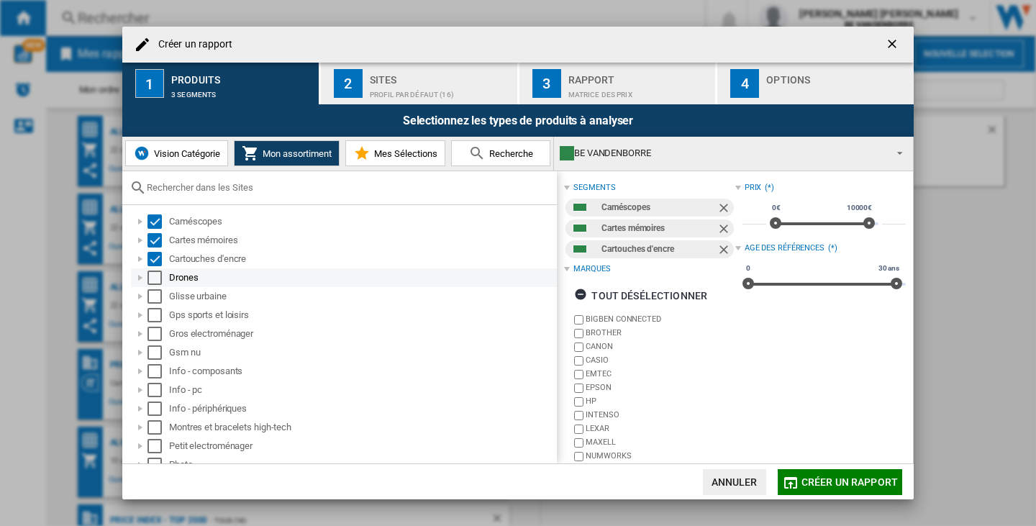
click at [155, 276] on div "Select" at bounding box center [155, 278] width 14 height 14
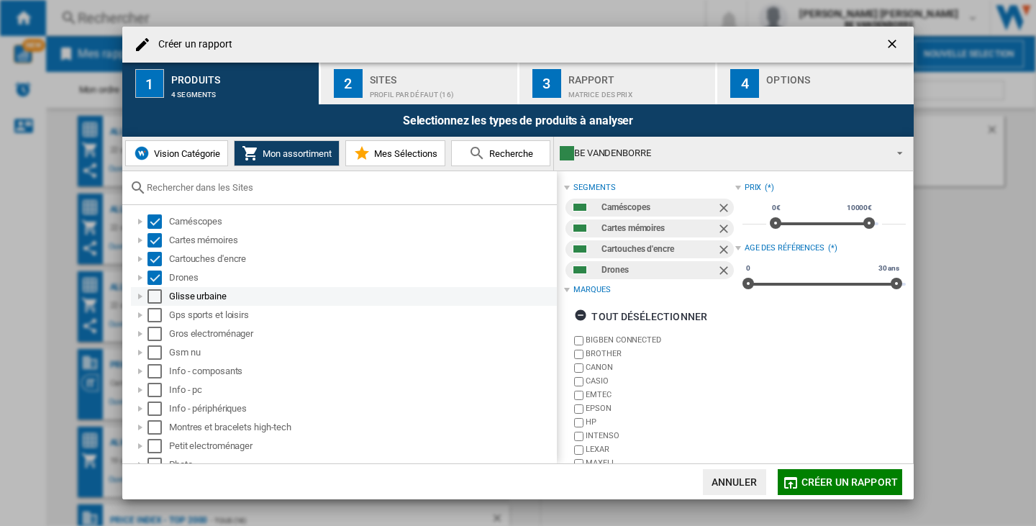
click at [157, 301] on div "Select" at bounding box center [155, 296] width 14 height 14
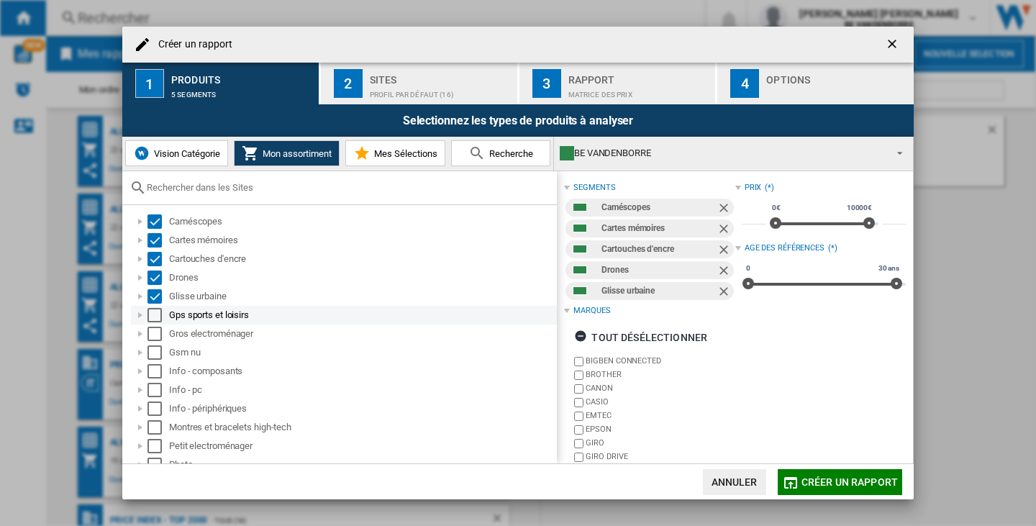
click at [157, 309] on div "Select" at bounding box center [155, 315] width 14 height 14
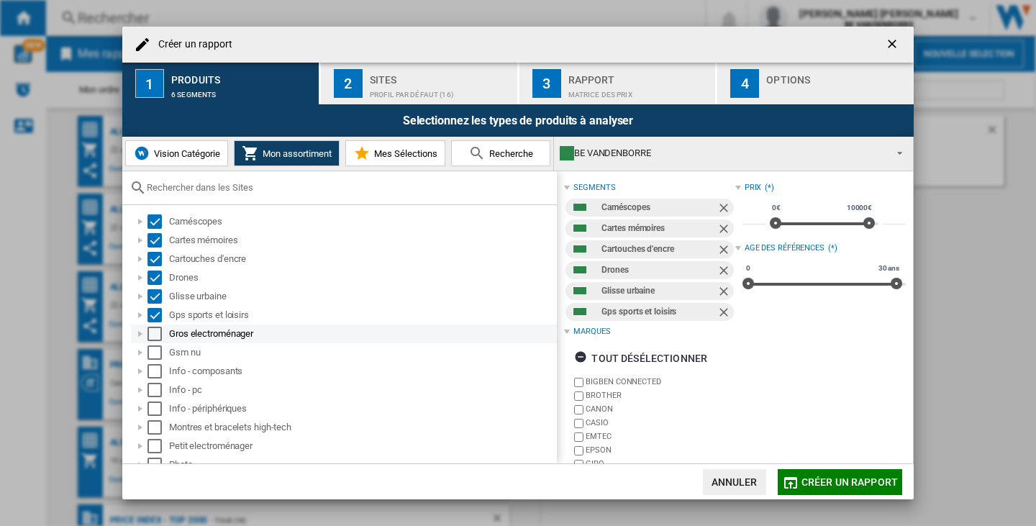
click at [156, 333] on div "Select" at bounding box center [155, 334] width 14 height 14
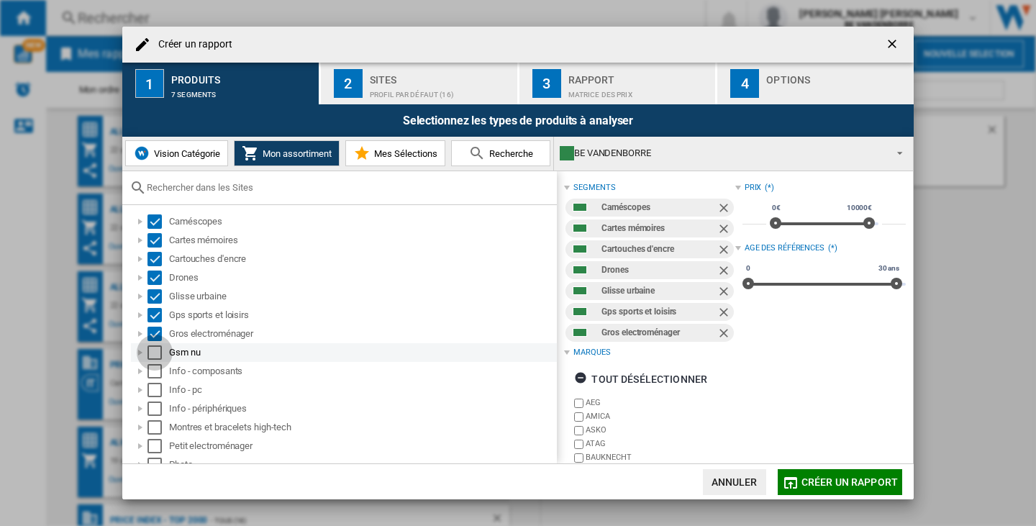
click at [154, 352] on div "Select" at bounding box center [155, 352] width 14 height 14
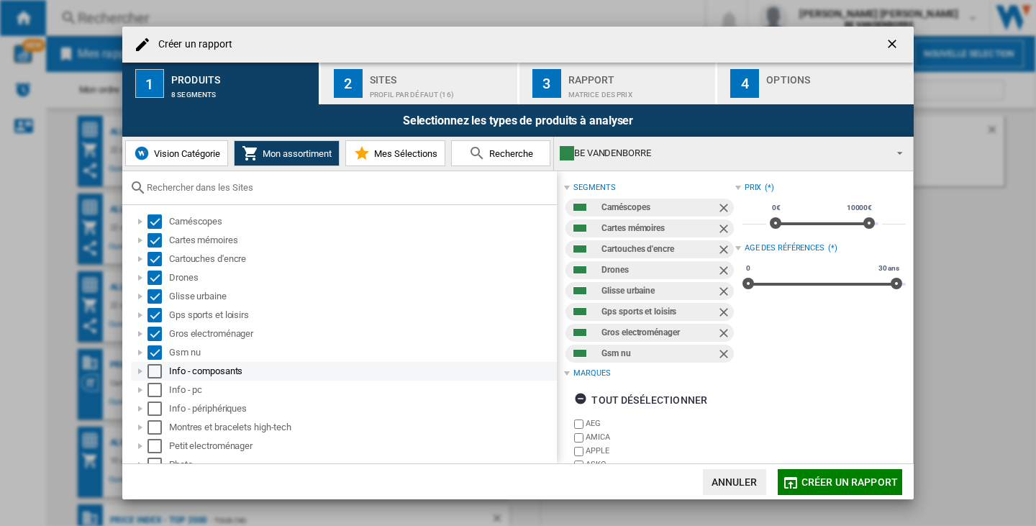
click at [155, 365] on div "Select" at bounding box center [155, 371] width 14 height 14
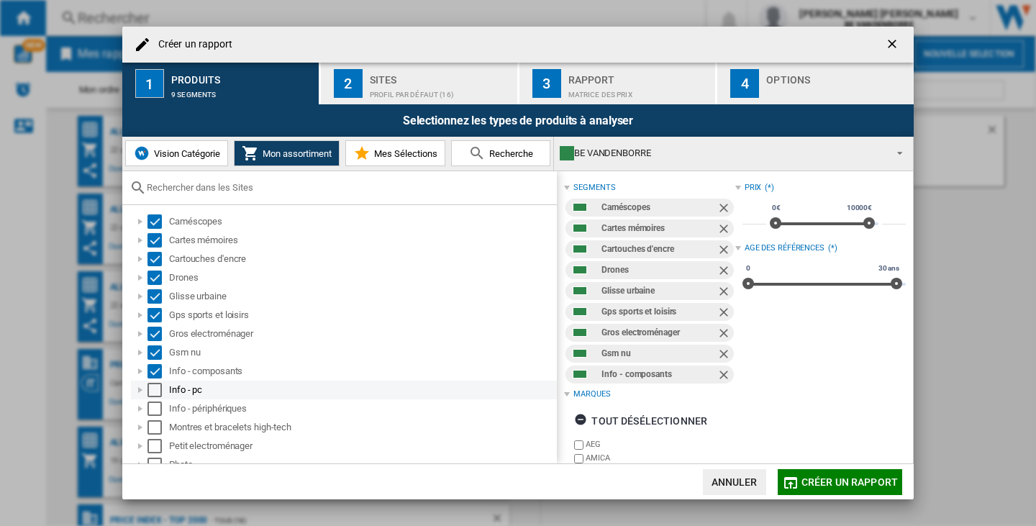
click at [155, 394] on div "Select" at bounding box center [155, 390] width 14 height 14
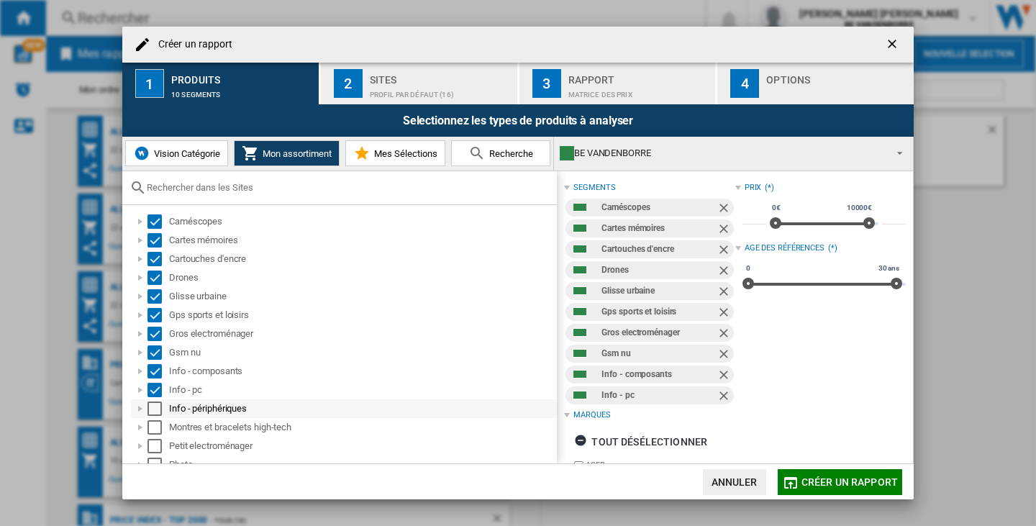
click at [155, 410] on div "Select" at bounding box center [155, 409] width 14 height 14
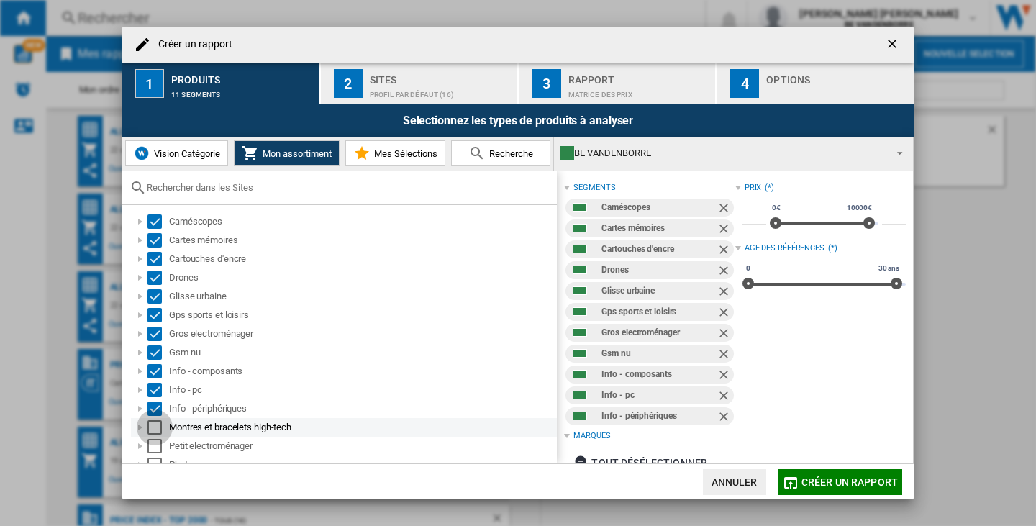
click at [154, 433] on div "Select" at bounding box center [155, 427] width 14 height 14
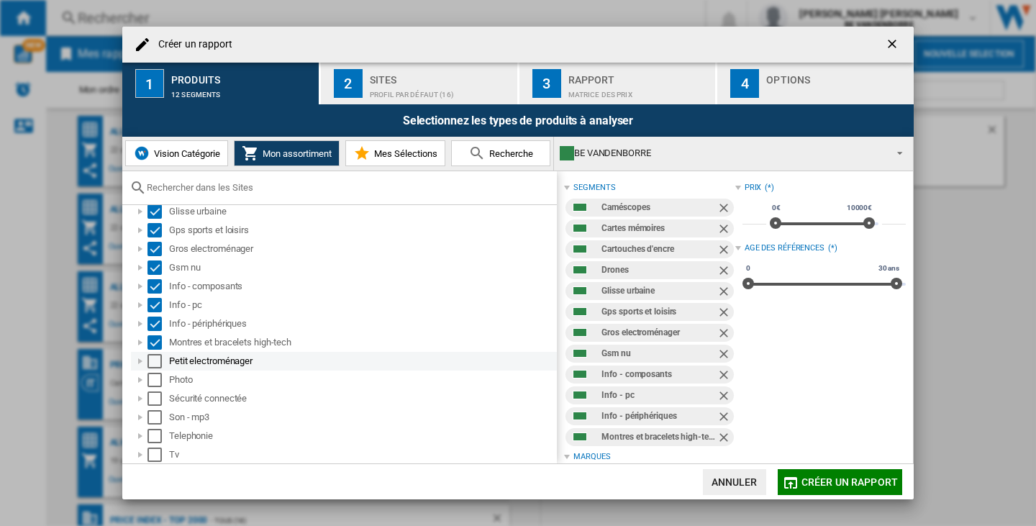
click at [156, 359] on div "Select" at bounding box center [155, 361] width 14 height 14
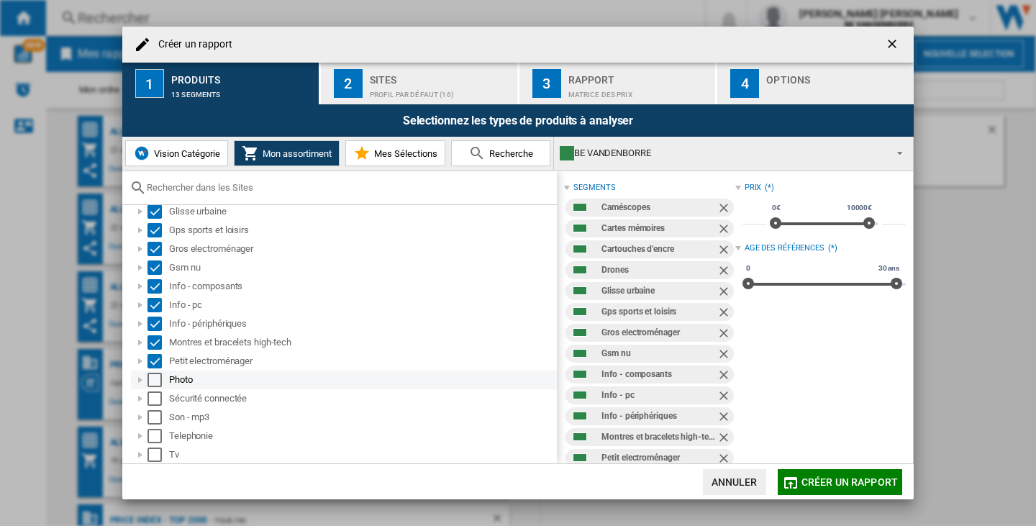
click at [158, 376] on div "Select" at bounding box center [155, 380] width 14 height 14
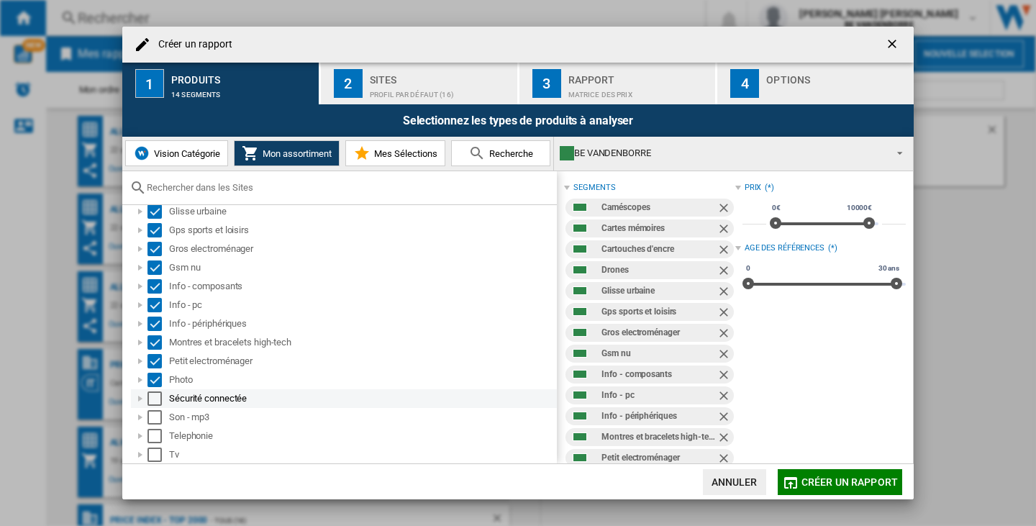
click at [154, 400] on div "Select" at bounding box center [155, 399] width 14 height 14
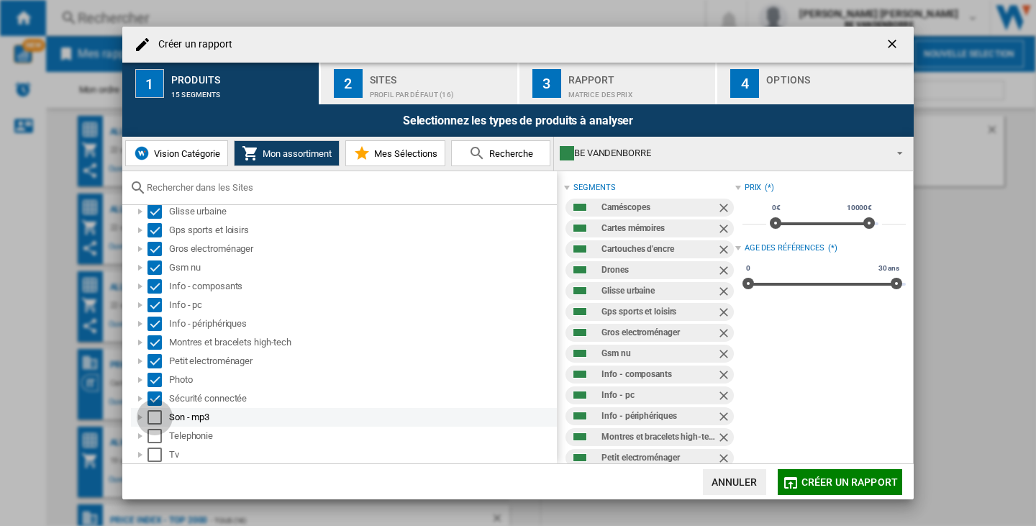
click at [155, 415] on div "Select" at bounding box center [155, 417] width 14 height 14
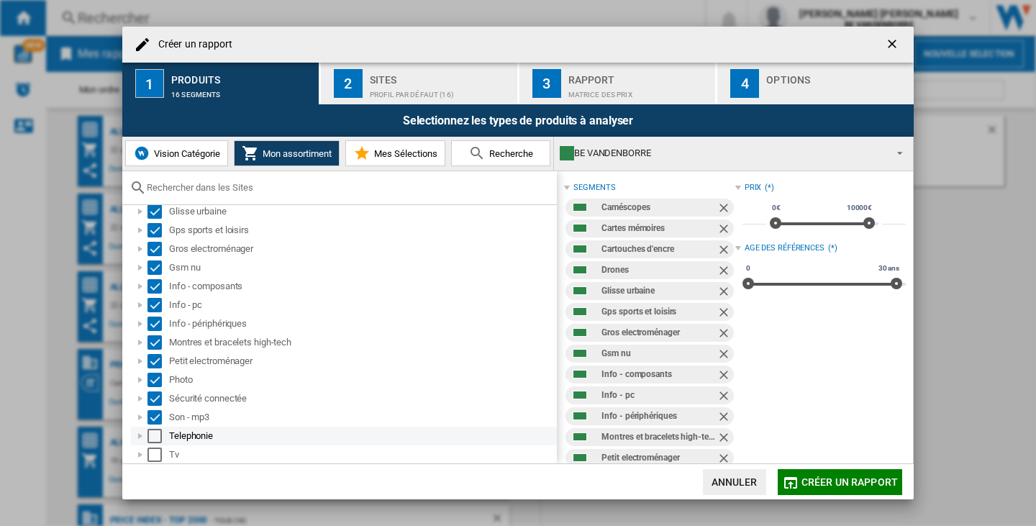
click at [156, 433] on div "Select" at bounding box center [155, 436] width 14 height 14
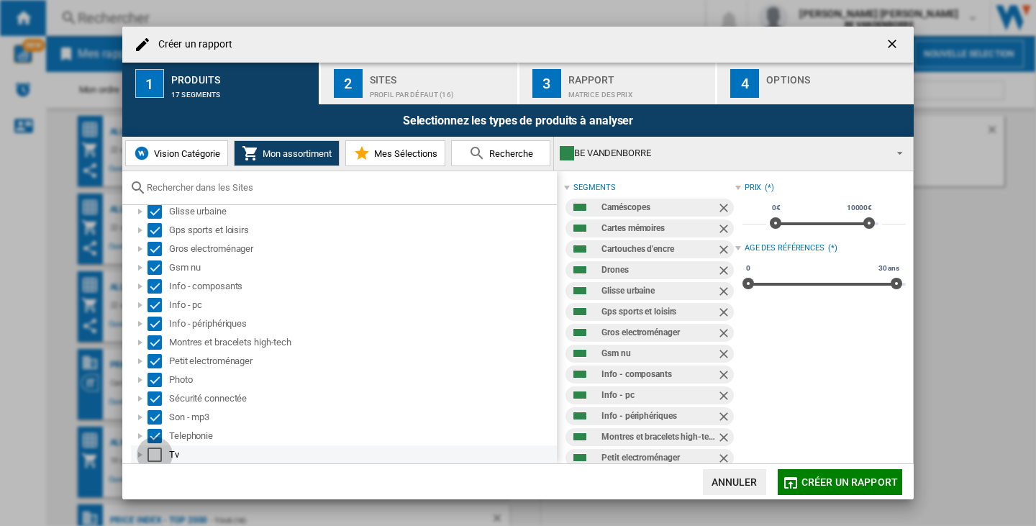
click at [156, 450] on div "Select" at bounding box center [155, 455] width 14 height 14
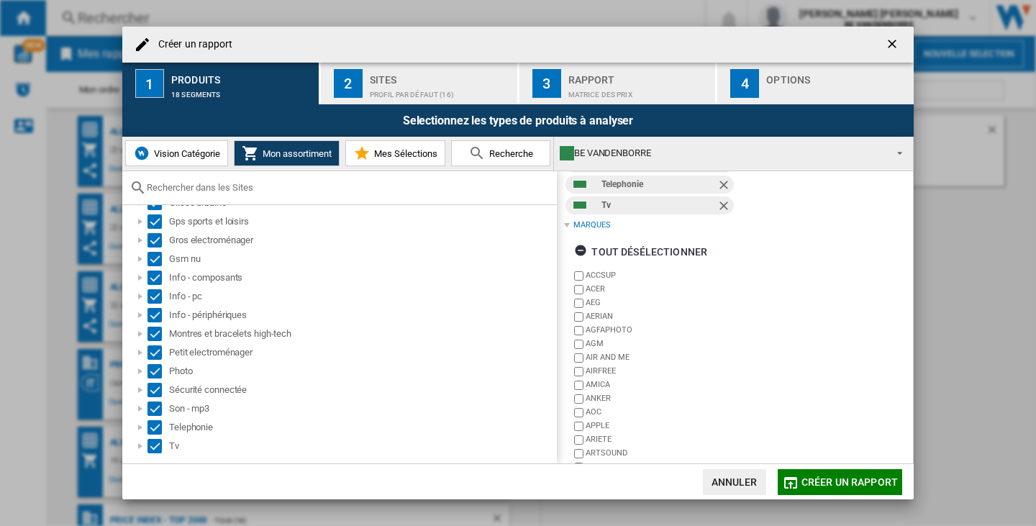
scroll to position [360, 0]
click at [422, 99] on button "2 Sites Profil par défaut (16)" at bounding box center [420, 84] width 198 height 42
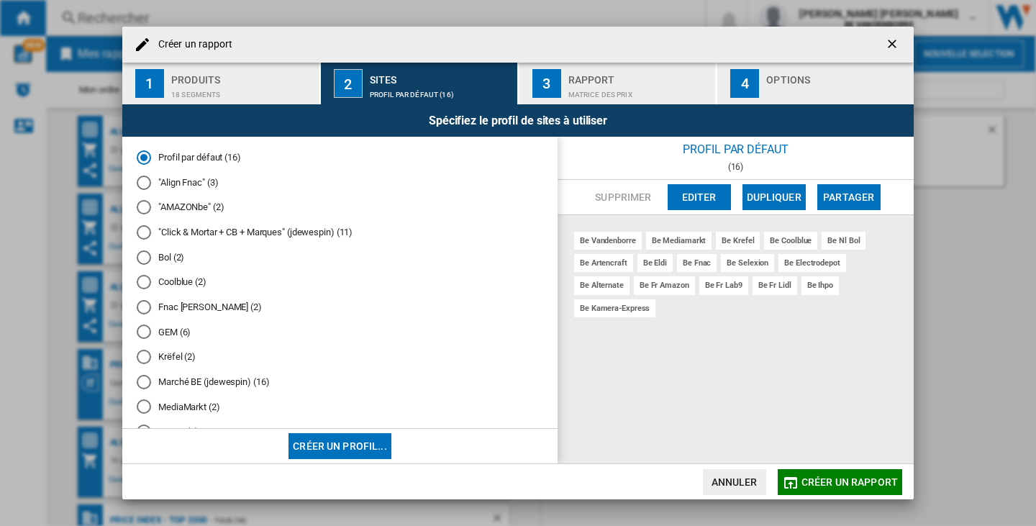
click at [154, 237] on md-radio-button ""Click & Mortar + CB + Marques" (jdewespin) (11)" at bounding box center [340, 233] width 407 height 14
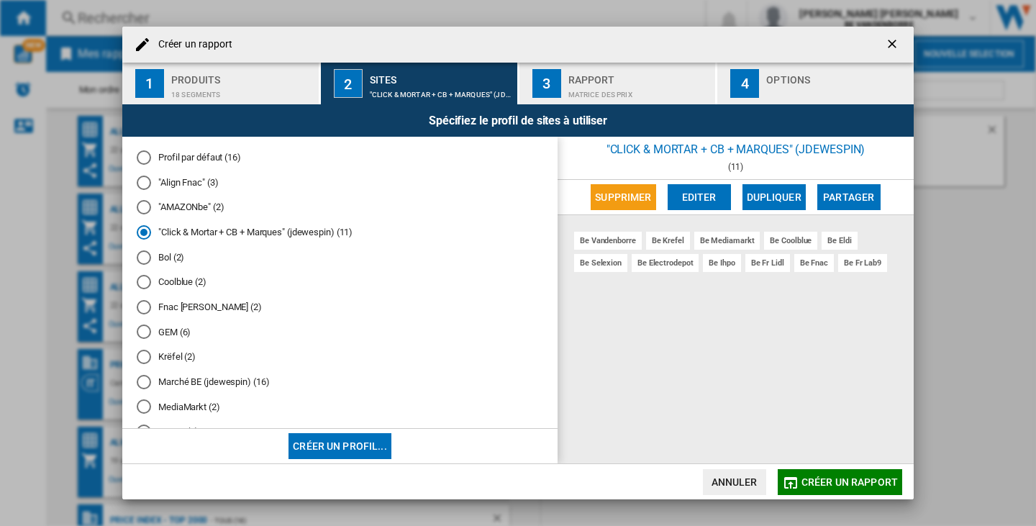
click at [878, 489] on button "Créer un rapport" at bounding box center [840, 482] width 125 height 26
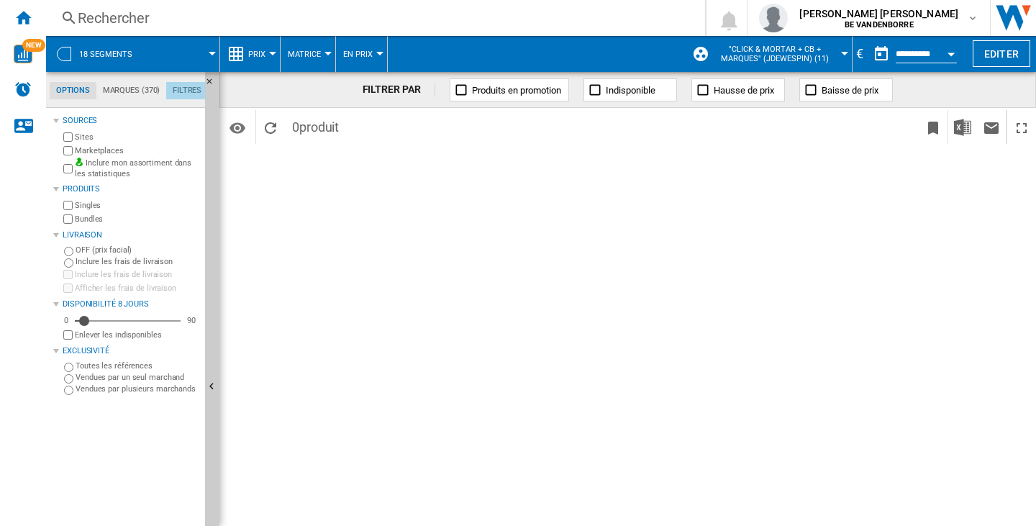
click at [173, 92] on md-tab-item "Filtres" at bounding box center [187, 90] width 42 height 17
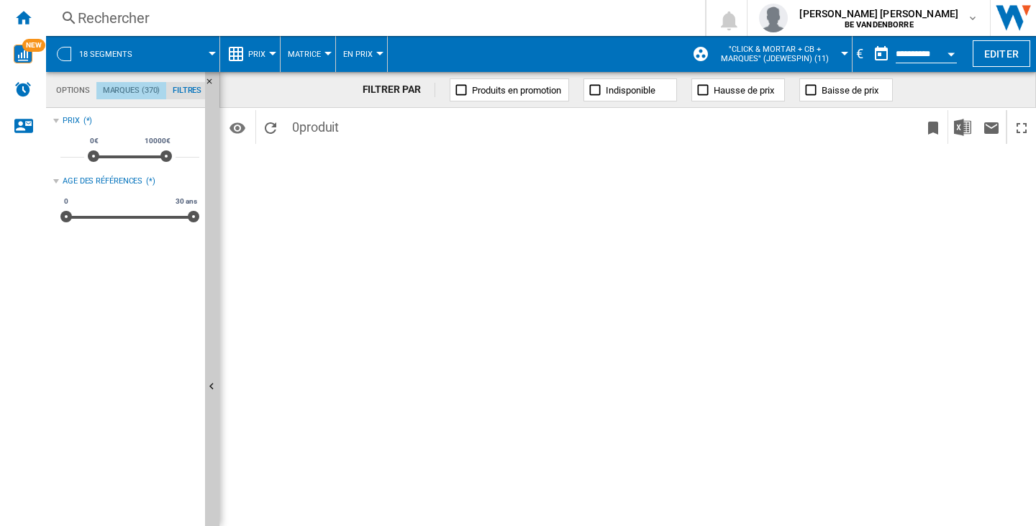
click at [133, 82] on md-tab-item "Marques (370)" at bounding box center [131, 90] width 70 height 17
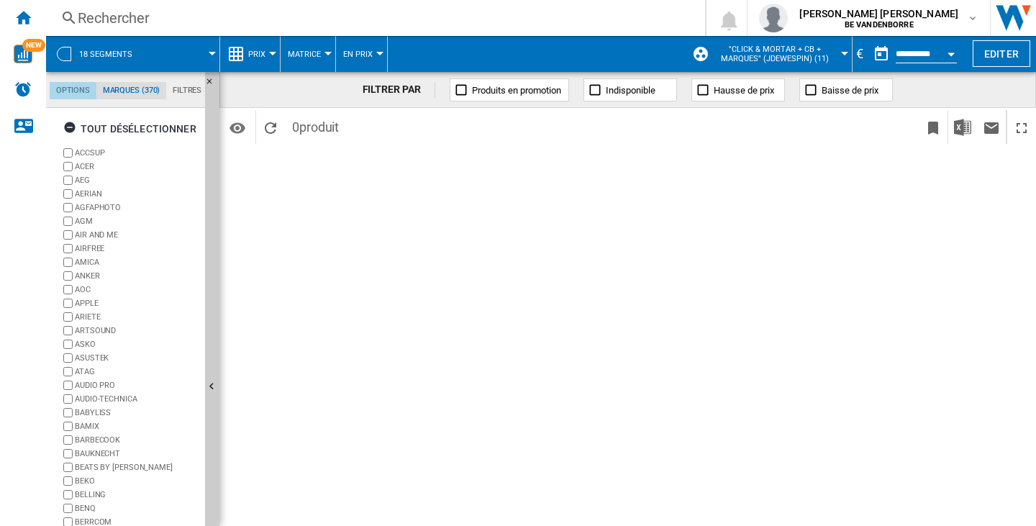
click at [85, 94] on md-tab-item "Options" at bounding box center [73, 90] width 47 height 17
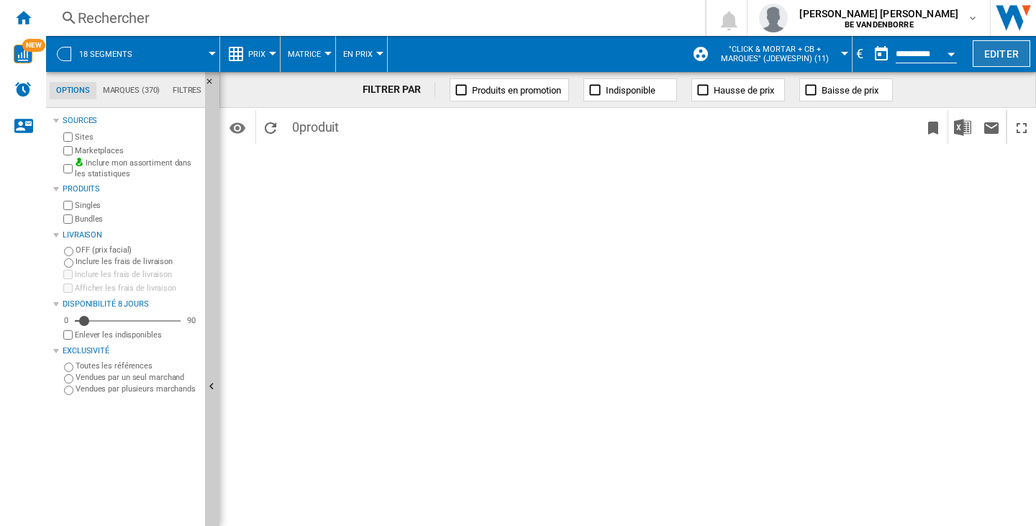
click at [989, 48] on button "Editer" at bounding box center [1002, 53] width 58 height 27
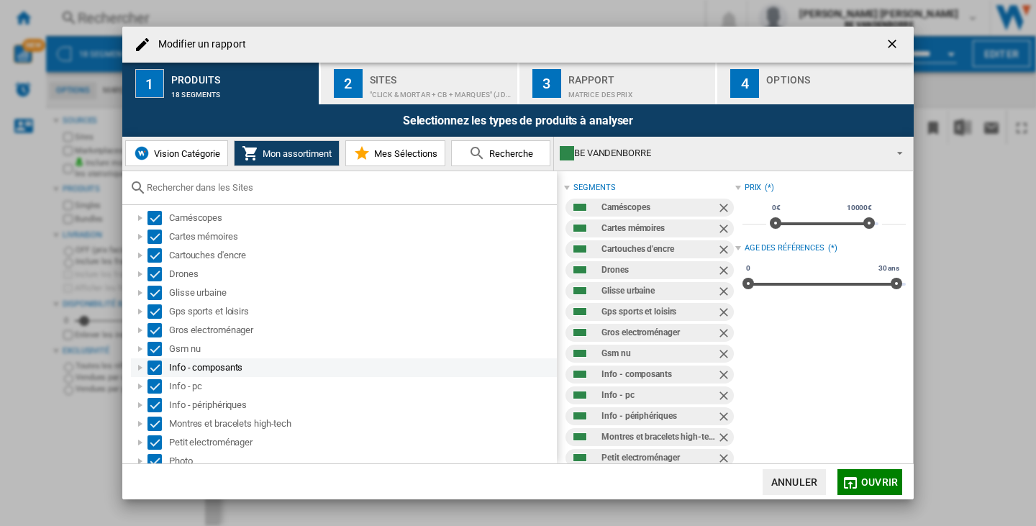
scroll to position [0, 0]
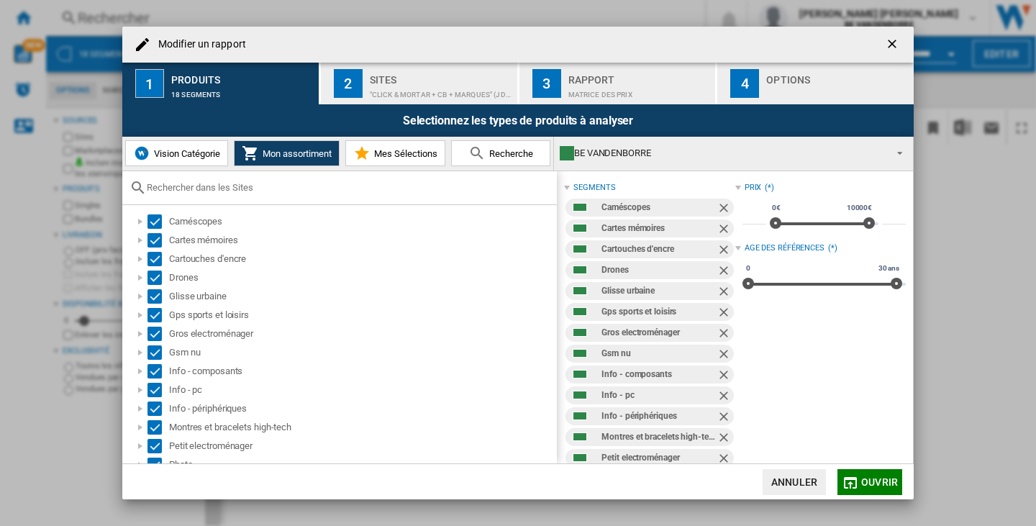
click at [892, 47] on ng-md-icon "getI18NText('BUTTONS.CLOSE_DIALOG')" at bounding box center [893, 45] width 17 height 17
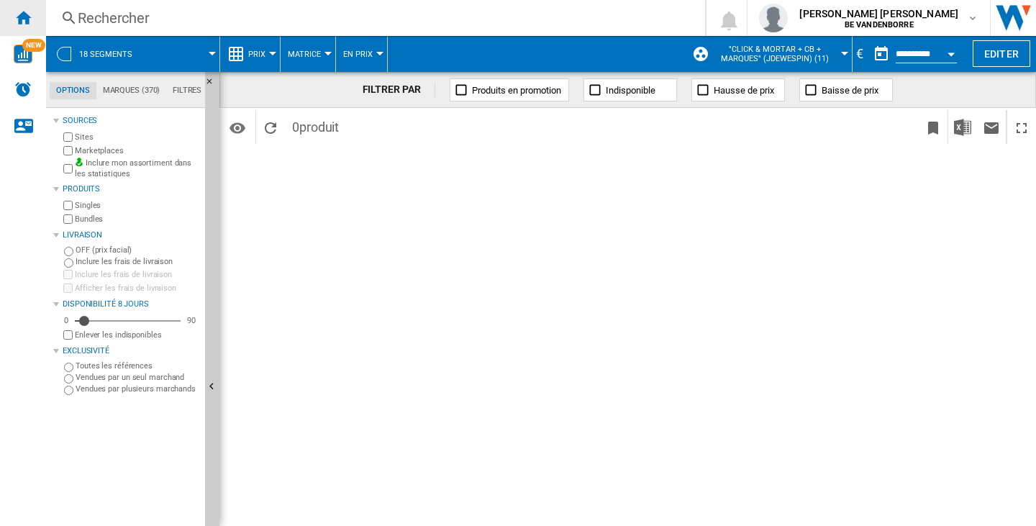
click at [40, 30] on div "Accueil" at bounding box center [23, 18] width 46 height 36
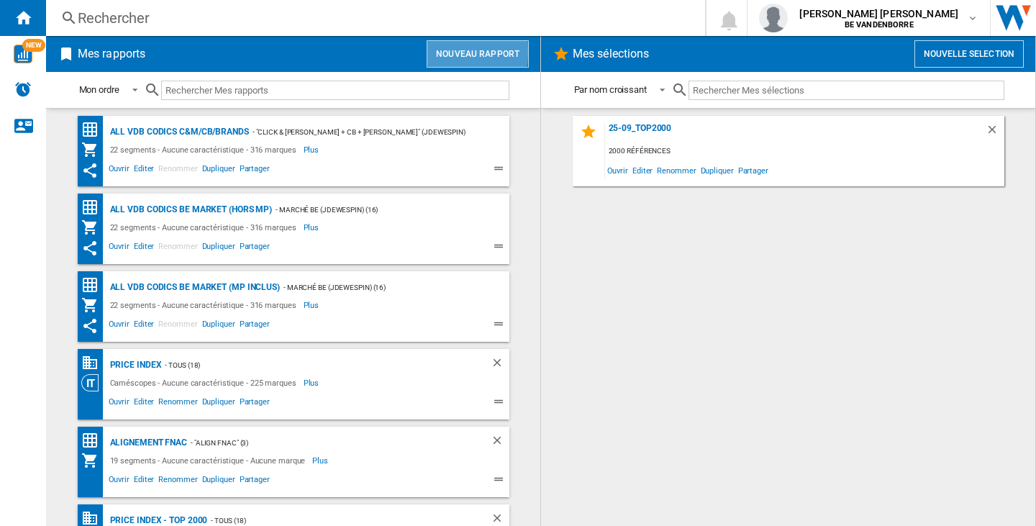
click at [435, 51] on button "Nouveau rapport" at bounding box center [478, 53] width 102 height 27
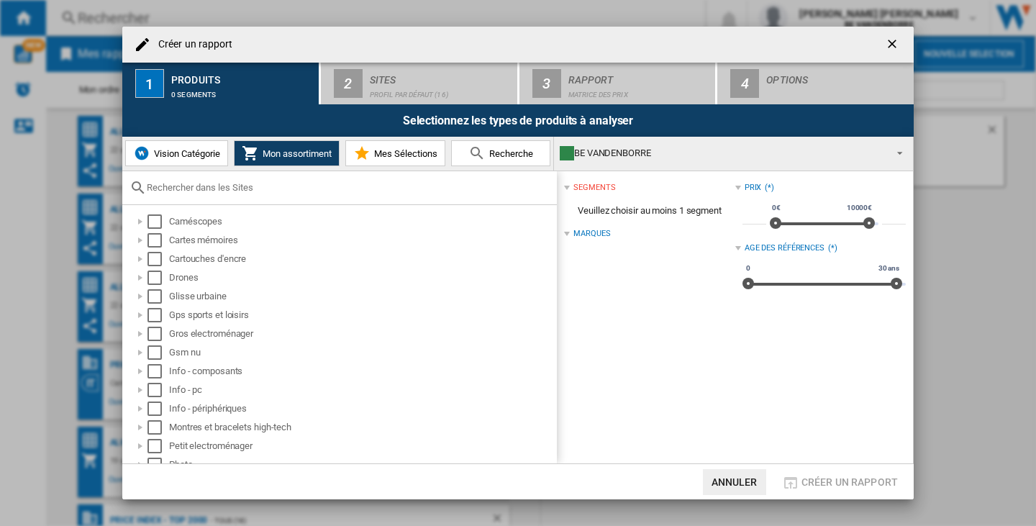
click at [185, 145] on button "Vision Catégorie" at bounding box center [176, 153] width 103 height 26
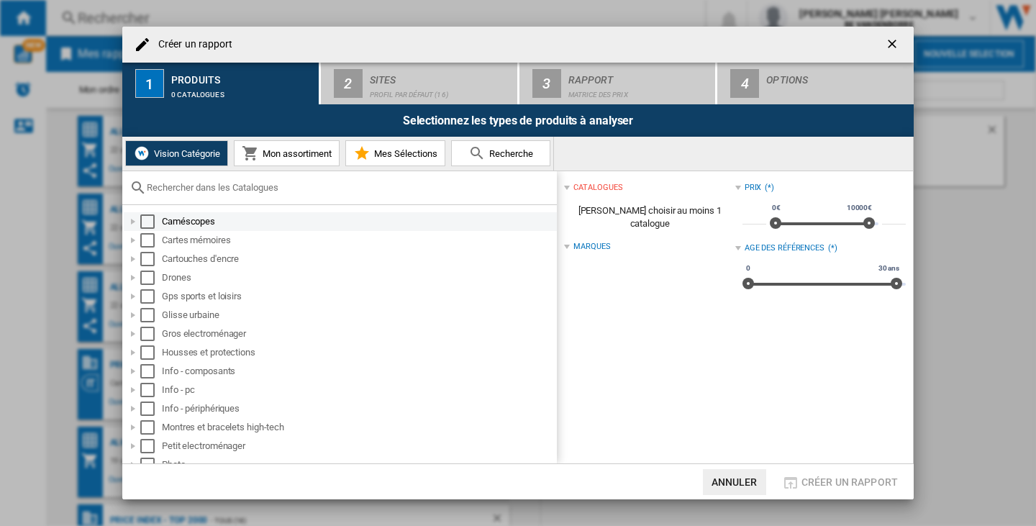
click at [151, 220] on div "Select" at bounding box center [147, 221] width 14 height 14
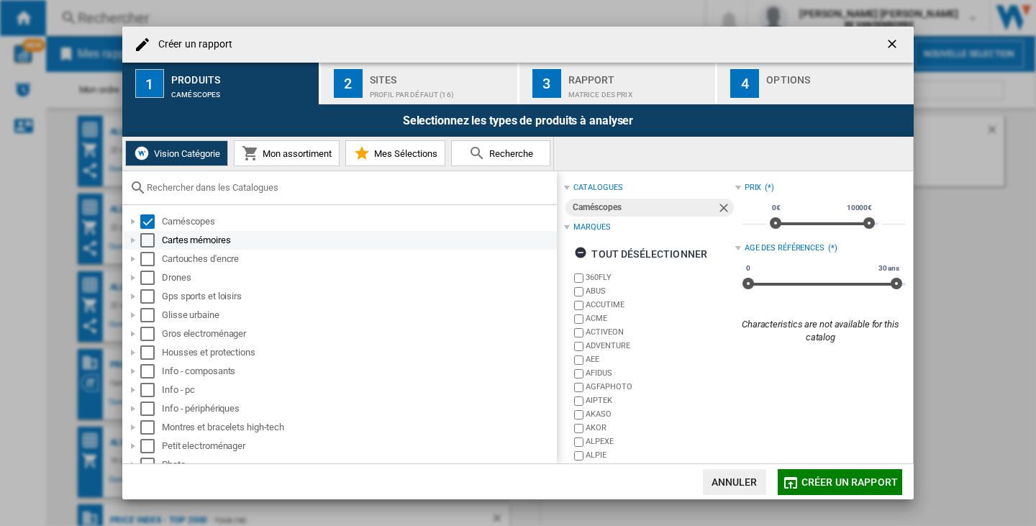
click at [147, 238] on div "Select" at bounding box center [147, 240] width 14 height 14
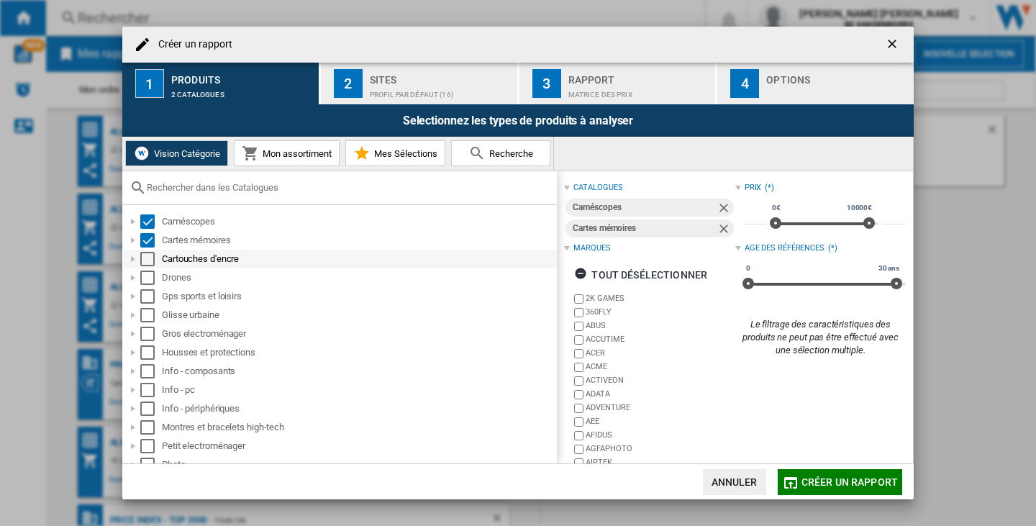
click at [147, 263] on div "Select" at bounding box center [147, 259] width 14 height 14
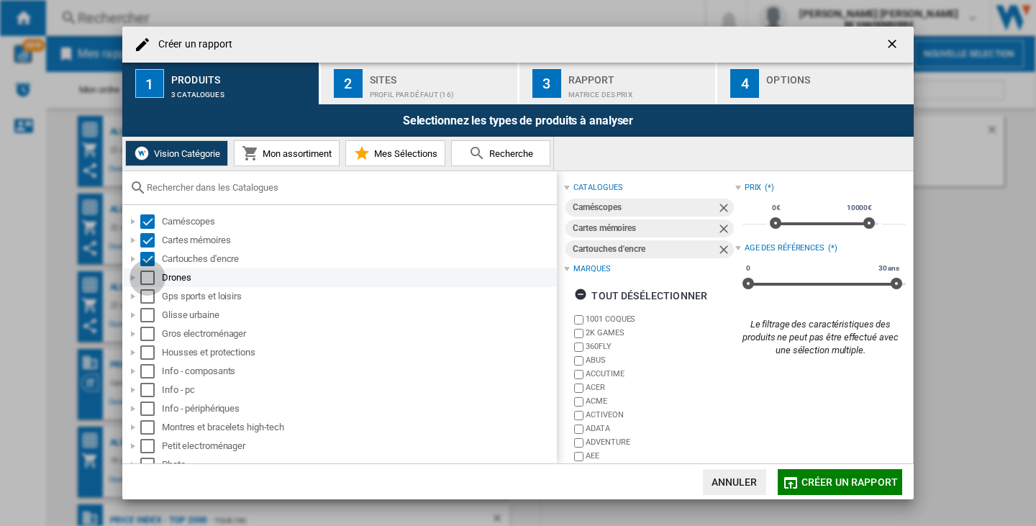
click at [151, 278] on div "Select" at bounding box center [147, 278] width 14 height 14
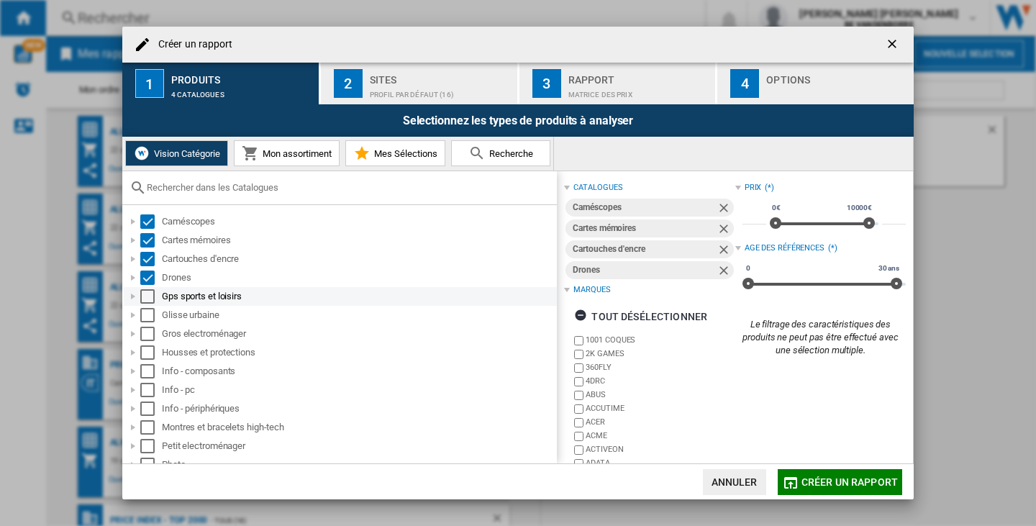
click at [152, 297] on div "Select" at bounding box center [147, 296] width 14 height 14
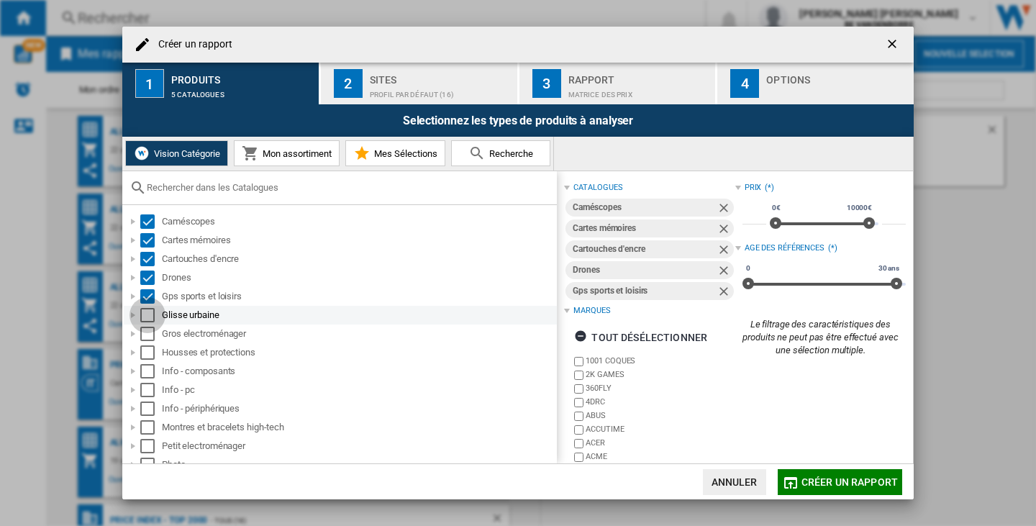
click at [146, 318] on div "Select" at bounding box center [147, 315] width 14 height 14
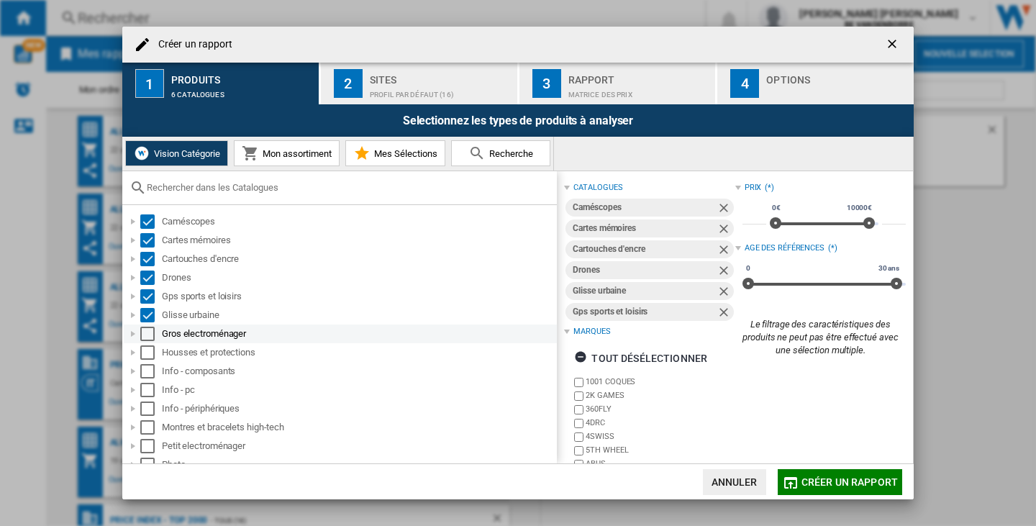
click at [146, 339] on div "Select" at bounding box center [147, 334] width 14 height 14
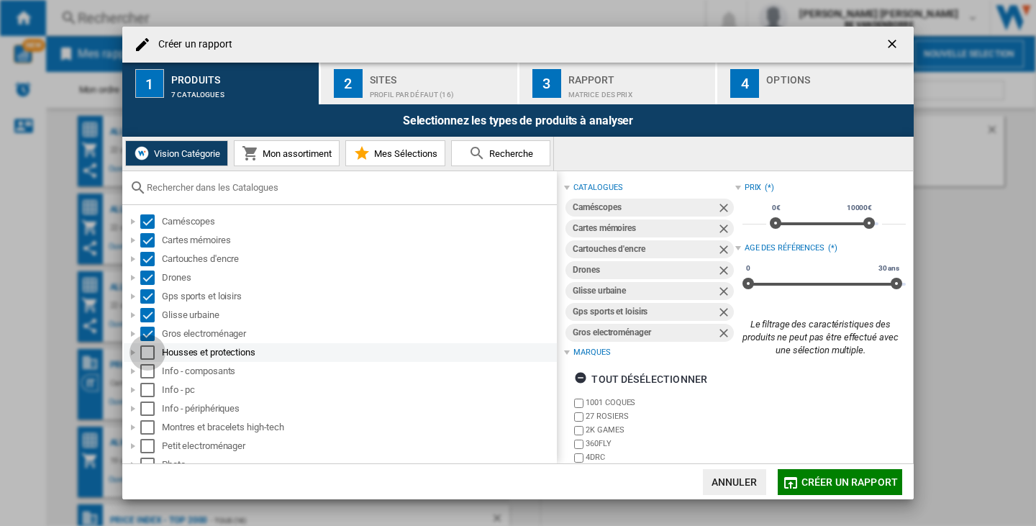
click at [146, 353] on div "Select" at bounding box center [147, 352] width 14 height 14
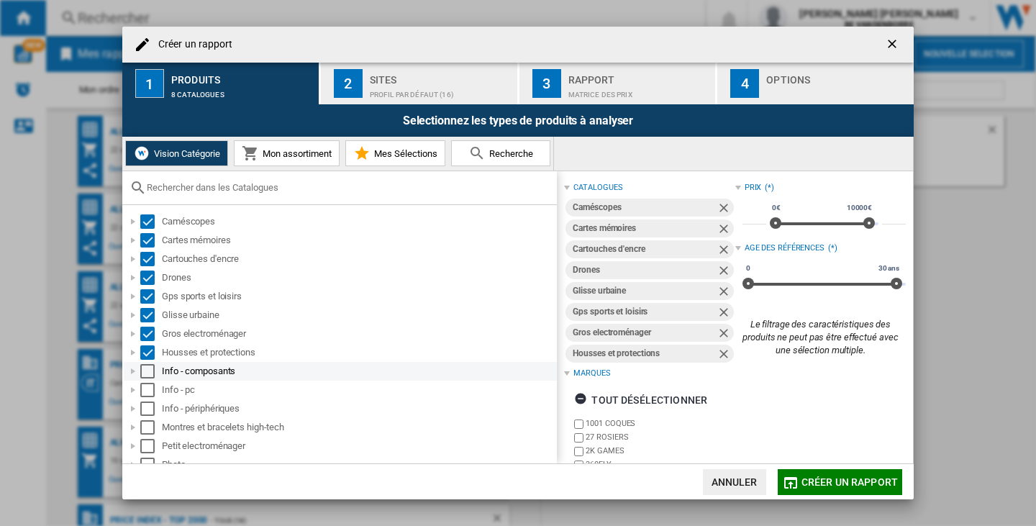
click at [148, 373] on div "Select" at bounding box center [147, 371] width 14 height 14
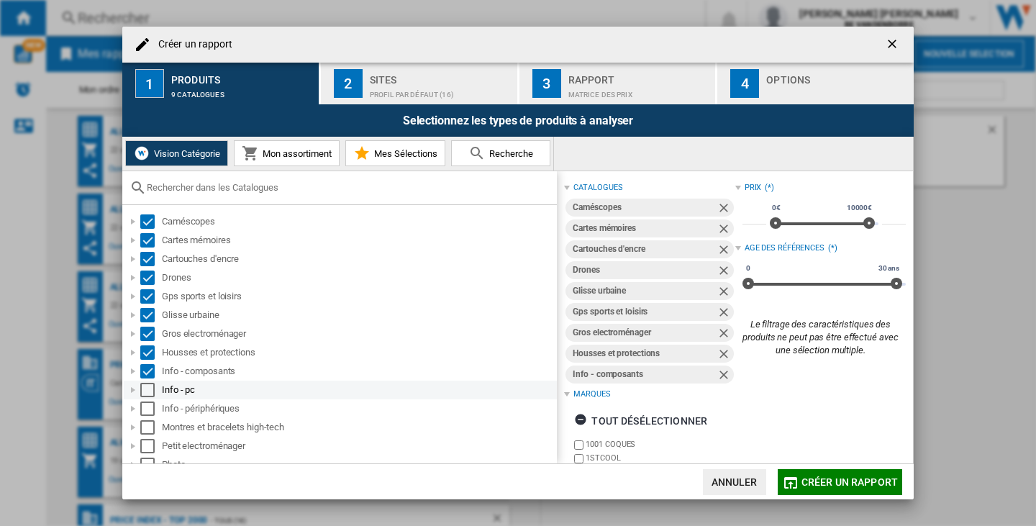
click at [150, 389] on div "Select" at bounding box center [147, 390] width 14 height 14
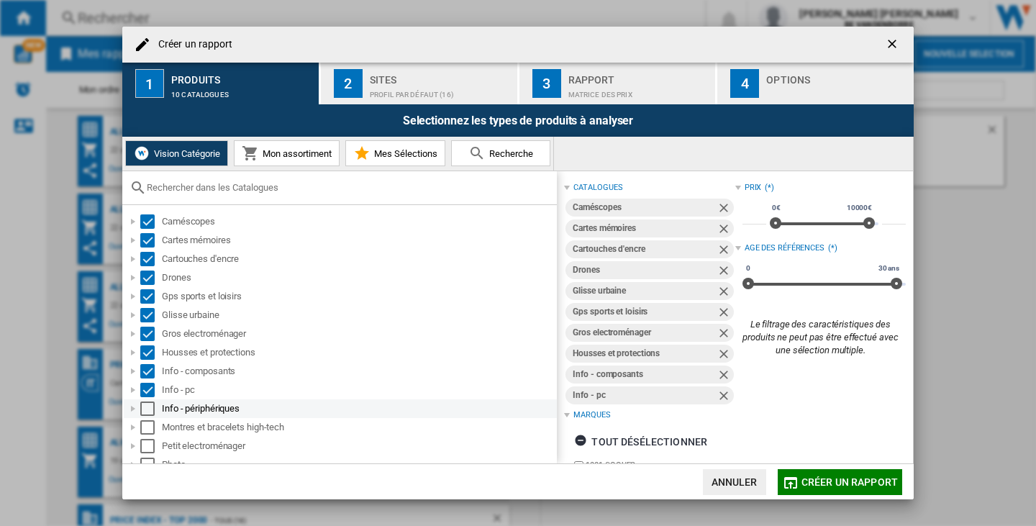
click at [151, 407] on div "Select" at bounding box center [147, 409] width 14 height 14
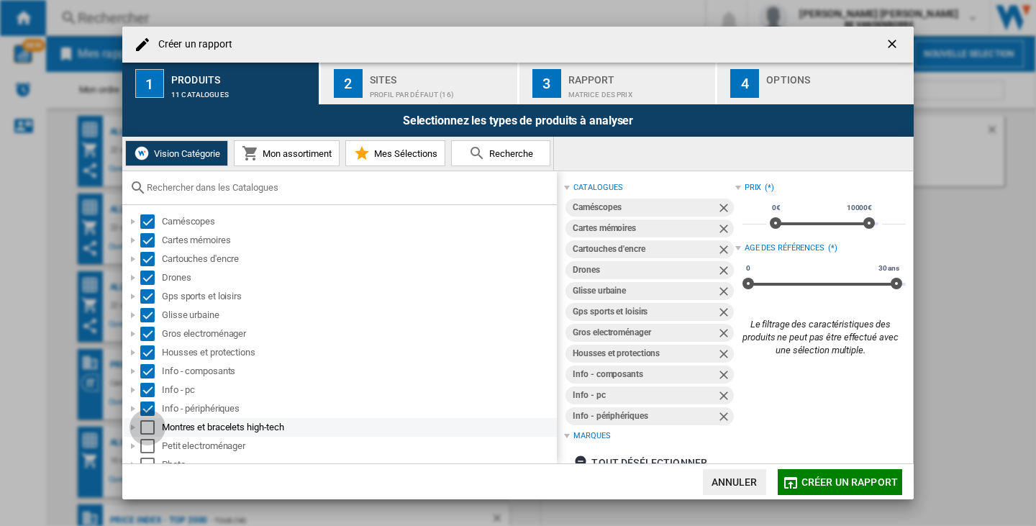
click at [148, 432] on div "Select" at bounding box center [147, 427] width 14 height 14
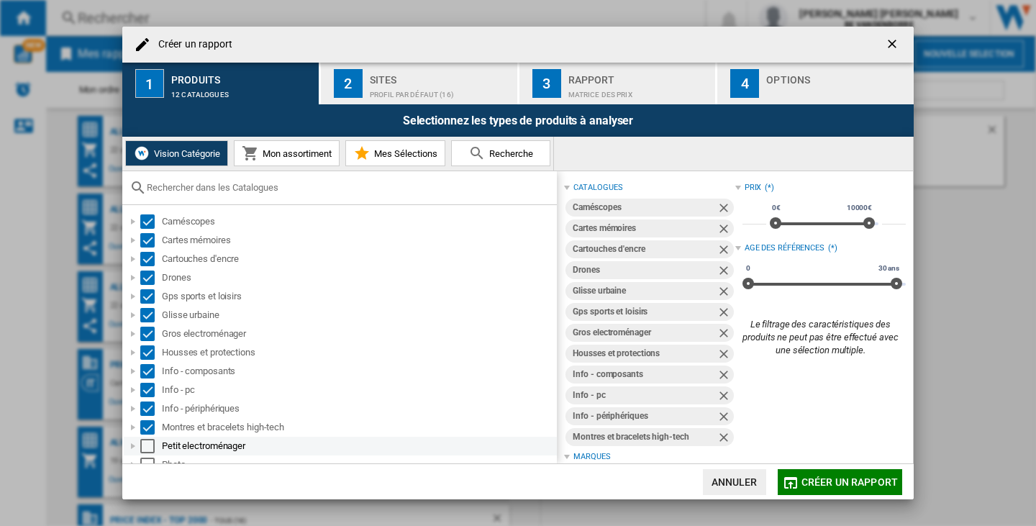
click at [148, 447] on div "Select" at bounding box center [147, 446] width 14 height 14
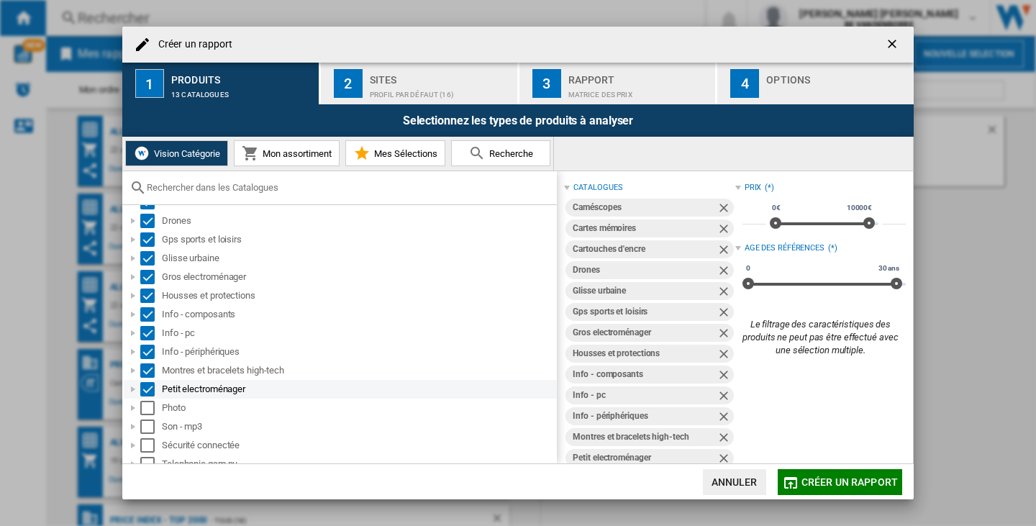
scroll to position [104, 0]
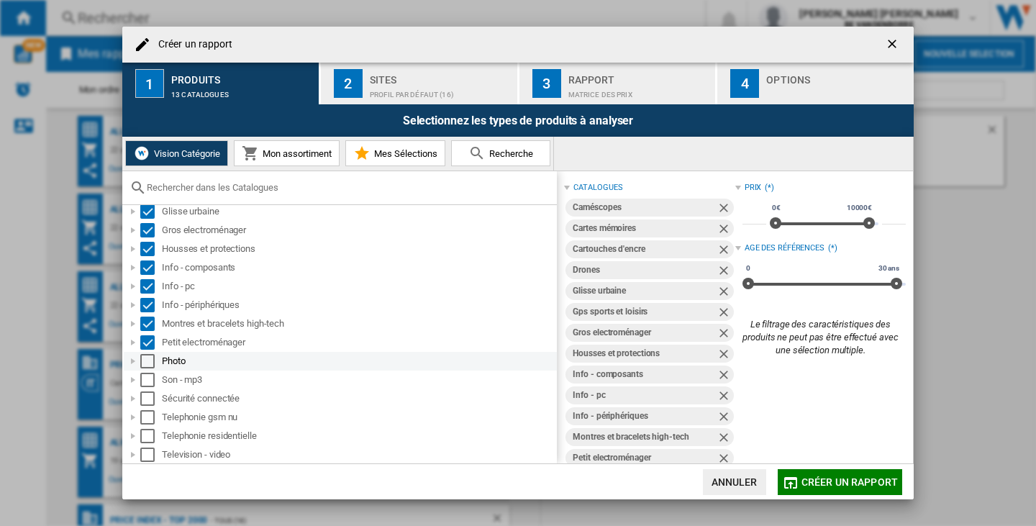
click at [143, 361] on div "Select" at bounding box center [147, 361] width 14 height 14
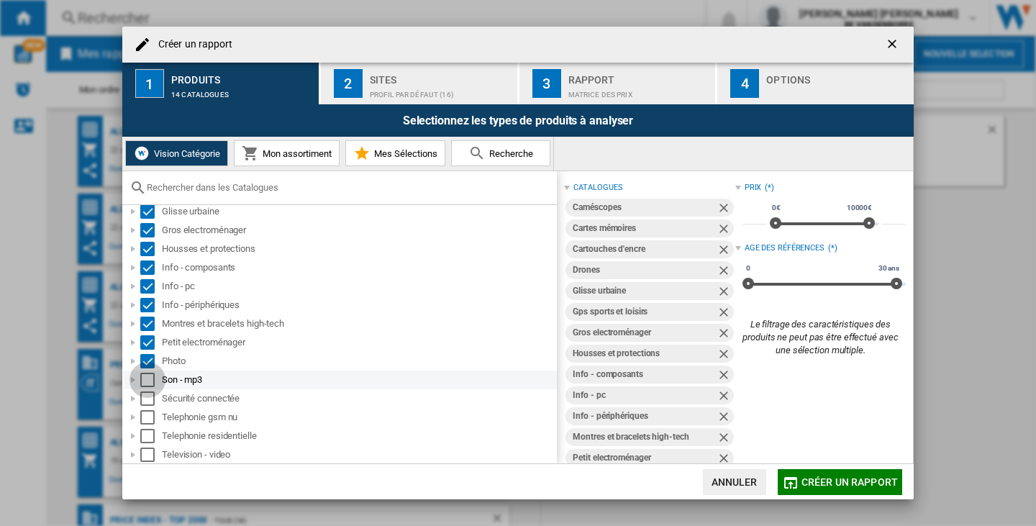
click at [143, 376] on div "Select" at bounding box center [147, 380] width 14 height 14
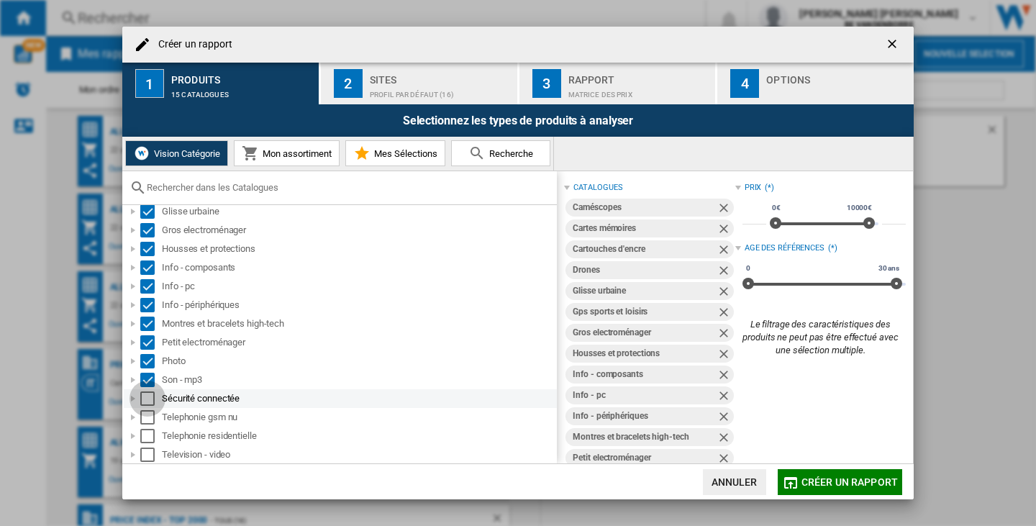
click at [143, 400] on div "Select" at bounding box center [147, 399] width 14 height 14
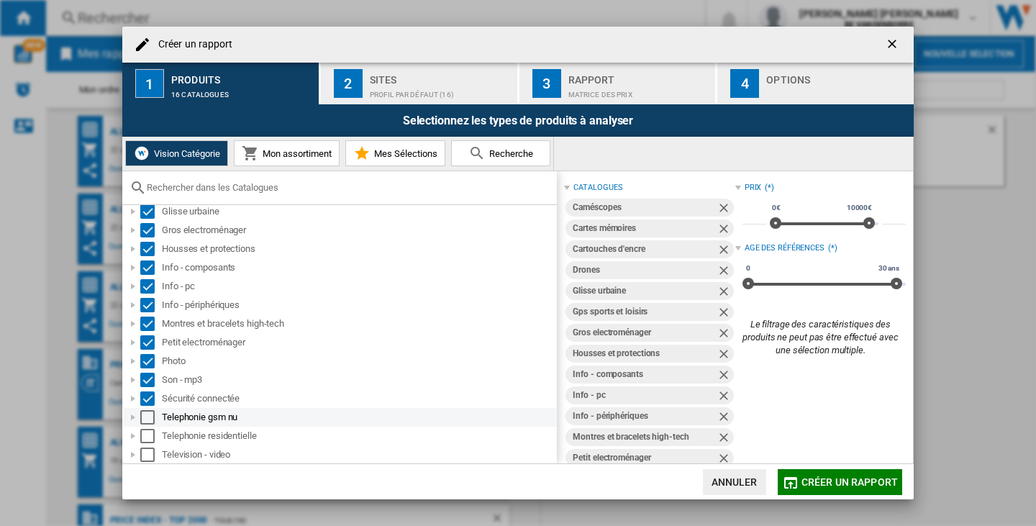
click at [150, 414] on div "Select" at bounding box center [147, 417] width 14 height 14
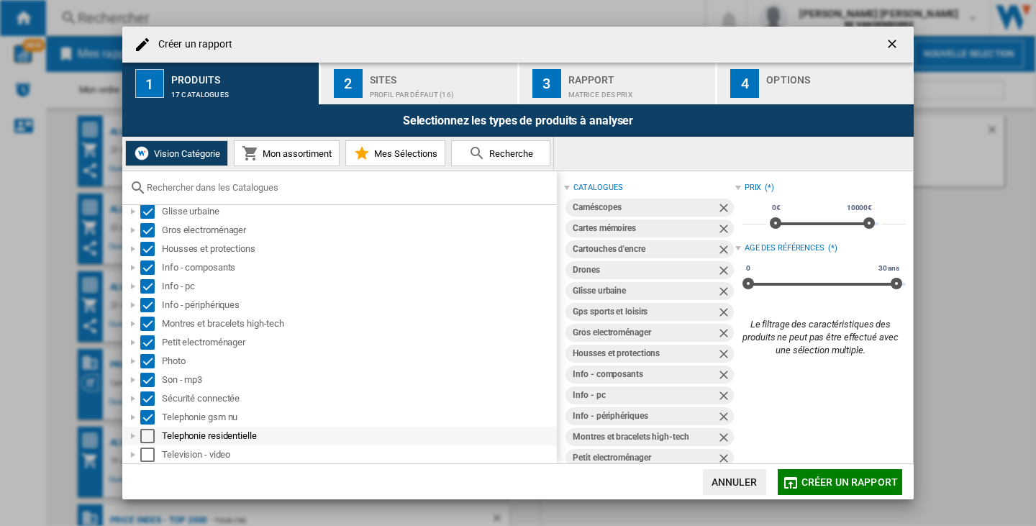
click at [152, 435] on div "Select" at bounding box center [147, 436] width 14 height 14
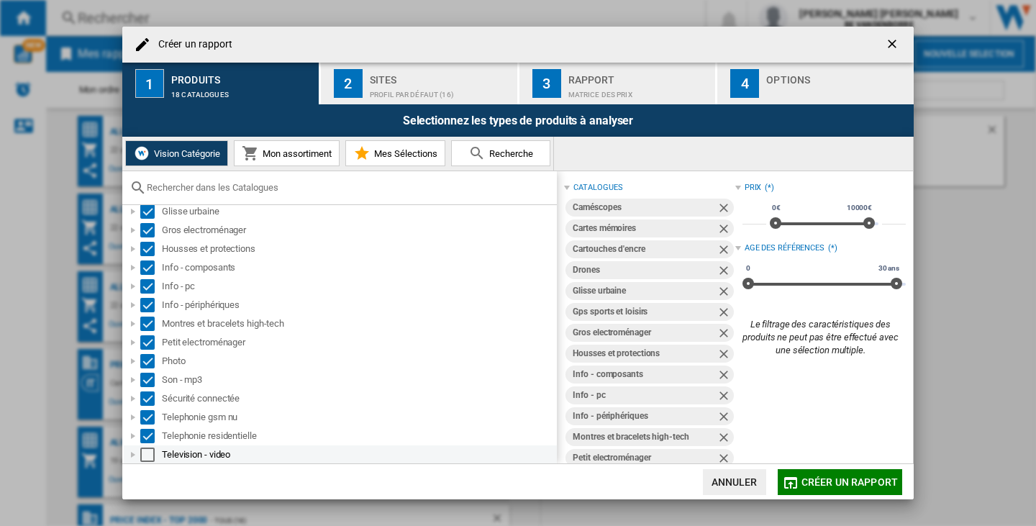
click at [150, 453] on div "Select" at bounding box center [147, 455] width 14 height 14
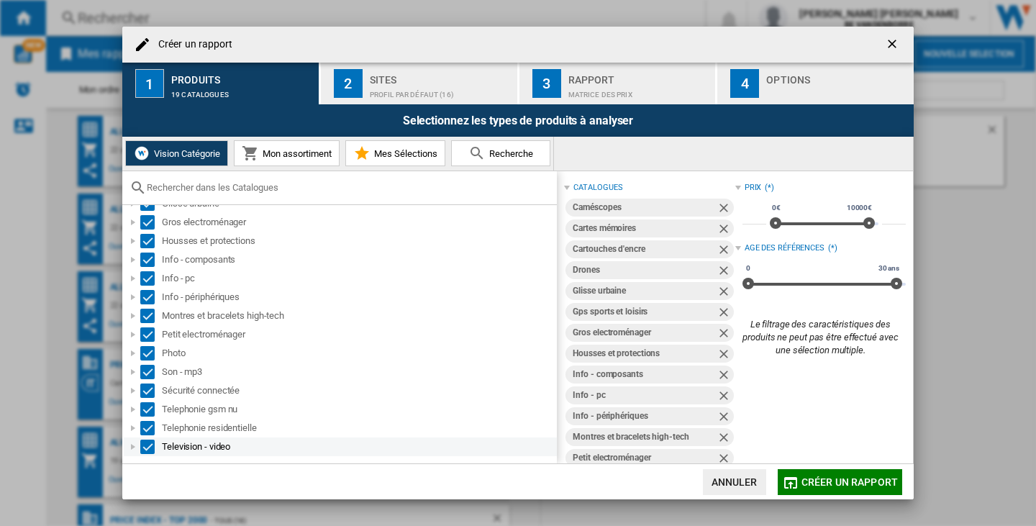
scroll to position [112, 0]
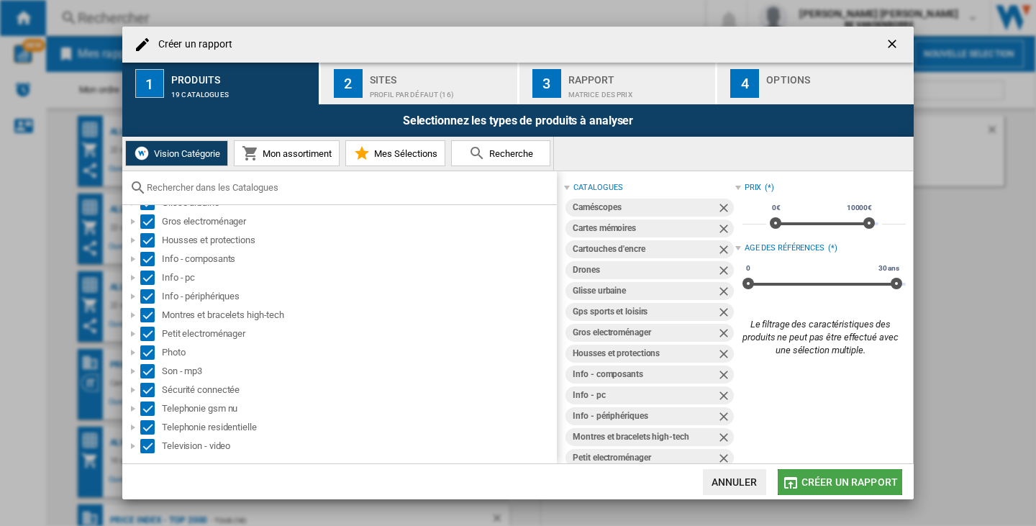
click at [831, 478] on span "Créer un rapport" at bounding box center [850, 482] width 96 height 12
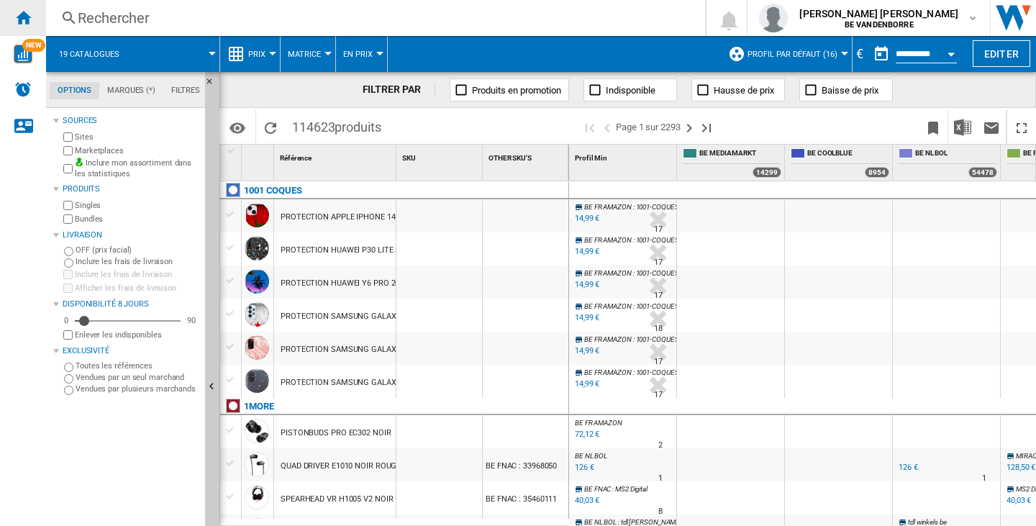
click at [24, 24] on ng-md-icon "Accueil" at bounding box center [22, 17] width 17 height 17
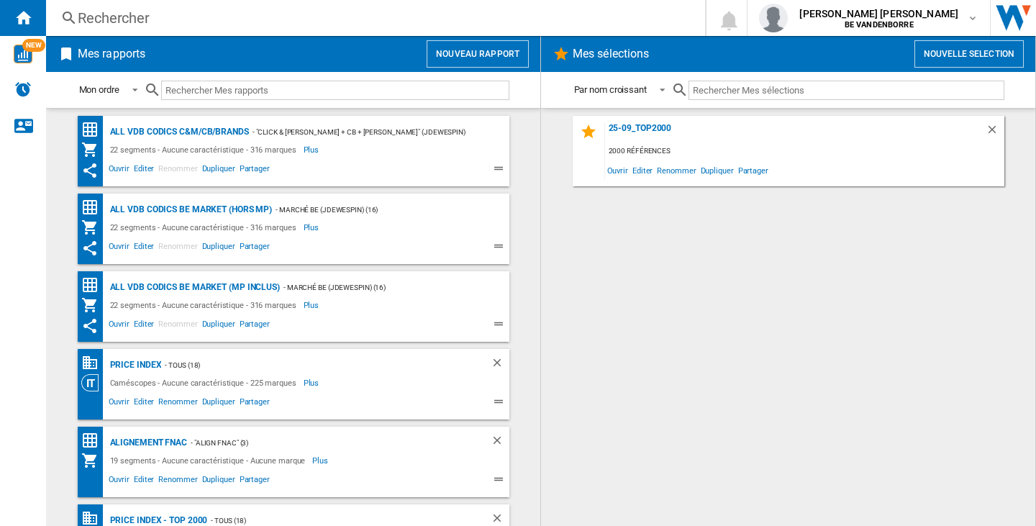
click at [476, 58] on button "Nouveau rapport" at bounding box center [478, 53] width 102 height 27
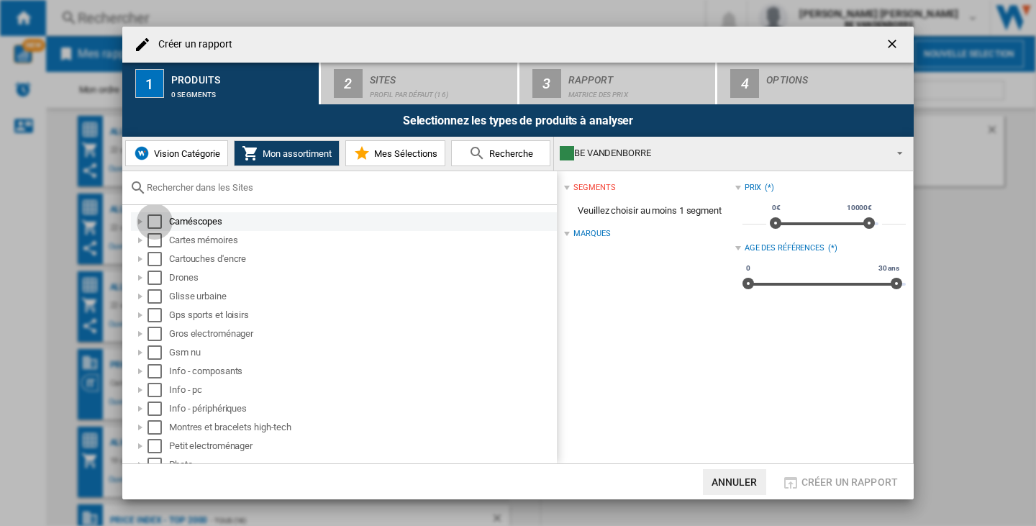
click at [161, 219] on div "Select" at bounding box center [155, 221] width 14 height 14
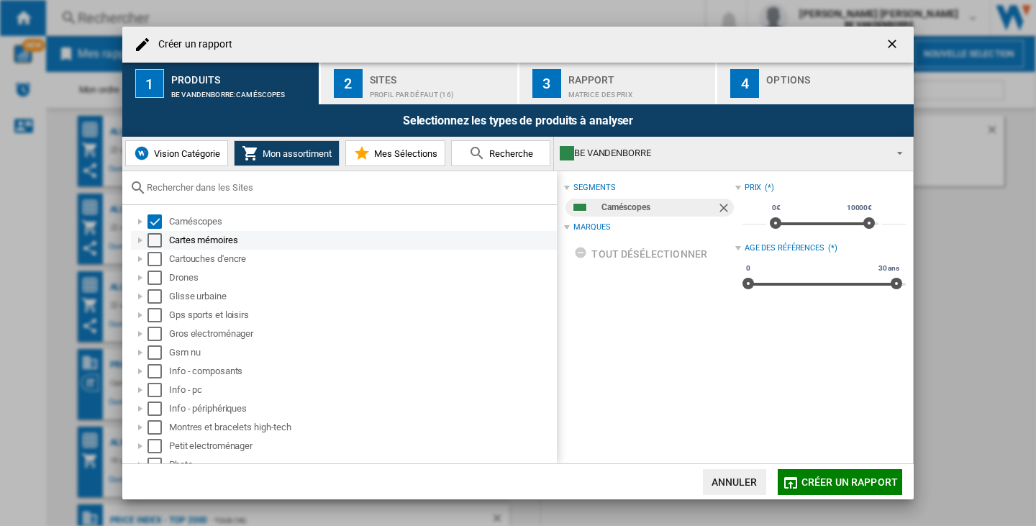
click at [153, 246] on div "Select" at bounding box center [155, 240] width 14 height 14
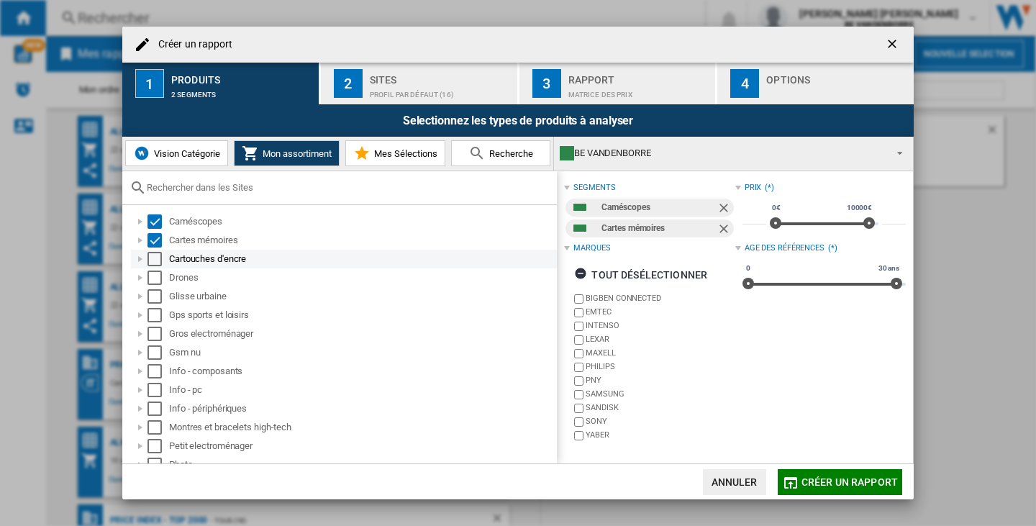
click at [153, 264] on div "Select" at bounding box center [155, 259] width 14 height 14
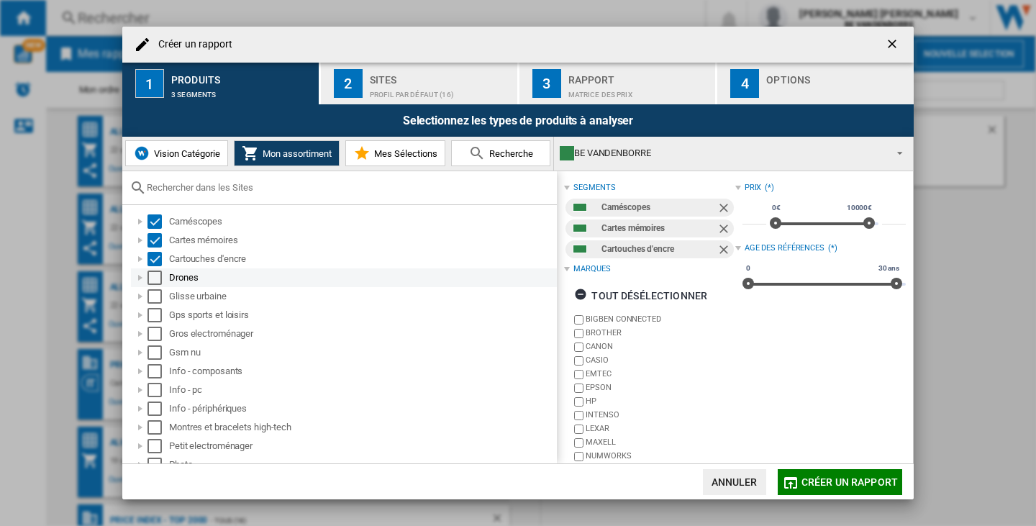
click at [153, 276] on div "Select" at bounding box center [155, 278] width 14 height 14
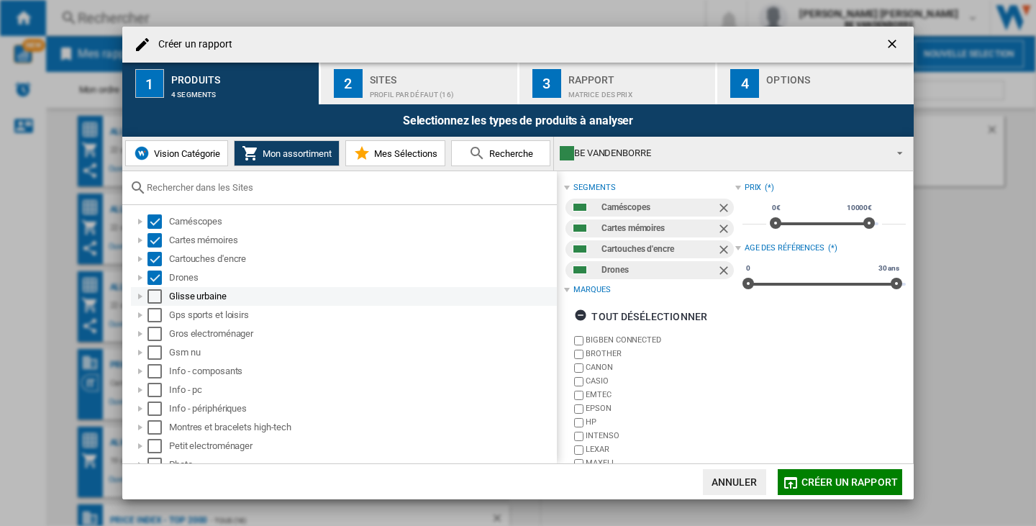
click at [155, 291] on div "Select" at bounding box center [155, 296] width 14 height 14
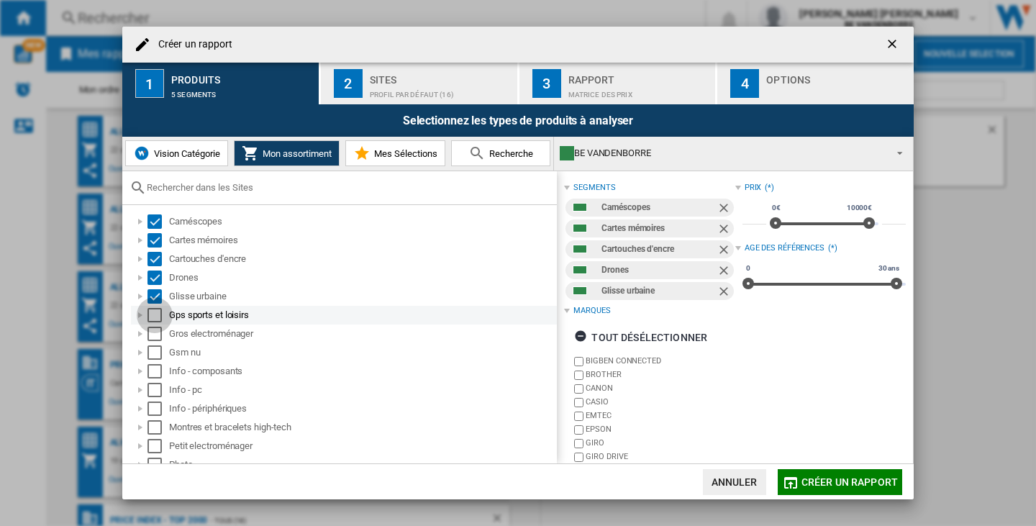
click at [156, 320] on div "Select" at bounding box center [155, 315] width 14 height 14
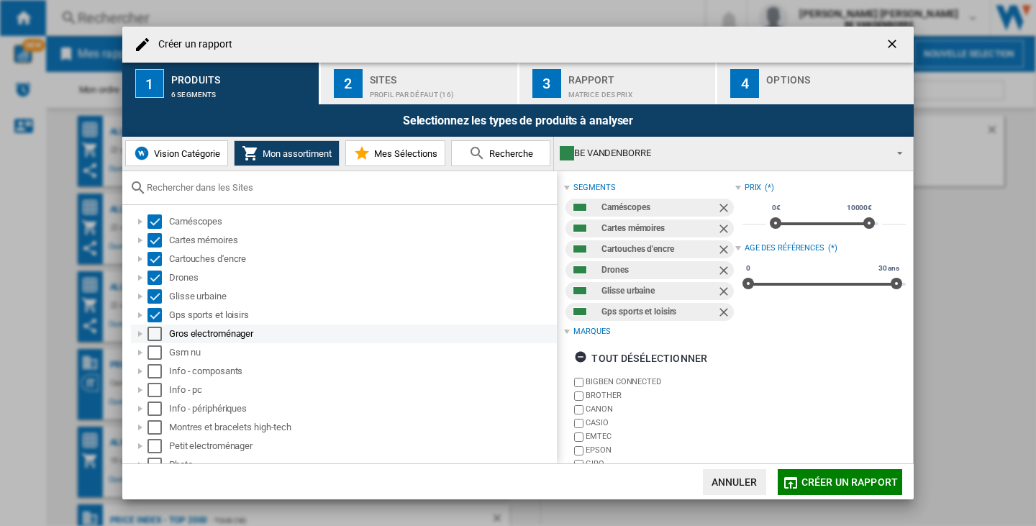
click at [156, 334] on div "Select" at bounding box center [155, 334] width 14 height 14
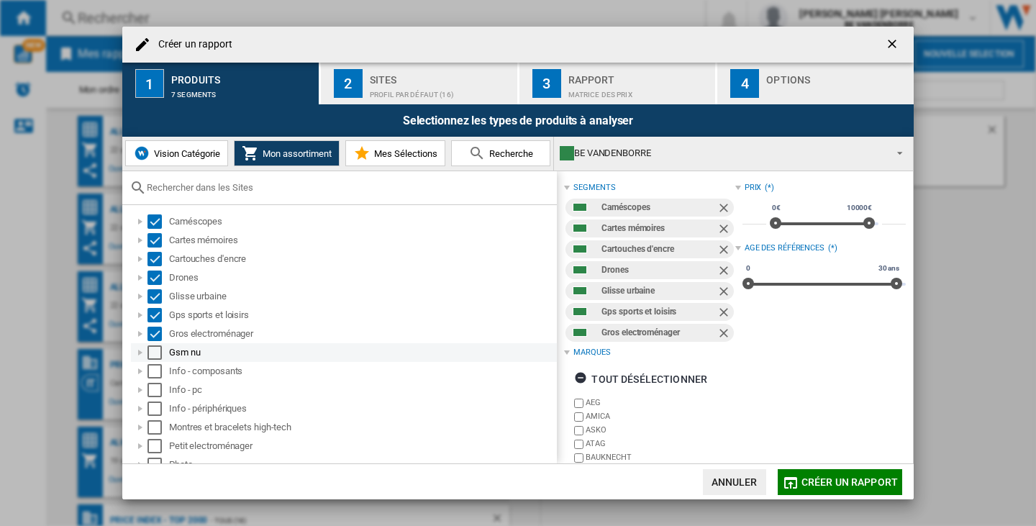
click at [155, 351] on div "Select" at bounding box center [155, 352] width 14 height 14
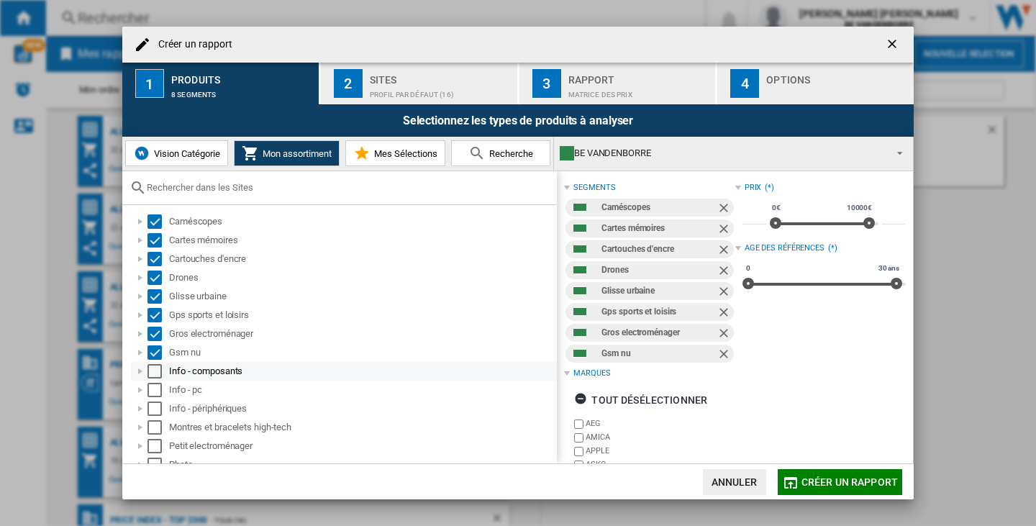
click at [154, 374] on div "Select" at bounding box center [155, 371] width 14 height 14
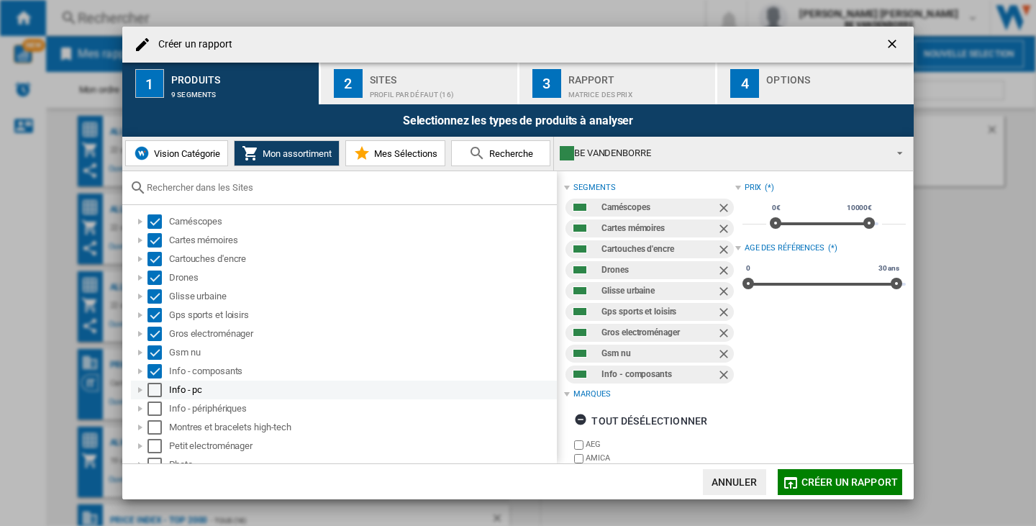
click at [153, 392] on div "Select" at bounding box center [155, 390] width 14 height 14
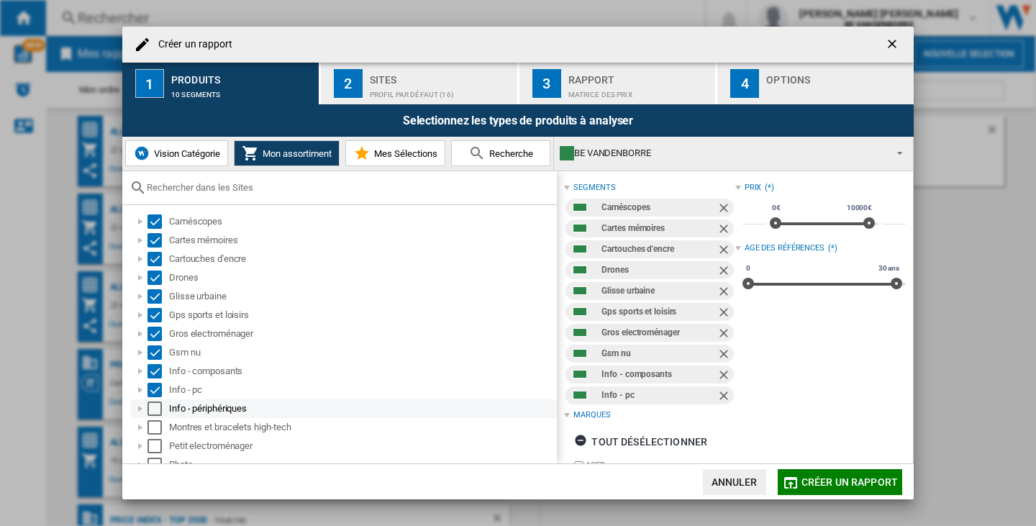
click at [153, 411] on div "Select" at bounding box center [155, 409] width 14 height 14
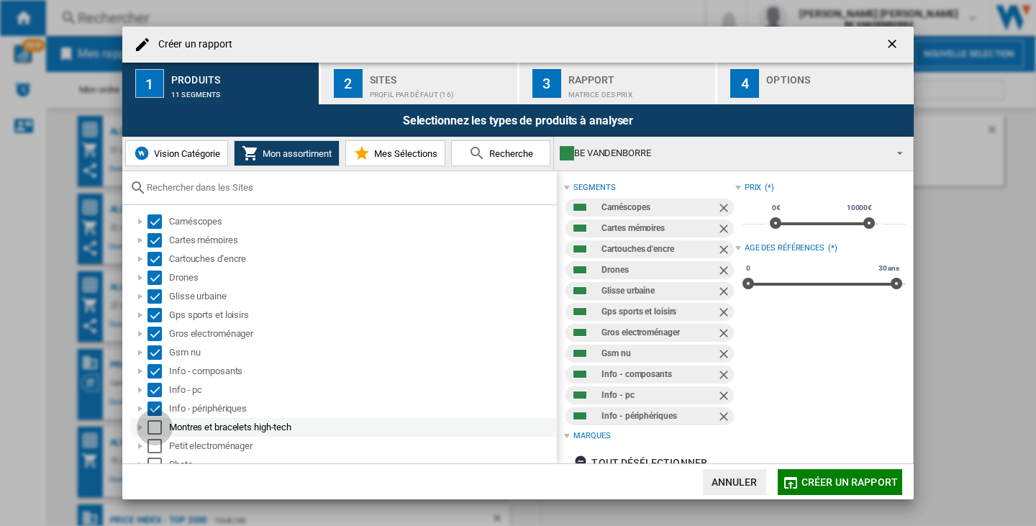
click at [152, 430] on div "Select" at bounding box center [155, 427] width 14 height 14
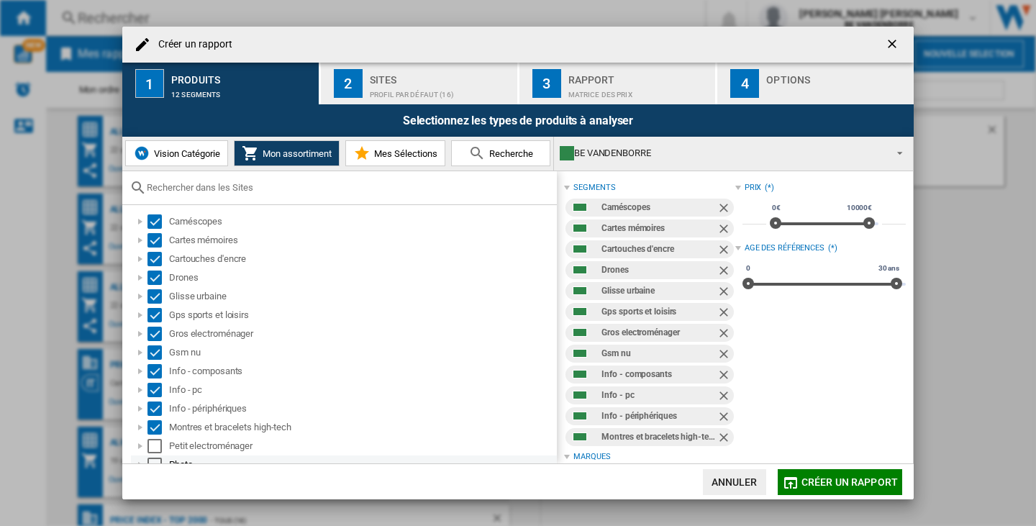
click at [151, 458] on div "Select" at bounding box center [155, 465] width 14 height 14
click at [154, 448] on div "Select" at bounding box center [155, 446] width 14 height 14
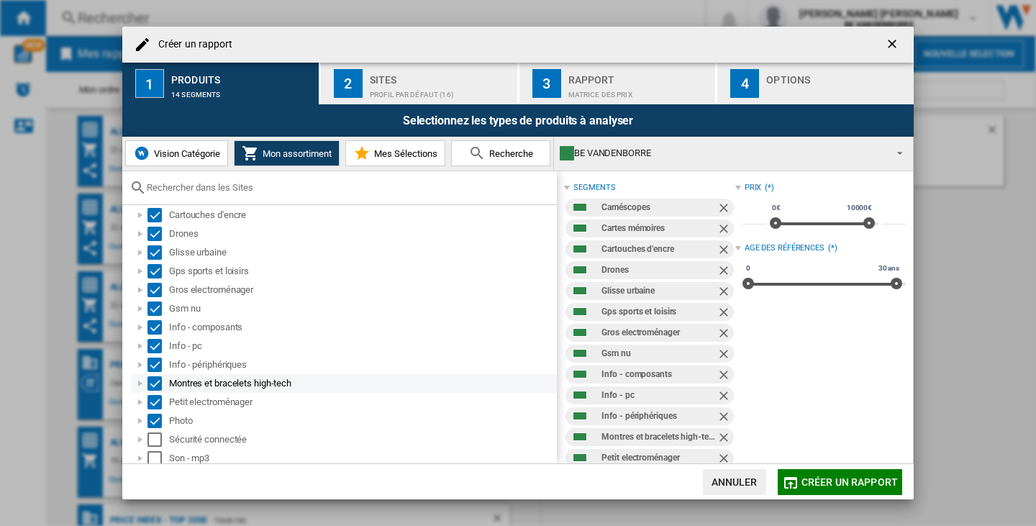
scroll to position [85, 0]
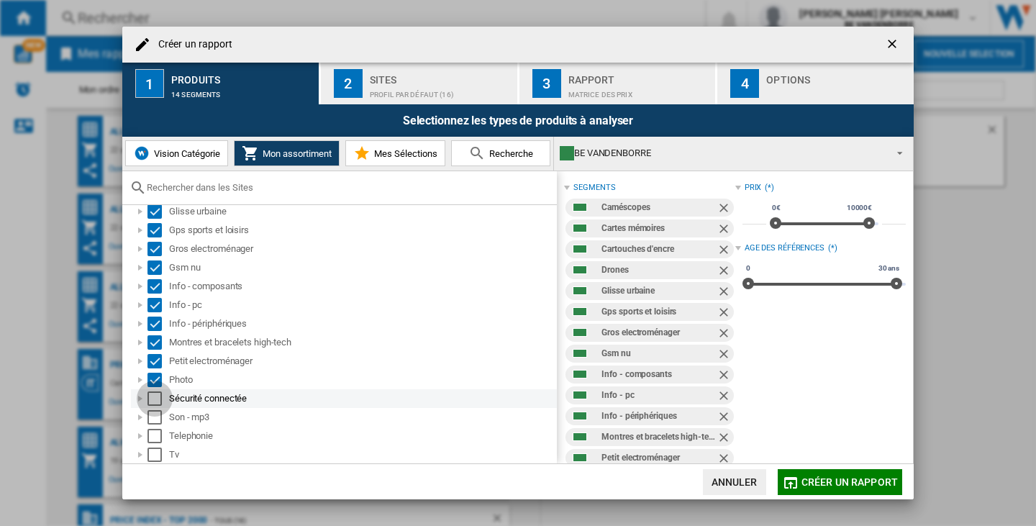
click at [153, 399] on div "Select" at bounding box center [155, 399] width 14 height 14
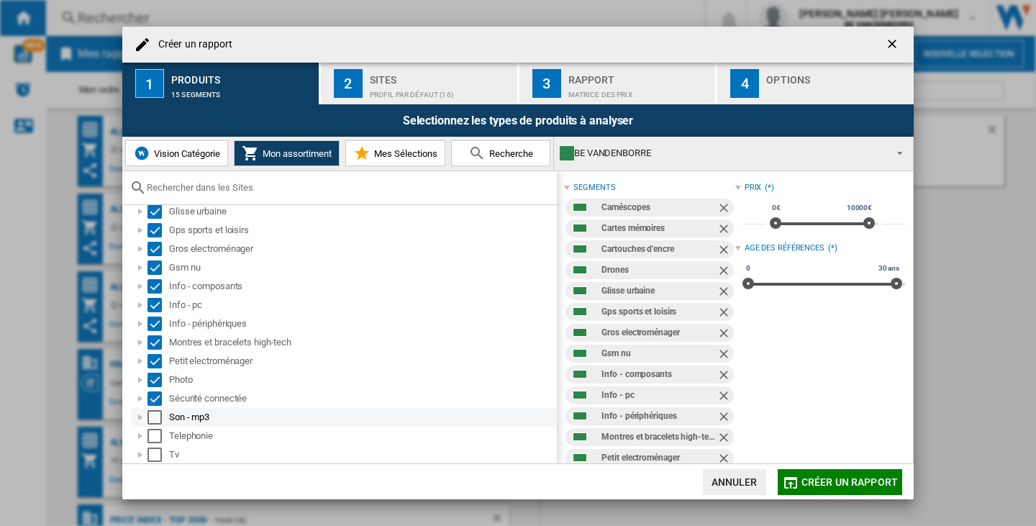
click at [155, 412] on div "Select" at bounding box center [155, 417] width 14 height 14
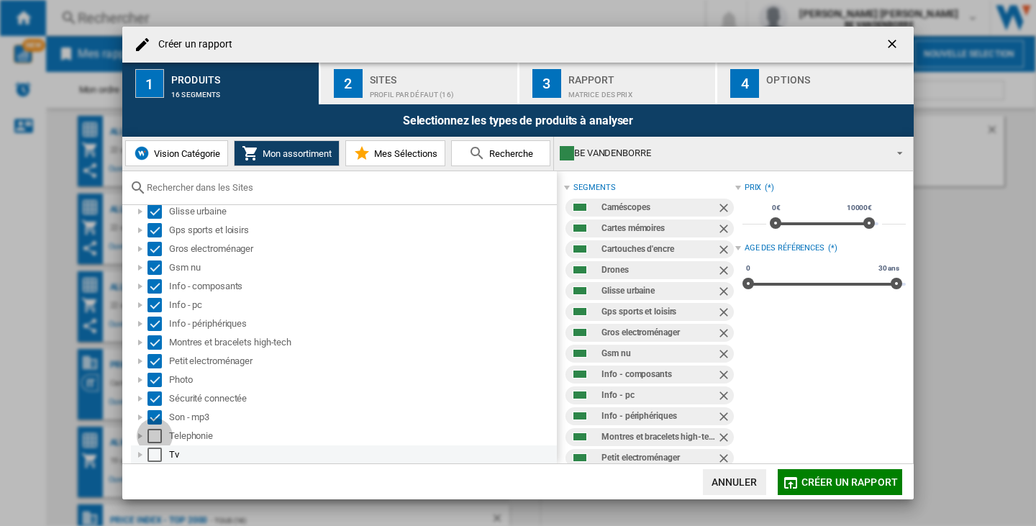
drag, startPoint x: 158, startPoint y: 437, endPoint x: 154, endPoint y: 461, distance: 24.8
click at [158, 438] on div "Select" at bounding box center [155, 436] width 14 height 14
click at [154, 452] on div "Select" at bounding box center [155, 455] width 14 height 14
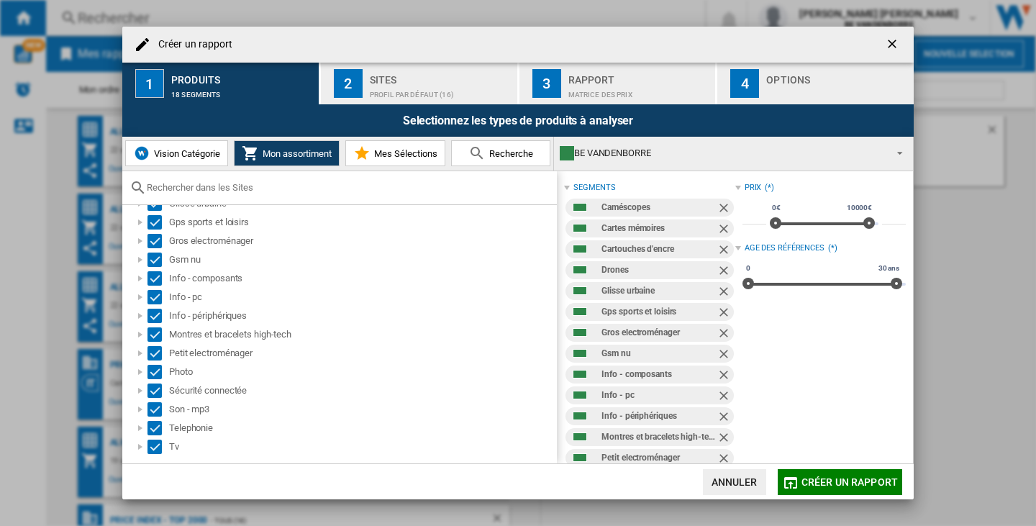
scroll to position [94, 0]
click at [899, 475] on button "Créer un rapport" at bounding box center [840, 482] width 125 height 26
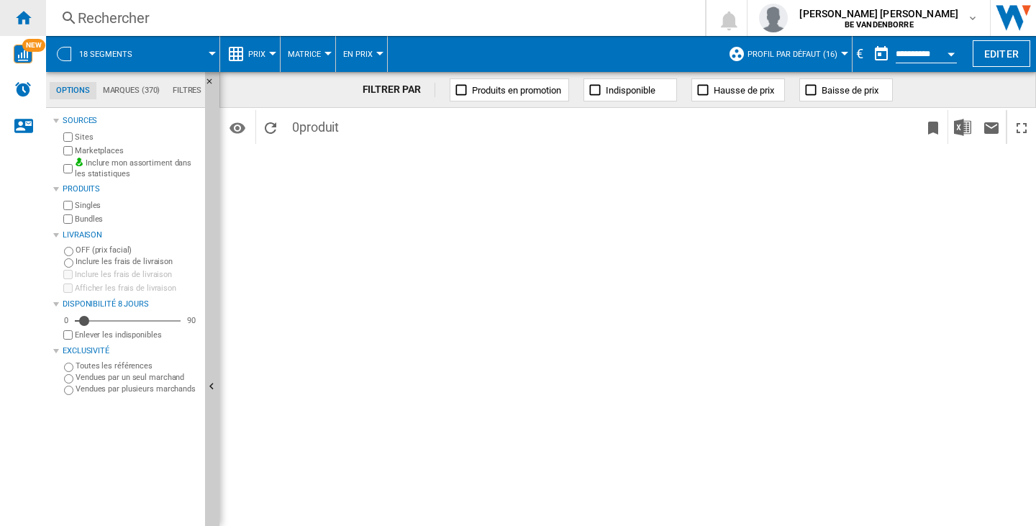
drag, startPoint x: 35, startPoint y: 19, endPoint x: 42, endPoint y: 1, distance: 19.1
click at [35, 19] on div "Accueil" at bounding box center [23, 18] width 46 height 36
